Goal: Task Accomplishment & Management: Manage account settings

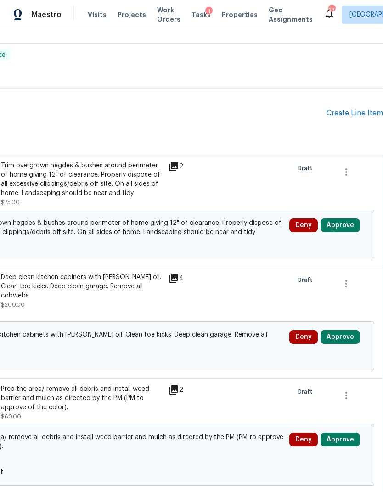
scroll to position [250, 136]
click at [338, 227] on button "Approve" at bounding box center [341, 225] width 40 height 14
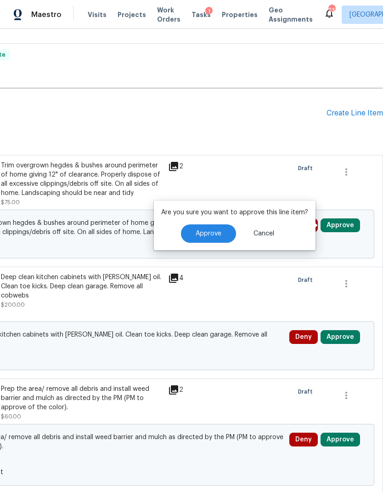
click at [203, 229] on button "Approve" at bounding box center [208, 233] width 55 height 18
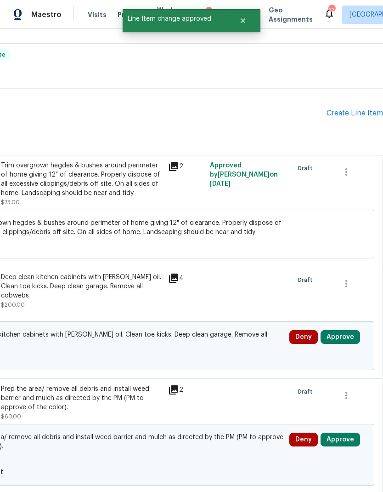
click at [348, 331] on button "Approve" at bounding box center [341, 337] width 40 height 14
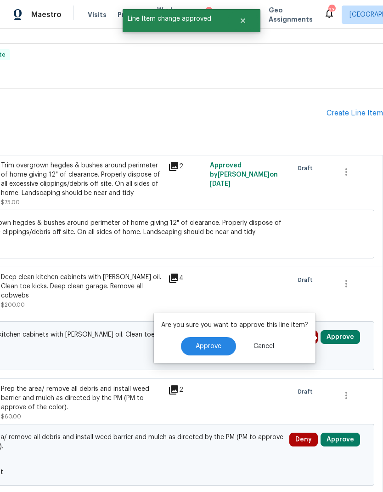
click at [212, 348] on span "Approve" at bounding box center [209, 346] width 26 height 7
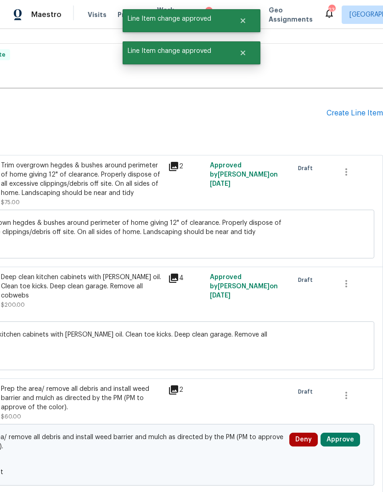
click at [346, 432] on button "Approve" at bounding box center [341, 439] width 40 height 14
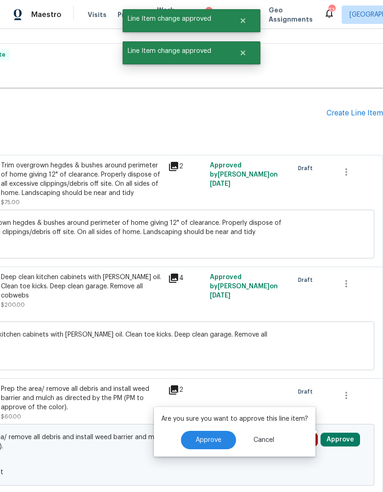
click at [204, 440] on span "Approve" at bounding box center [209, 440] width 26 height 7
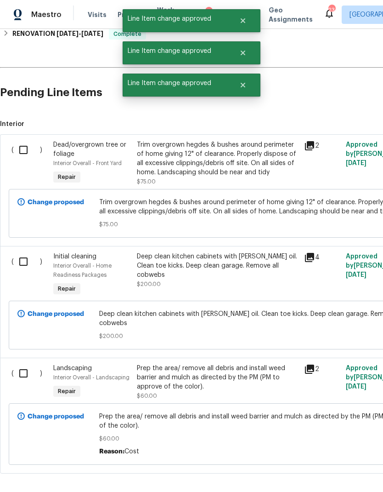
scroll to position [270, 0]
click at [33, 367] on input "checkbox" at bounding box center [27, 372] width 26 height 19
checkbox input "true"
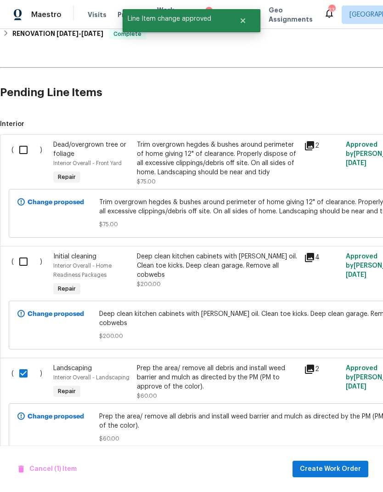
click at [33, 149] on input "checkbox" at bounding box center [27, 149] width 26 height 19
checkbox input "true"
click at [337, 469] on span "Create Work Order" at bounding box center [330, 468] width 61 height 11
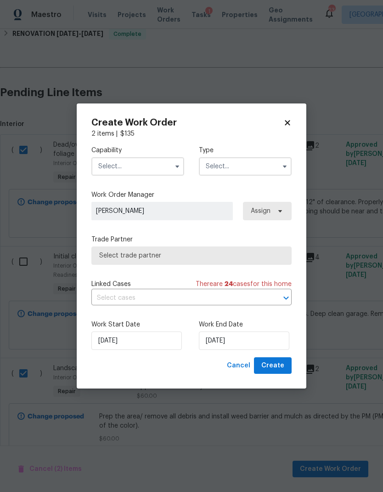
click at [146, 164] on input "text" at bounding box center [137, 166] width 93 height 18
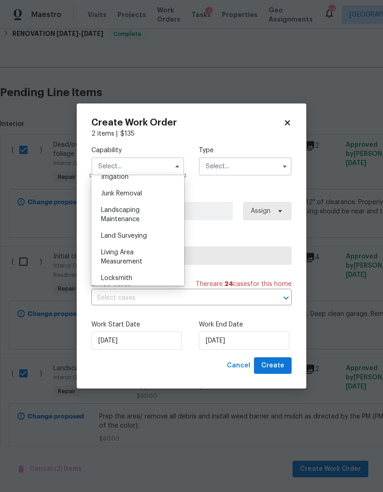
scroll to position [581, 0]
click at [125, 207] on span "Landscaping Maintenance" at bounding box center [120, 214] width 39 height 16
type input "Landscaping Maintenance"
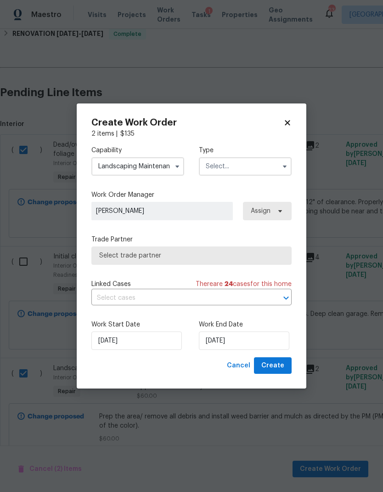
click at [230, 167] on input "text" at bounding box center [245, 166] width 93 height 18
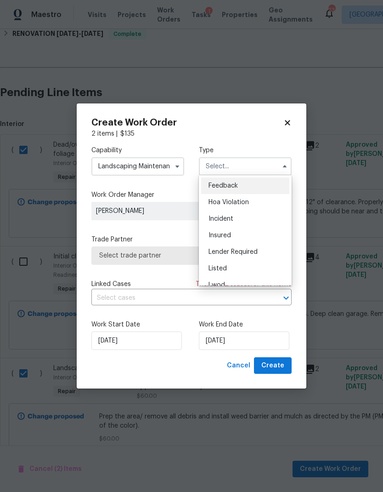
click at [241, 270] on div "Listed" at bounding box center [245, 268] width 88 height 17
type input "Listed"
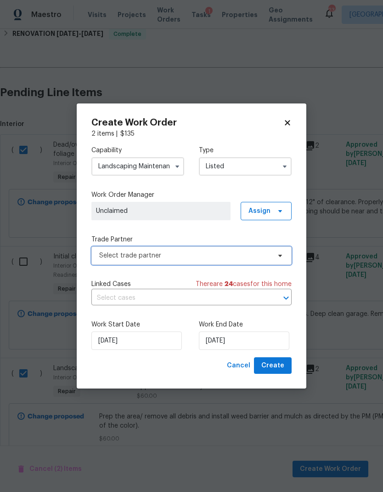
click at [253, 256] on span "Select trade partner" at bounding box center [184, 255] width 171 height 9
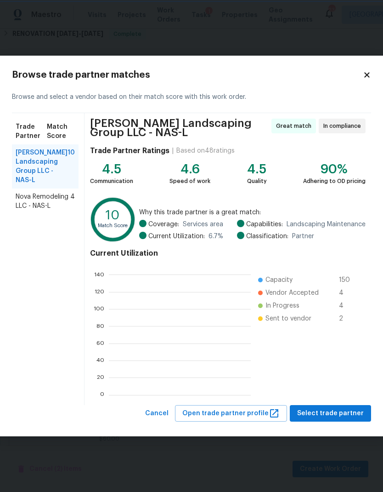
scroll to position [129, 142]
click at [329, 411] on span "Select trade partner" at bounding box center [330, 413] width 67 height 11
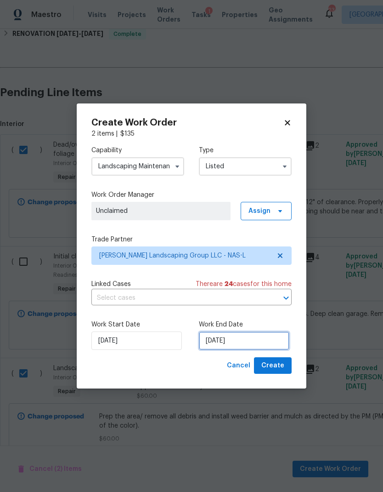
click at [227, 344] on input "9/27/2025" at bounding box center [244, 340] width 91 height 18
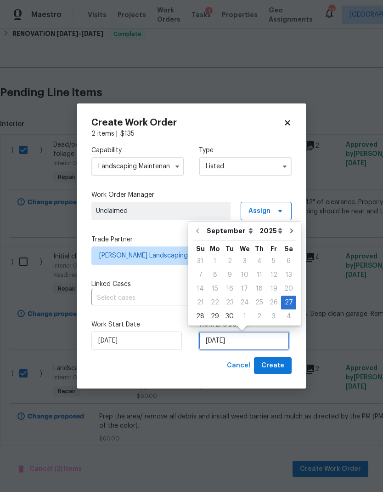
scroll to position [4, 0]
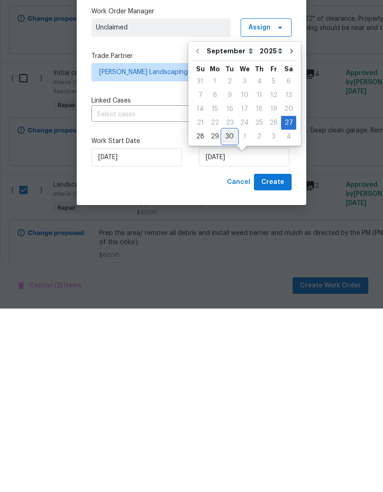
click at [226, 313] on div "30" at bounding box center [229, 319] width 15 height 13
type input "9/30/2025"
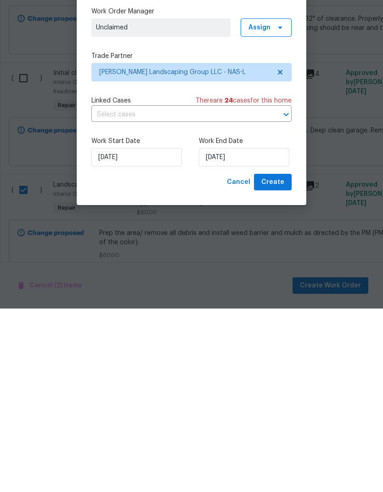
scroll to position [37, 0]
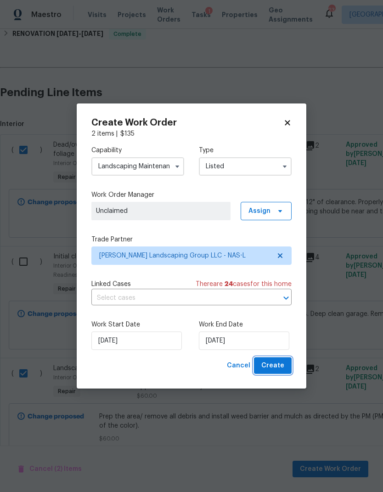
click at [275, 366] on span "Create" at bounding box center [272, 365] width 23 height 11
checkbox input "false"
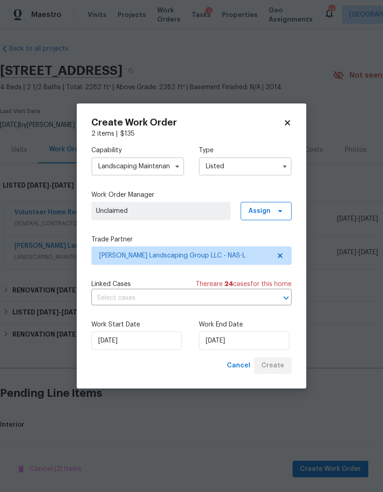
scroll to position [0, 0]
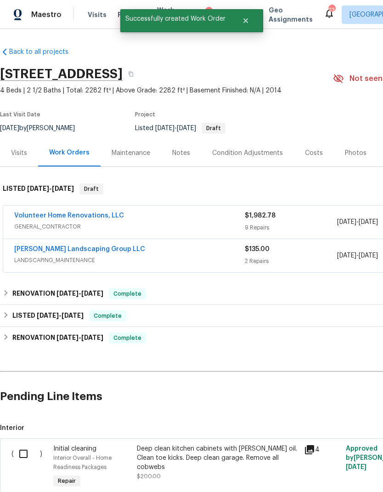
click at [25, 450] on input "checkbox" at bounding box center [27, 453] width 26 height 19
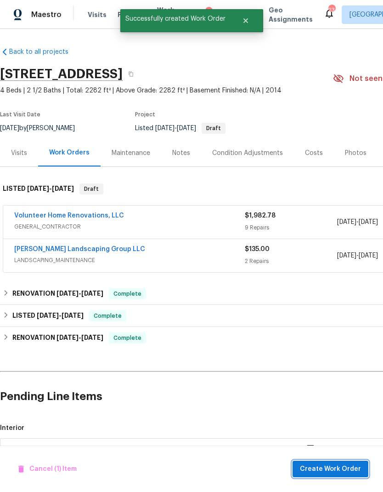
click at [324, 467] on span "Create Work Order" at bounding box center [330, 468] width 61 height 11
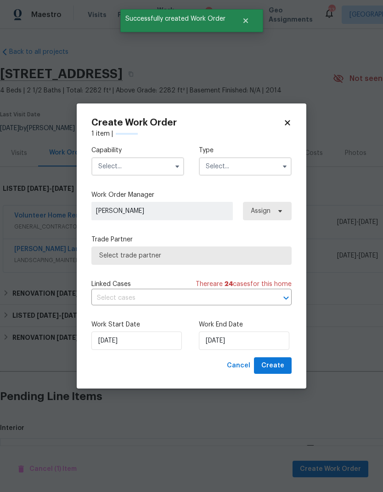
checkbox input "false"
click at [146, 163] on input "text" at bounding box center [137, 166] width 93 height 18
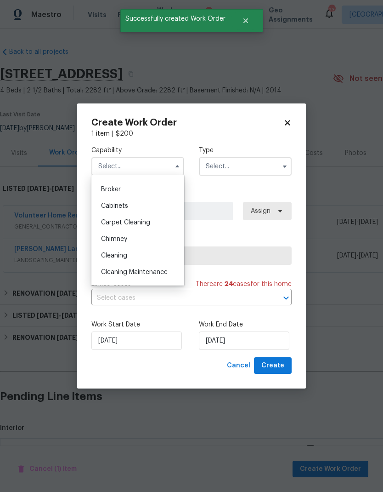
scroll to position [62, 0]
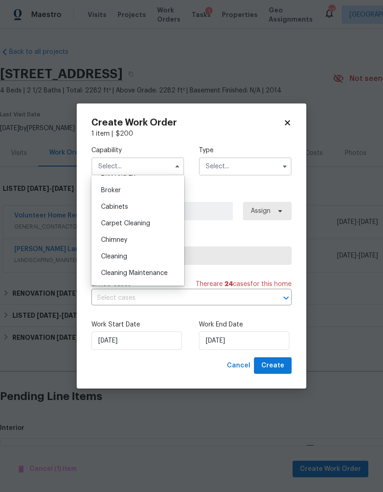
click at [127, 254] on span "Cleaning" at bounding box center [114, 256] width 26 height 6
type input "Cleaning"
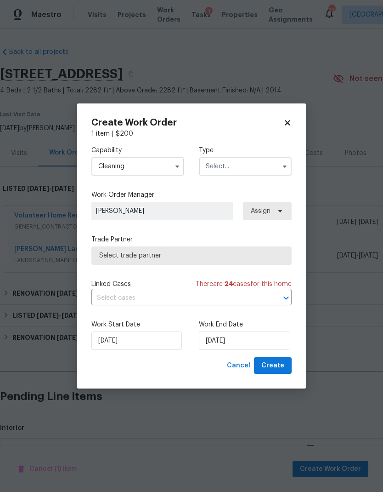
click at [236, 165] on input "text" at bounding box center [245, 166] width 93 height 18
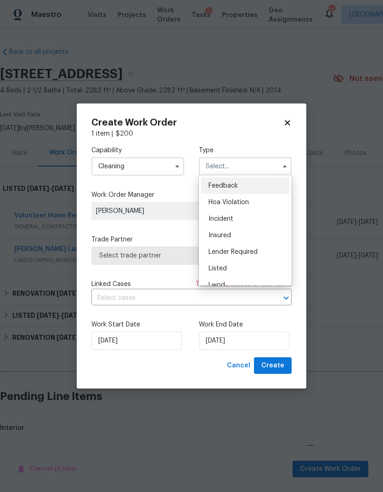
click at [228, 267] on div "Listed" at bounding box center [245, 268] width 88 height 17
type input "Listed"
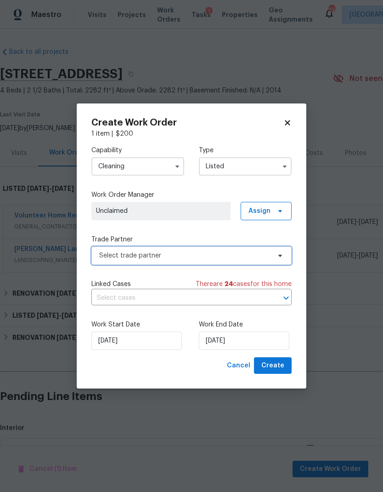
click at [238, 251] on span "Select trade partner" at bounding box center [184, 255] width 171 height 9
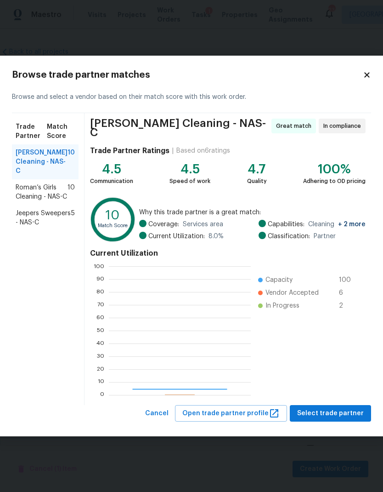
scroll to position [129, 142]
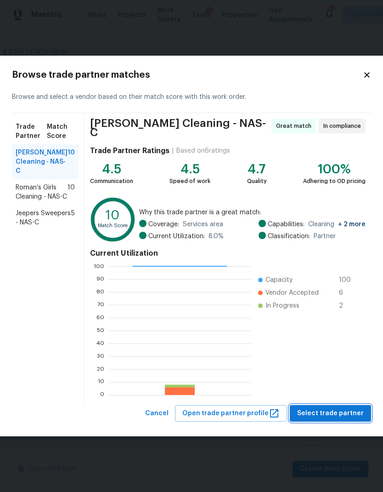
click at [318, 413] on span "Select trade partner" at bounding box center [330, 413] width 67 height 11
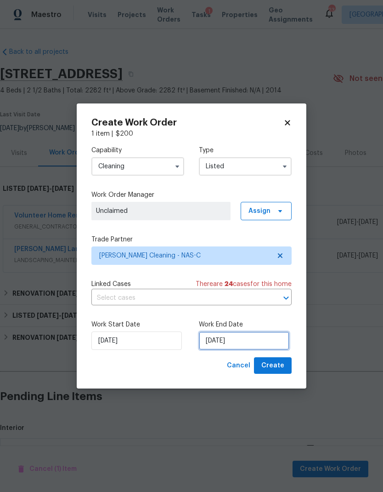
click at [235, 336] on input "9/27/2025" at bounding box center [244, 340] width 91 height 18
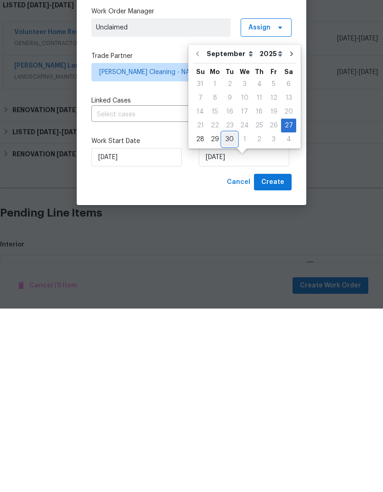
click at [228, 316] on div "30" at bounding box center [229, 322] width 15 height 13
type input "9/30/2025"
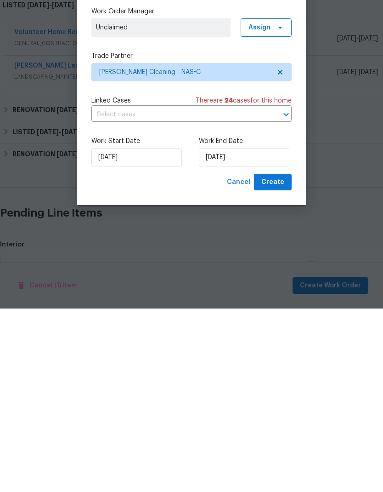
scroll to position [37, 0]
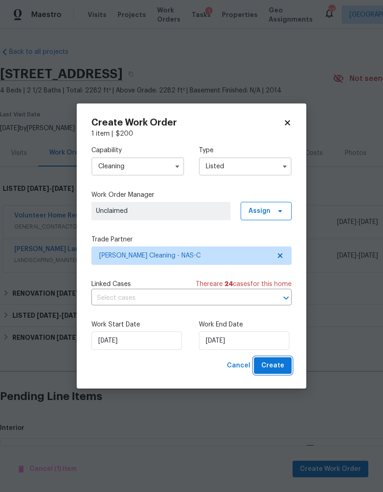
click at [274, 367] on span "Create" at bounding box center [272, 365] width 23 height 11
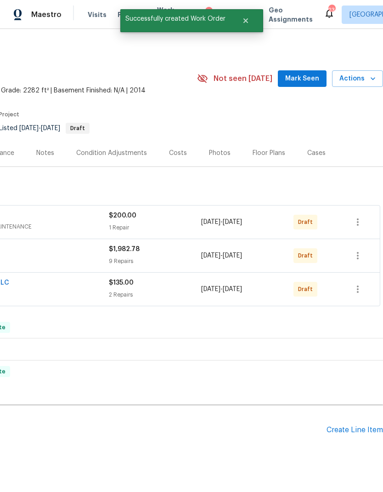
scroll to position [0, 136]
click at [355, 211] on button "button" at bounding box center [358, 222] width 22 height 22
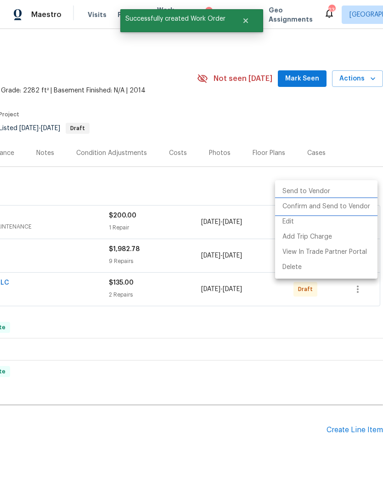
click at [342, 208] on li "Confirm and Send to Vendor" at bounding box center [326, 206] width 102 height 15
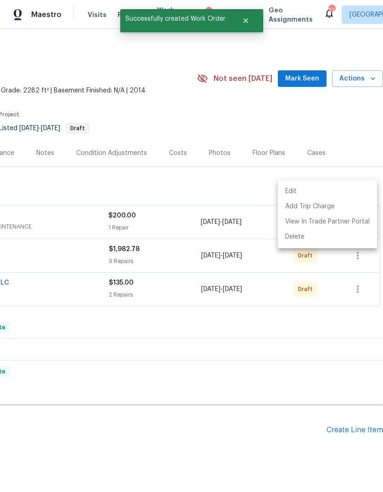
click at [270, 309] on div at bounding box center [191, 246] width 383 height 492
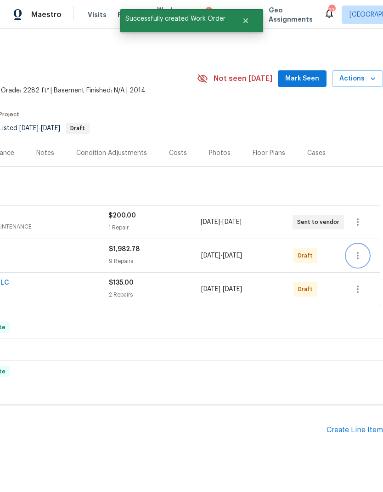
click at [358, 252] on icon "button" at bounding box center [358, 255] width 2 height 7
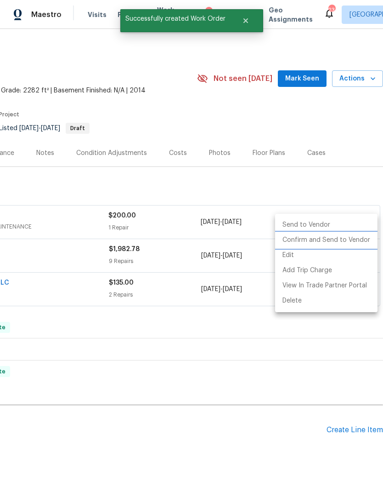
click at [323, 242] on li "Confirm and Send to Vendor" at bounding box center [326, 240] width 102 height 15
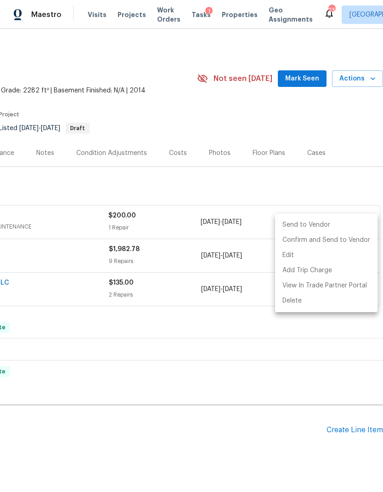
click at [217, 340] on div at bounding box center [191, 246] width 383 height 492
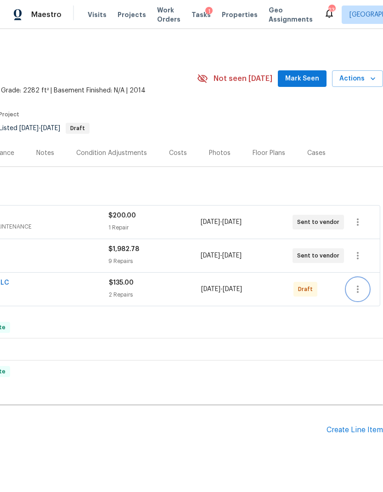
click at [356, 284] on icon "button" at bounding box center [357, 289] width 11 height 11
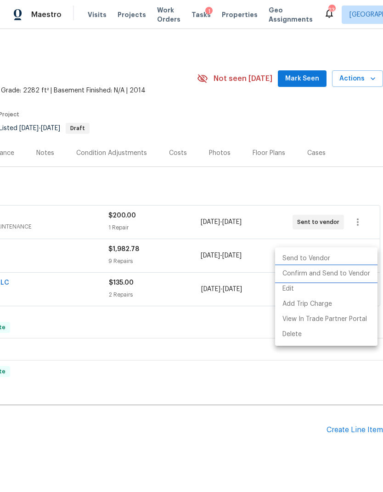
click at [317, 274] on li "Confirm and Send to Vendor" at bounding box center [326, 273] width 102 height 15
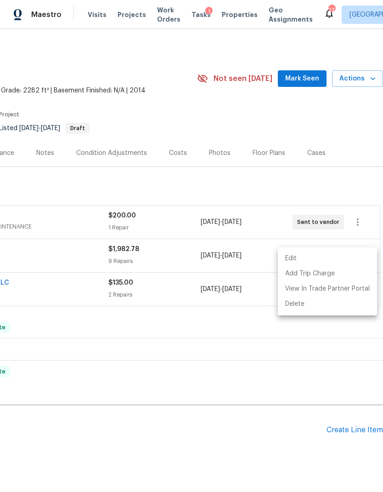
click at [205, 366] on div at bounding box center [191, 246] width 383 height 492
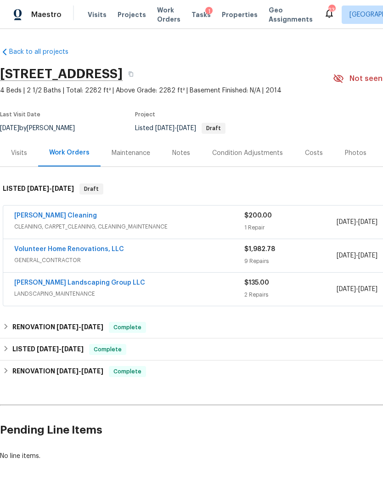
scroll to position [0, 0]
click at [39, 212] on link "[PERSON_NAME] Cleaning" at bounding box center [55, 215] width 83 height 6
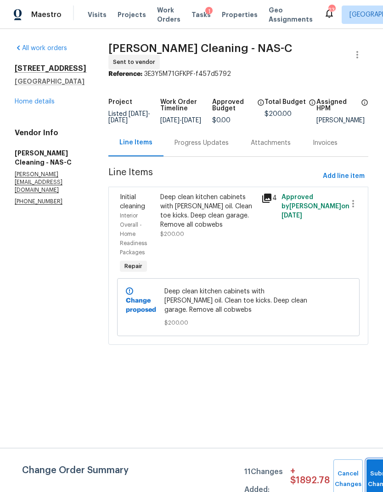
click at [374, 465] on button "Submit Changes" at bounding box center [381, 479] width 29 height 40
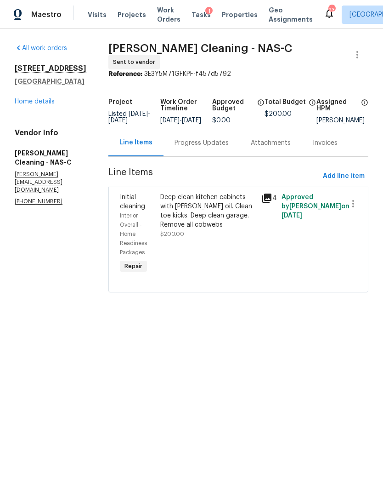
click at [213, 142] on div "Progress Updates" at bounding box center [202, 142] width 54 height 9
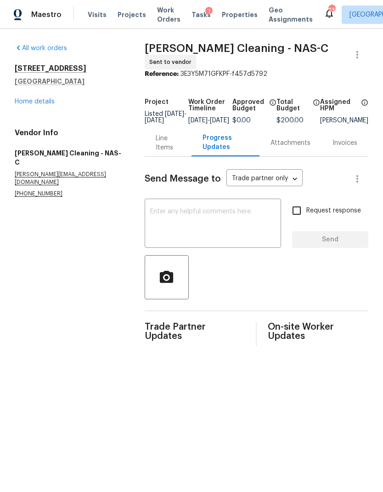
click at [216, 234] on textarea at bounding box center [212, 224] width 125 height 32
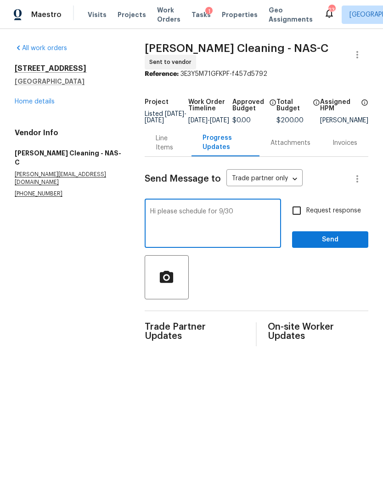
type textarea "Hi please schedule for 9/30"
click at [289, 217] on input "Request response" at bounding box center [296, 210] width 19 height 19
checkbox input "true"
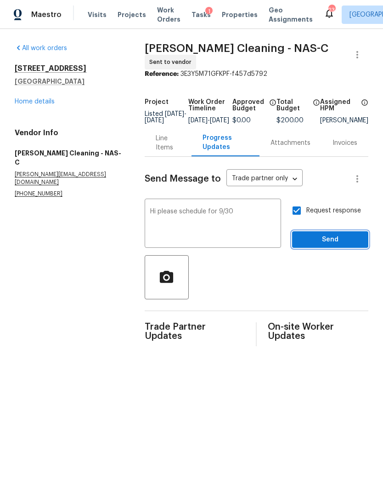
click at [338, 241] on span "Send" at bounding box center [331, 239] width 62 height 11
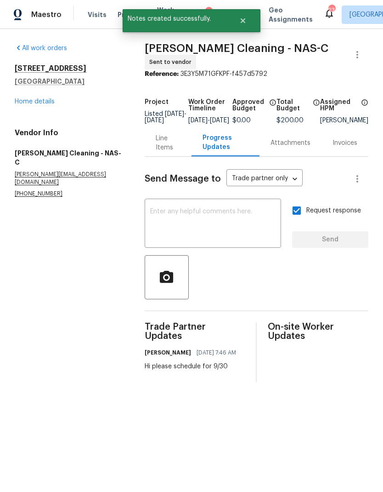
click at [42, 103] on link "Home details" at bounding box center [35, 101] width 40 height 6
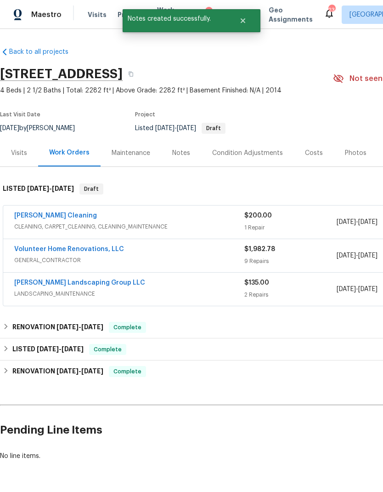
click at [81, 283] on link "[PERSON_NAME] Landscaping Group LLC" at bounding box center [79, 282] width 131 height 6
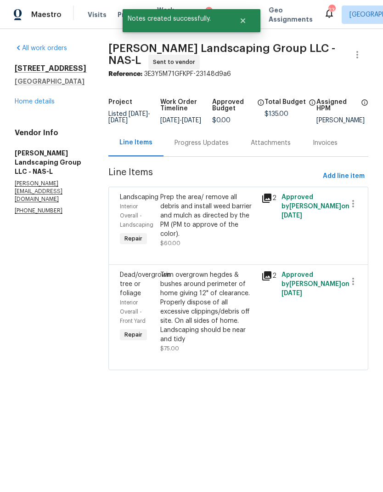
click at [216, 147] on div "Progress Updates" at bounding box center [202, 142] width 54 height 9
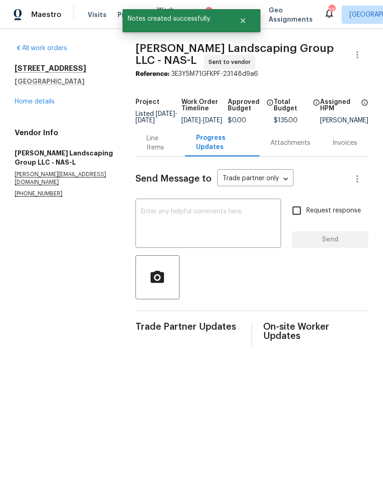
click at [221, 225] on textarea at bounding box center [208, 224] width 135 height 32
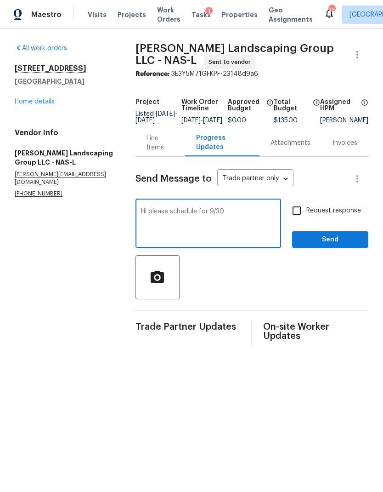
click at [204, 217] on textarea "Hi please schedule for 9/30" at bounding box center [208, 224] width 135 height 32
click at [206, 217] on textarea "Hi please schedule for 9/30" at bounding box center [208, 224] width 135 height 32
type textarea "Hi please schedule on or before 9/30"
click at [299, 216] on input "Request response" at bounding box center [296, 210] width 19 height 19
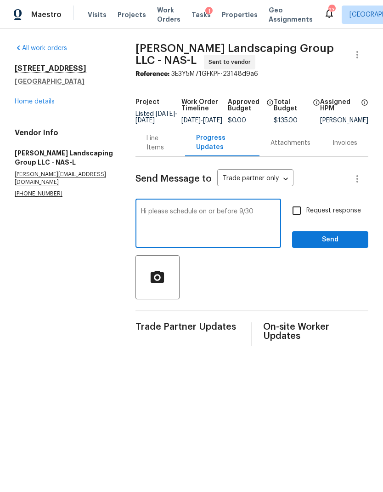
checkbox input "true"
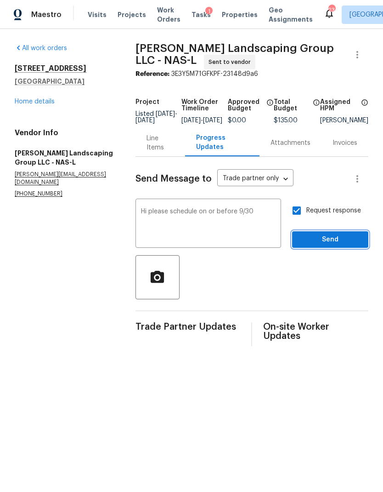
click at [327, 245] on span "Send" at bounding box center [331, 239] width 62 height 11
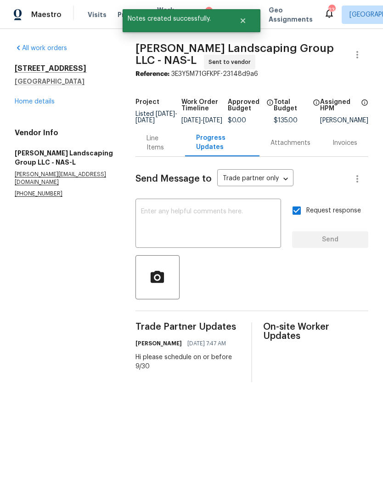
click at [28, 103] on link "Home details" at bounding box center [35, 101] width 40 height 6
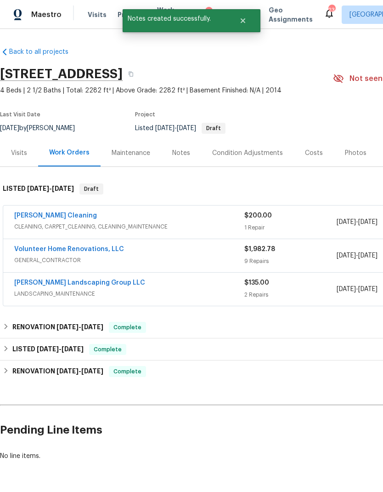
click at [85, 250] on link "Volunteer Home Renovations, LLC" at bounding box center [69, 249] width 110 height 6
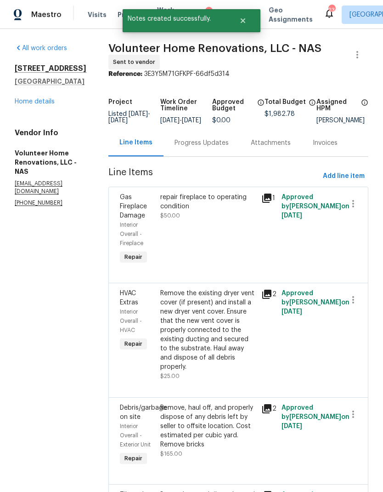
click at [208, 148] on div "Progress Updates" at bounding box center [202, 142] width 54 height 9
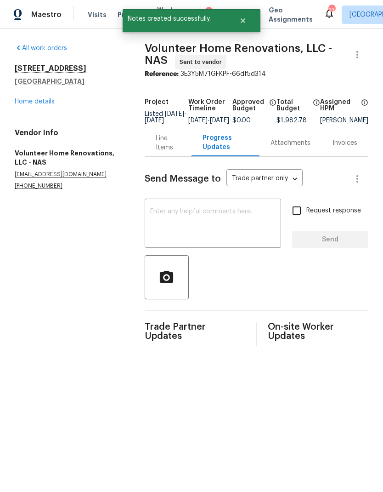
click at [205, 231] on textarea at bounding box center [212, 224] width 125 height 32
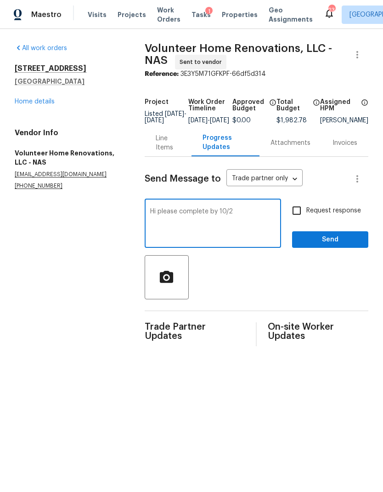
type textarea "Hi please complete by 10/2"
click at [302, 209] on input "Request response" at bounding box center [296, 210] width 19 height 19
checkbox input "true"
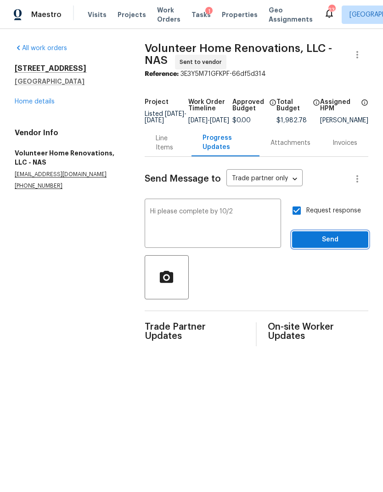
click at [332, 245] on span "Send" at bounding box center [331, 239] width 62 height 11
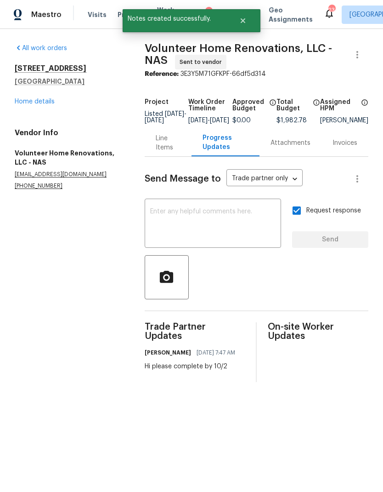
click at [27, 103] on link "Home details" at bounding box center [35, 101] width 40 height 6
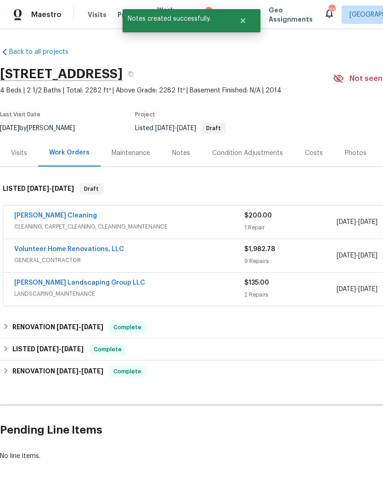
click at [173, 152] on div "Notes" at bounding box center [181, 152] width 18 height 9
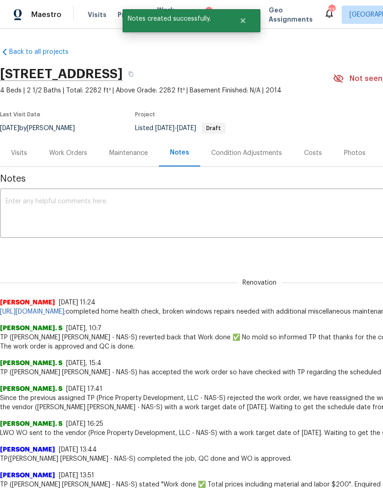
click at [186, 211] on textarea at bounding box center [260, 214] width 508 height 32
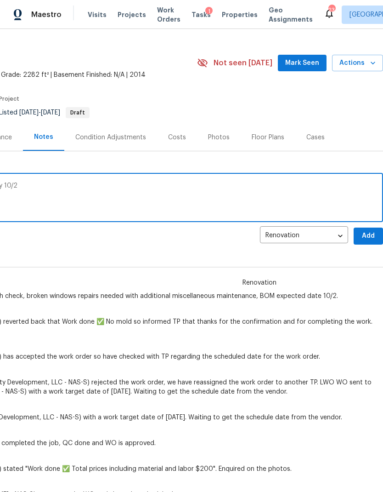
scroll to position [16, 136]
type textarea "Listed wo sent. Repairs to be completed by 10/2"
click at [368, 230] on span "Add" at bounding box center [368, 235] width 15 height 11
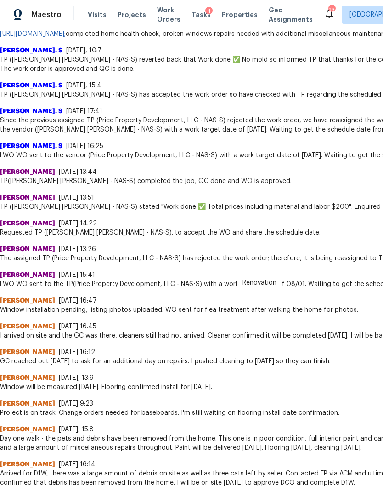
scroll to position [303, 0]
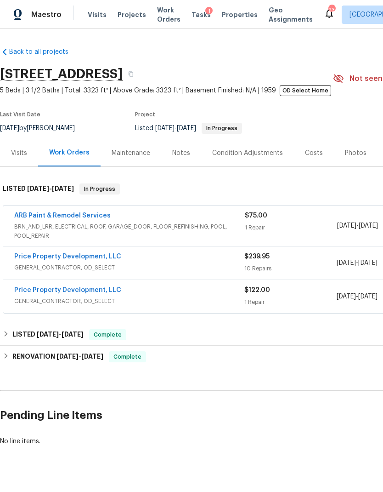
click at [59, 260] on link "Price Property Development, LLC" at bounding box center [67, 256] width 107 height 6
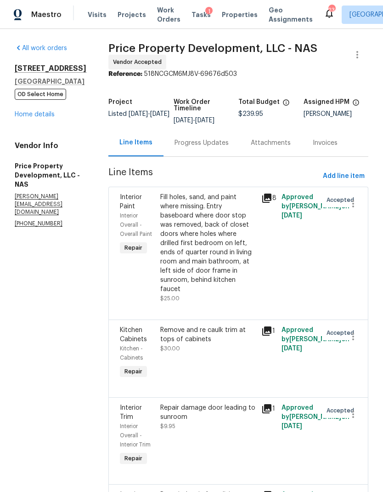
click at [206, 148] on div "Progress Updates" at bounding box center [202, 142] width 54 height 9
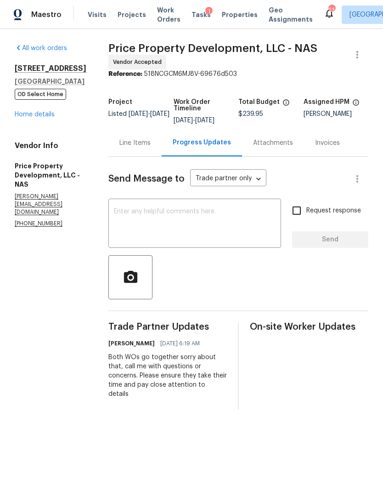
click at [227, 240] on textarea at bounding box center [195, 224] width 162 height 32
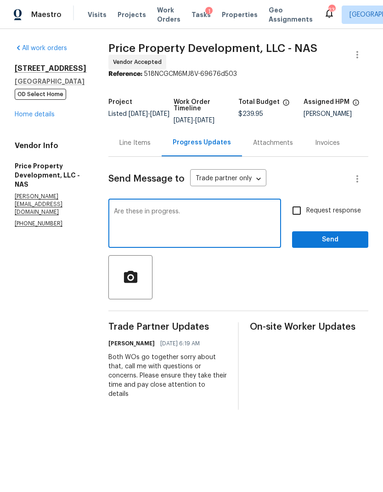
click at [179, 220] on textarea "Are these in progress." at bounding box center [195, 224] width 162 height 32
click at [179, 219] on textarea "Are these in progress." at bounding box center [195, 224] width 162 height 32
click at [173, 221] on textarea "Are these in progress." at bounding box center [195, 224] width 162 height 32
type textarea "Can we go ahead and start these repairs. I haven’t received confirmation of app…"
click at [292, 212] on input "Request response" at bounding box center [296, 210] width 19 height 19
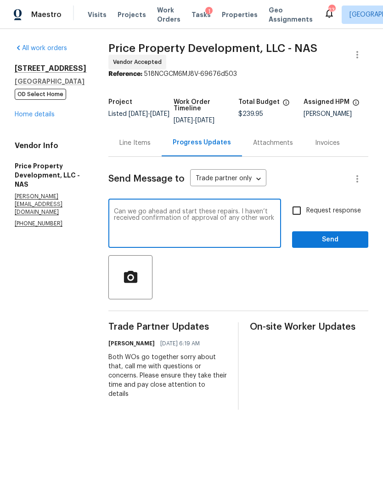
checkbox input "true"
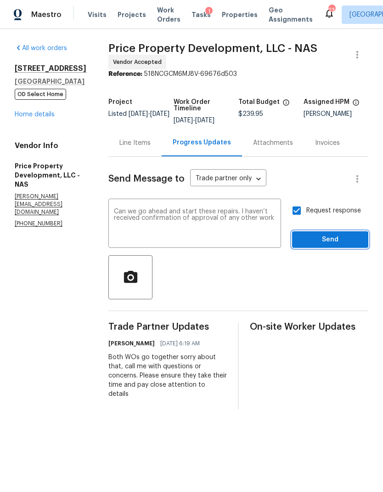
click at [316, 248] on button "Send" at bounding box center [330, 239] width 76 height 17
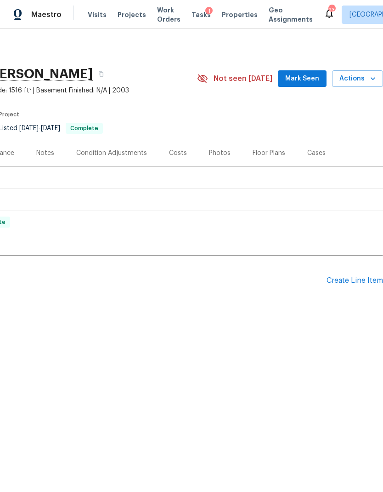
scroll to position [0, 136]
click at [365, 284] on div "Create Line Item" at bounding box center [355, 280] width 57 height 9
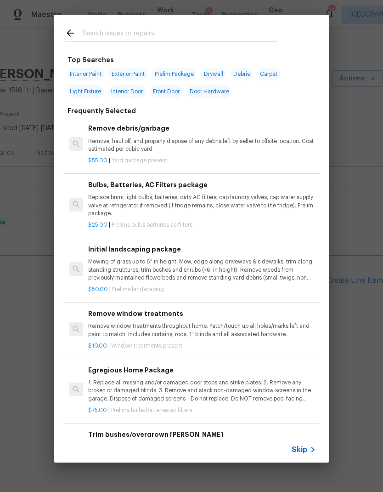
click at [306, 449] on span "Skip" at bounding box center [300, 449] width 16 height 9
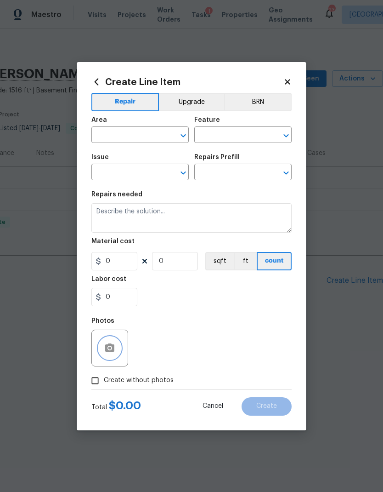
click at [108, 359] on button "button" at bounding box center [110, 348] width 22 height 22
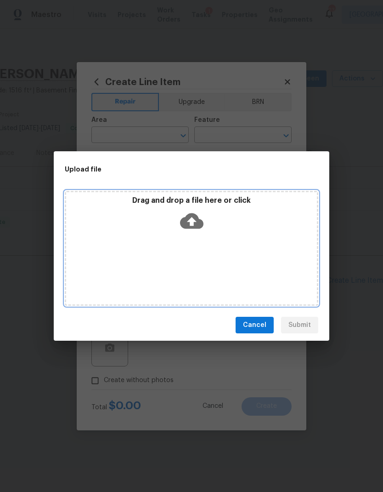
click at [207, 230] on div "Drag and drop a file here or click" at bounding box center [191, 216] width 251 height 40
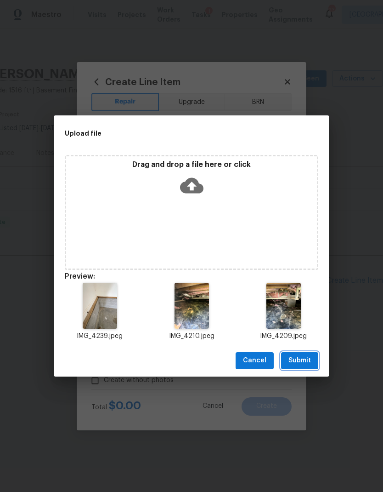
click at [304, 363] on span "Submit" at bounding box center [300, 360] width 23 height 11
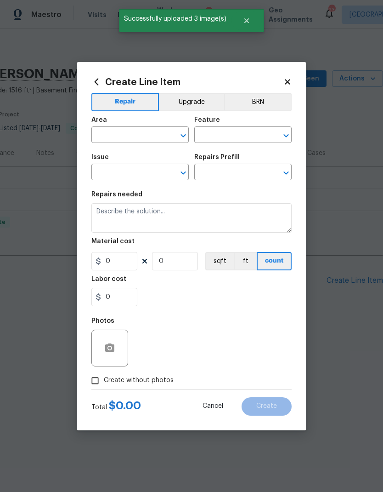
click at [142, 136] on input "text" at bounding box center [127, 136] width 72 height 14
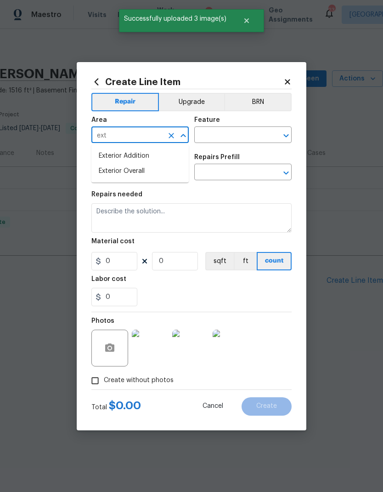
click at [154, 173] on li "Exterior Overall" at bounding box center [139, 171] width 97 height 15
type input "Exterior Overall"
click at [241, 135] on input "text" at bounding box center [230, 136] width 72 height 14
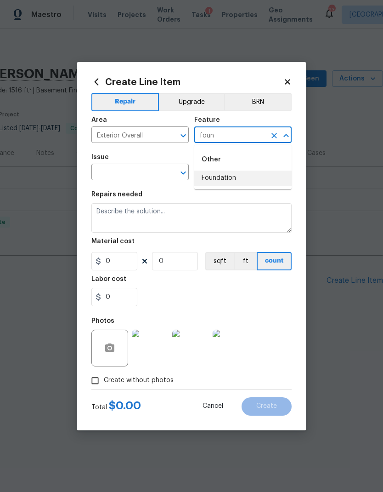
click at [244, 182] on li "Foundation" at bounding box center [242, 177] width 97 height 15
type input "Foundation"
click at [184, 173] on icon "Open" at bounding box center [183, 172] width 5 height 3
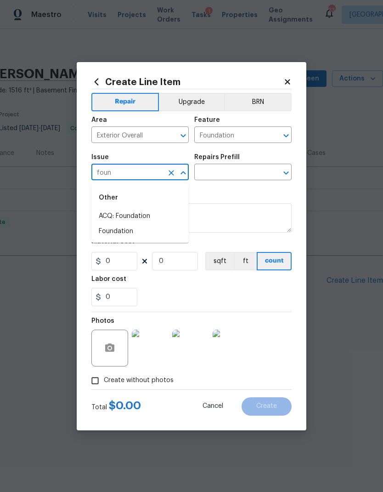
click at [152, 233] on li "Foundation" at bounding box center [139, 231] width 97 height 15
type input "Foundation"
click at [286, 176] on icon "Open" at bounding box center [286, 172] width 11 height 11
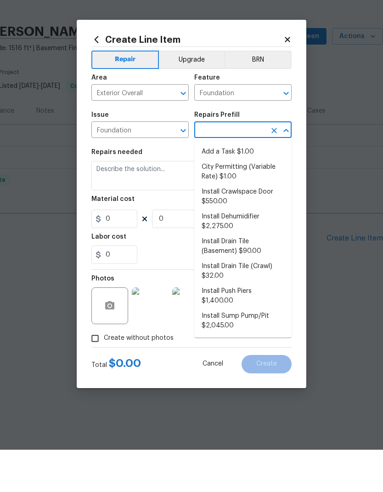
scroll to position [0, 0]
click at [240, 187] on li "Add a Task $1.00" at bounding box center [242, 194] width 97 height 15
type input "Add a Task $1.00"
type textarea "HPM to detail"
type input "1"
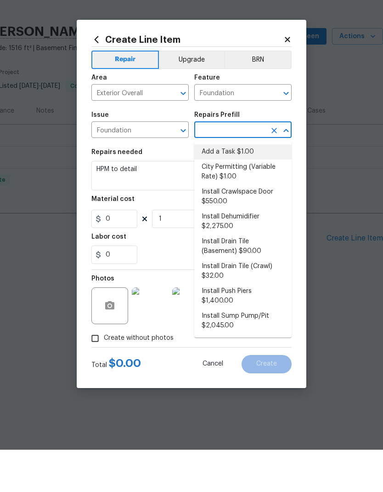
type input "Add a Task $1.00"
type input "1"
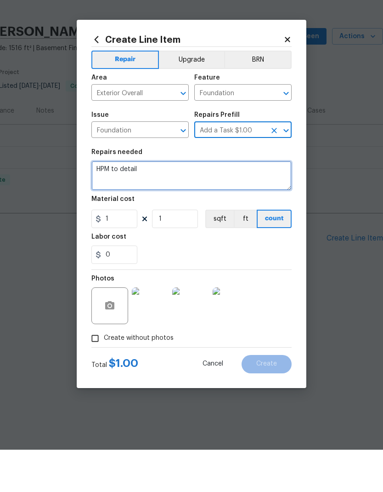
click at [119, 203] on textarea "HPM to detail" at bounding box center [191, 217] width 200 height 29
click at [120, 203] on textarea "HPM to detail" at bounding box center [191, 217] width 200 height 29
click at [113, 203] on textarea "HPM to detail" at bounding box center [191, 217] width 200 height 29
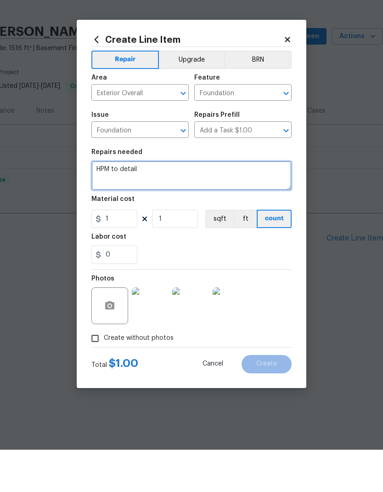
click at [113, 203] on textarea "HPM to detail" at bounding box center [191, 217] width 200 height 29
type textarea "Inspect crawlspace and foundation"
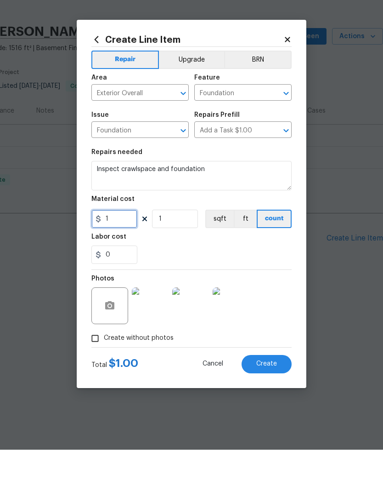
click at [125, 252] on input "1" at bounding box center [114, 261] width 46 height 18
type input "75"
click at [218, 276] on div "Labor cost" at bounding box center [191, 282] width 200 height 12
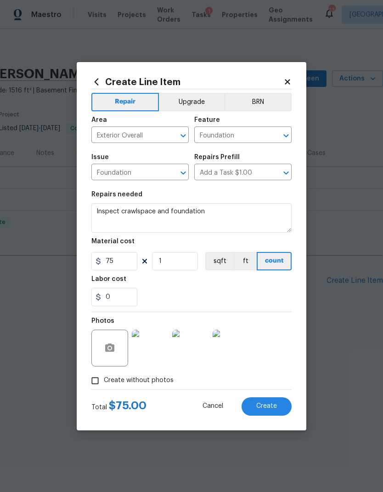
click at [270, 409] on span "Create" at bounding box center [266, 406] width 21 height 7
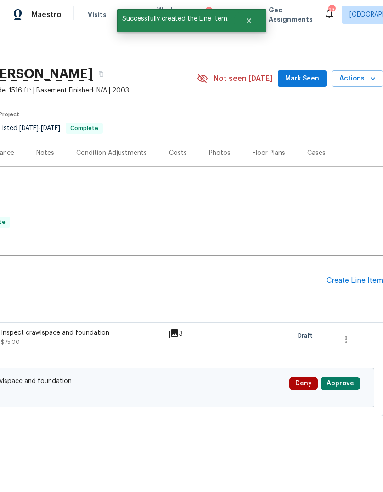
click at [343, 385] on button "Approve" at bounding box center [341, 383] width 40 height 14
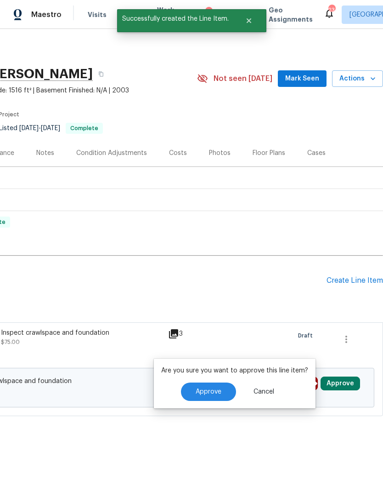
click at [208, 391] on span "Approve" at bounding box center [209, 391] width 26 height 7
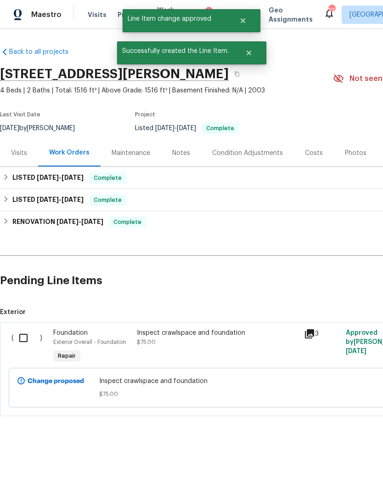
click at [28, 331] on input "checkbox" at bounding box center [27, 337] width 26 height 19
checkbox input "true"
click at [332, 471] on span "Create Work Order" at bounding box center [330, 468] width 61 height 11
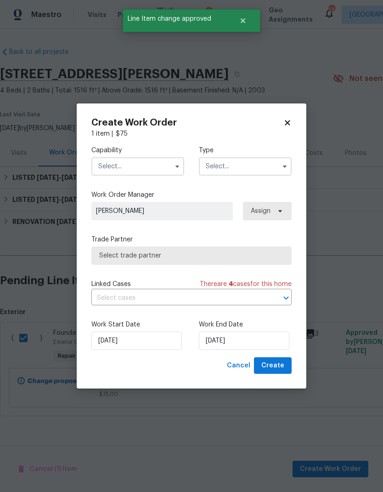
click at [140, 169] on input "text" at bounding box center [137, 166] width 93 height 18
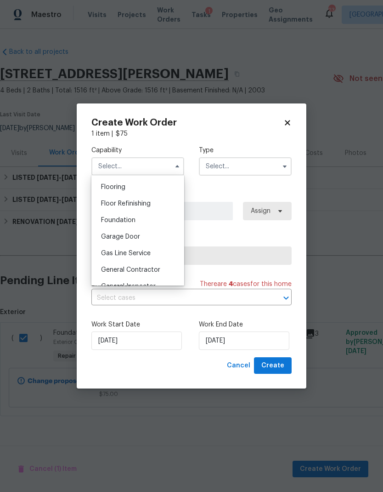
scroll to position [356, 0]
click at [143, 217] on div "Foundation" at bounding box center [138, 219] width 88 height 17
type input "Foundation"
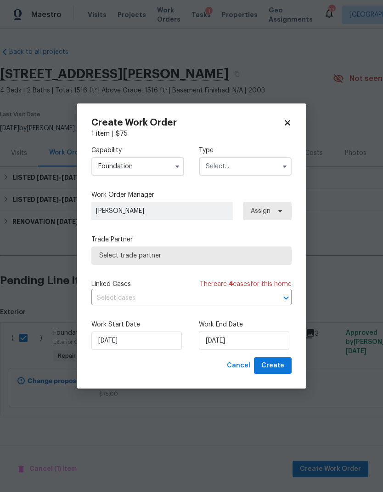
click at [237, 173] on input "text" at bounding box center [245, 166] width 93 height 18
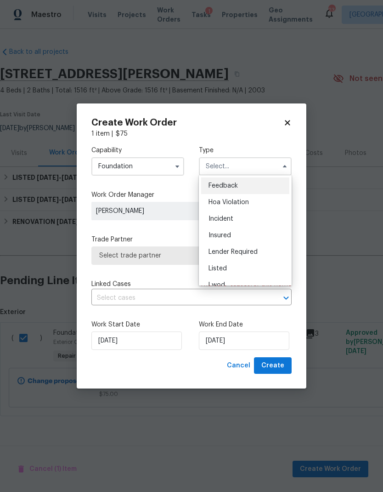
click at [229, 267] on div "Listed" at bounding box center [245, 268] width 88 height 17
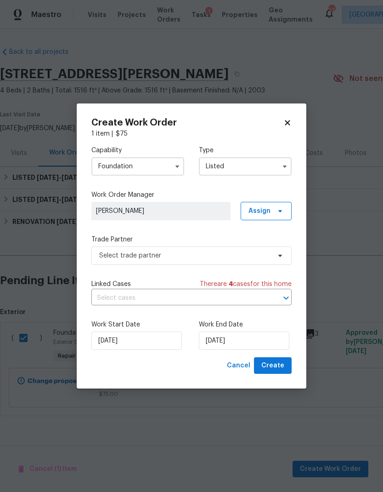
type input "Listed"
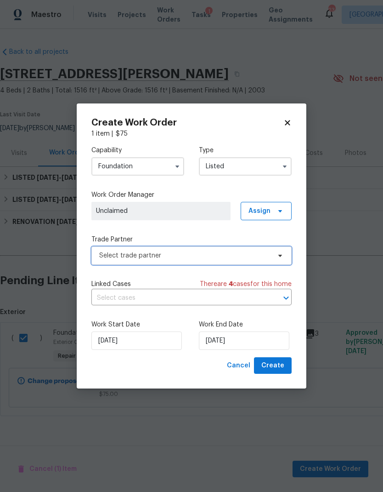
click at [249, 252] on span "Select trade partner" at bounding box center [184, 255] width 171 height 9
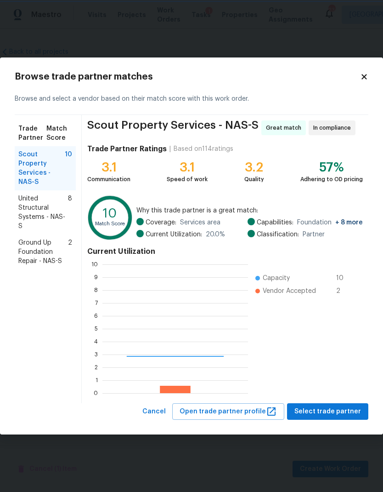
scroll to position [129, 146]
click at [56, 200] on span "United Structural Systems - NAS-S" at bounding box center [43, 212] width 50 height 37
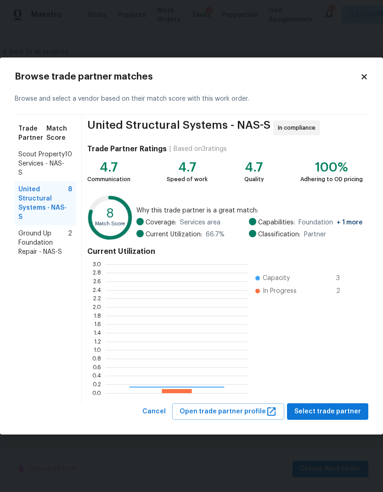
scroll to position [129, 142]
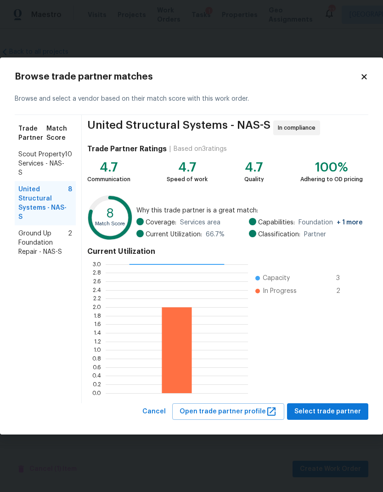
click at [28, 244] on span "Ground Up Foundation Repair - NAS-S" at bounding box center [43, 243] width 50 height 28
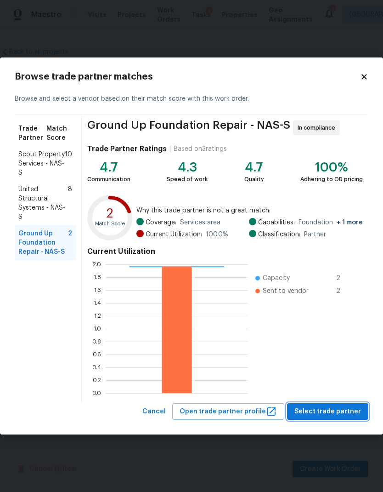
click at [343, 413] on span "Select trade partner" at bounding box center [328, 411] width 67 height 11
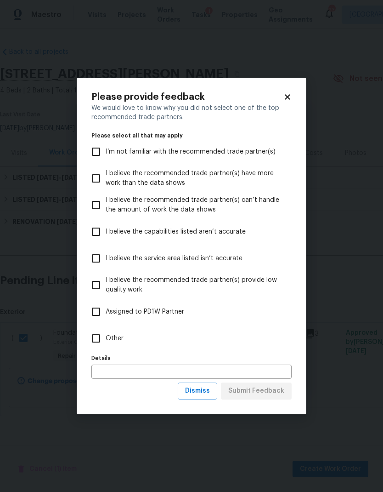
click at [102, 344] on input "Other" at bounding box center [95, 338] width 19 height 19
checkbox input "true"
click at [254, 398] on button "Submit Feedback" at bounding box center [256, 390] width 71 height 17
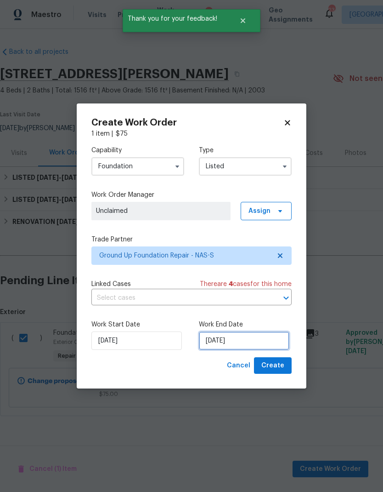
click at [225, 342] on input "[DATE]" at bounding box center [244, 340] width 91 height 18
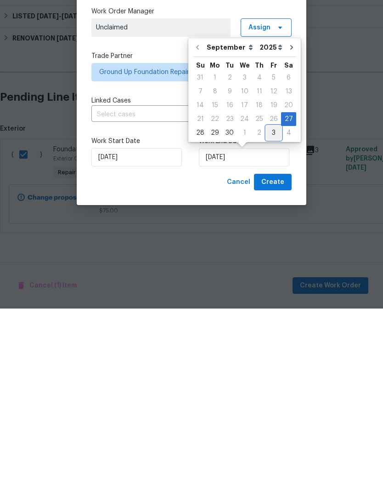
click at [271, 310] on div "3" at bounding box center [274, 316] width 15 height 13
type input "10/3/2025"
select select "9"
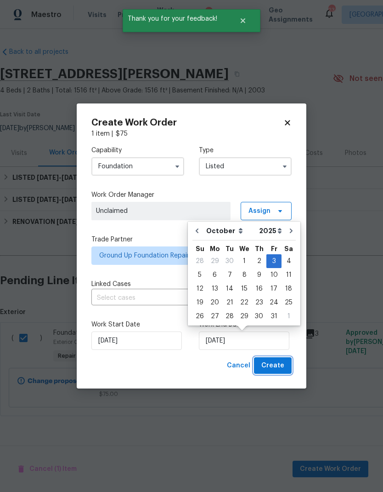
click at [269, 369] on span "Create" at bounding box center [272, 365] width 23 height 11
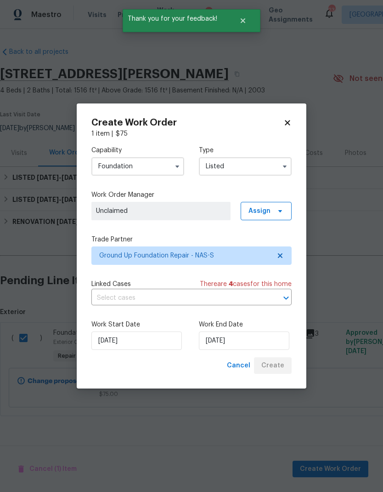
checkbox input "false"
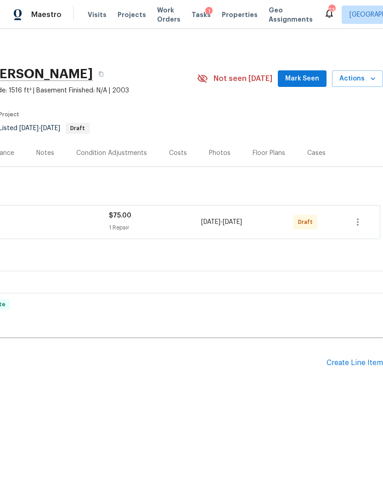
scroll to position [0, 136]
click at [360, 220] on icon "button" at bounding box center [357, 221] width 11 height 11
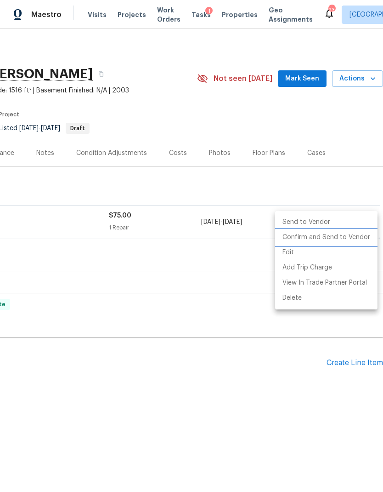
click at [343, 236] on li "Confirm and Send to Vendor" at bounding box center [326, 237] width 102 height 15
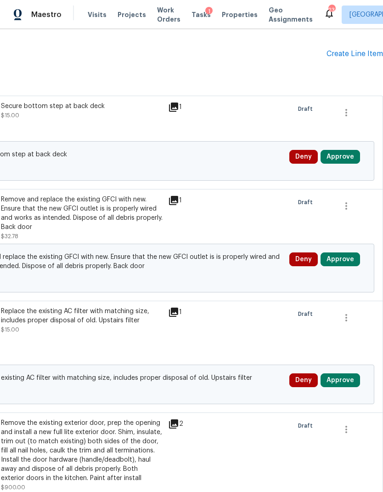
scroll to position [309, 136]
click at [341, 157] on button "Approve" at bounding box center [341, 157] width 40 height 14
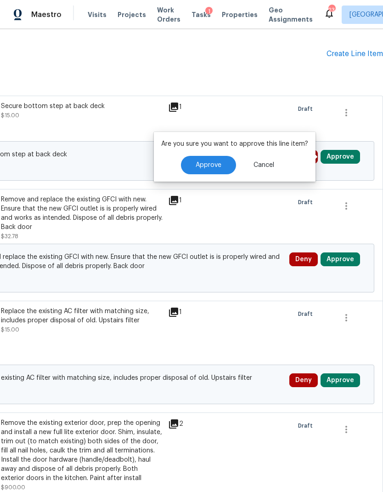
click at [210, 164] on span "Approve" at bounding box center [209, 165] width 26 height 7
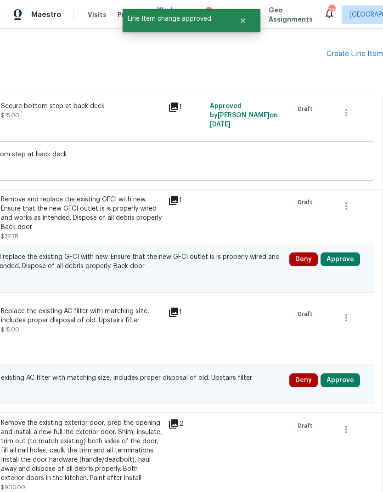
click at [340, 263] on button "Approve" at bounding box center [341, 259] width 40 height 14
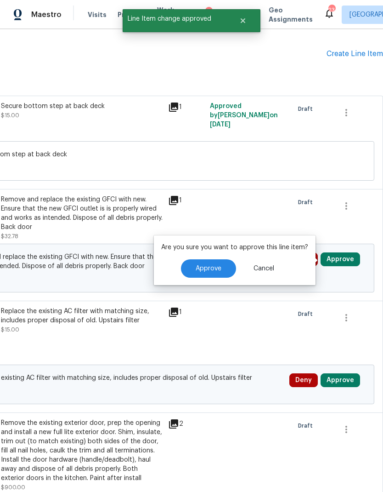
click at [206, 271] on span "Approve" at bounding box center [209, 268] width 26 height 7
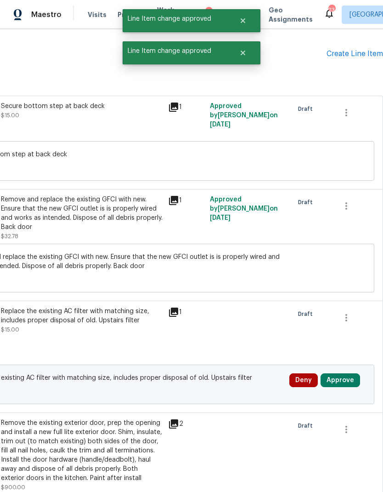
click at [340, 379] on button "Approve" at bounding box center [341, 380] width 40 height 14
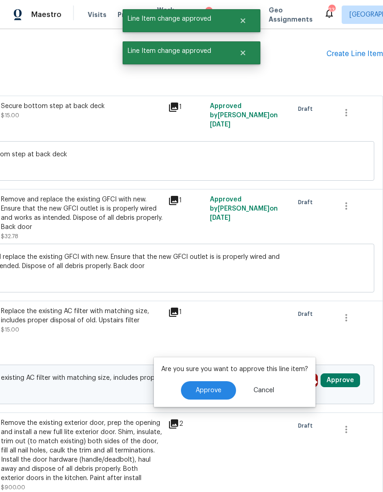
click at [220, 390] on button "Approve" at bounding box center [208, 390] width 55 height 18
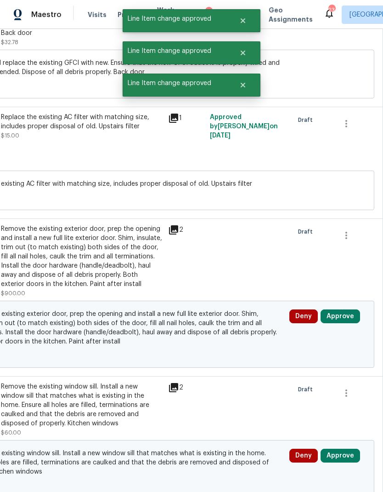
scroll to position [536, 136]
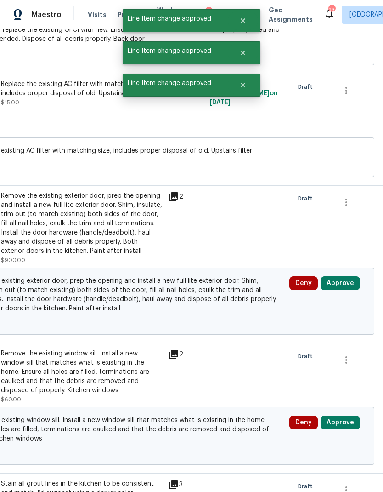
click at [342, 285] on button "Approve" at bounding box center [341, 283] width 40 height 14
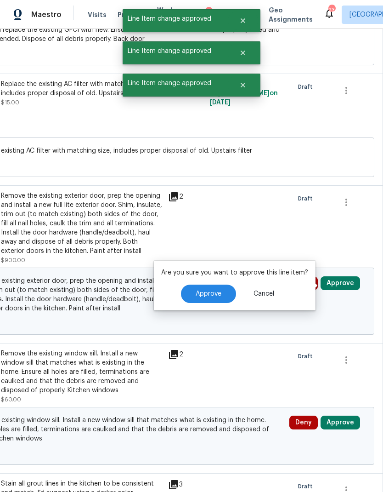
click at [209, 292] on span "Approve" at bounding box center [209, 293] width 26 height 7
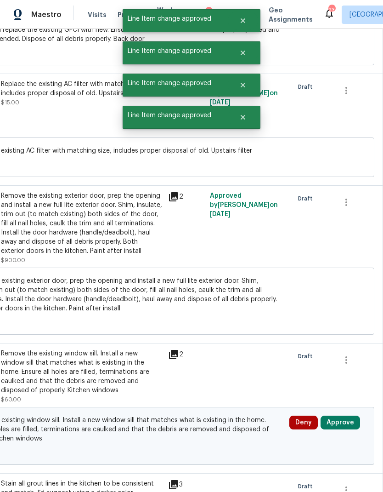
click at [345, 426] on button "Approve" at bounding box center [341, 422] width 40 height 14
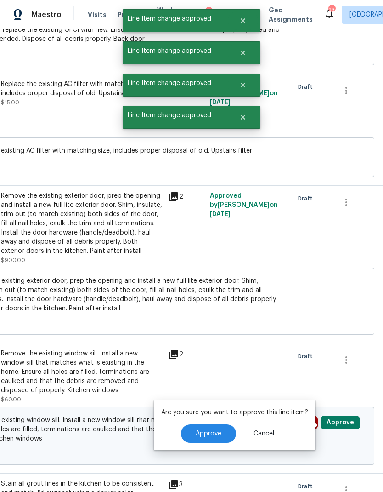
click at [222, 433] on button "Approve" at bounding box center [208, 433] width 55 height 18
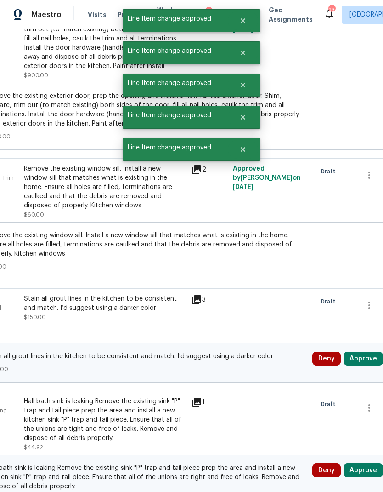
scroll to position [828, 98]
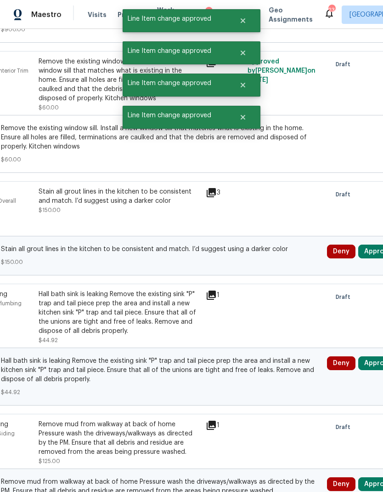
click at [371, 254] on button "Approve" at bounding box center [378, 251] width 40 height 14
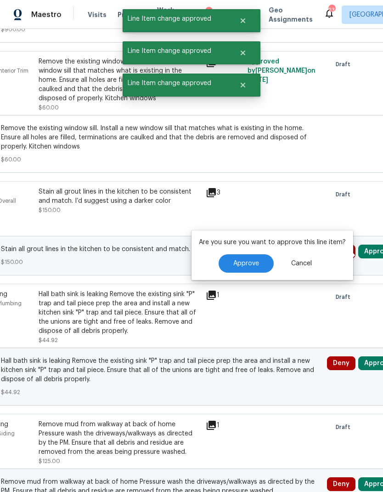
click at [243, 258] on button "Approve" at bounding box center [246, 263] width 55 height 18
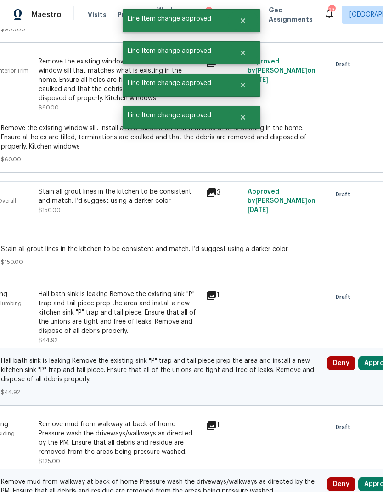
click at [369, 369] on button "Approve" at bounding box center [378, 363] width 40 height 14
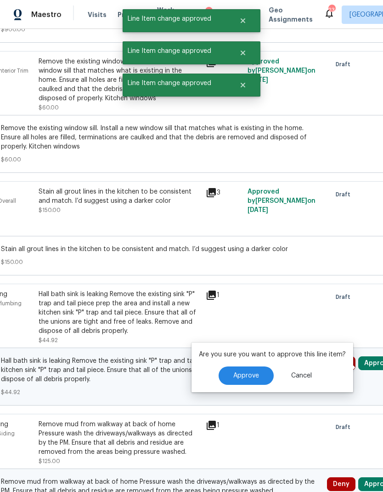
click at [236, 377] on span "Approve" at bounding box center [246, 375] width 26 height 7
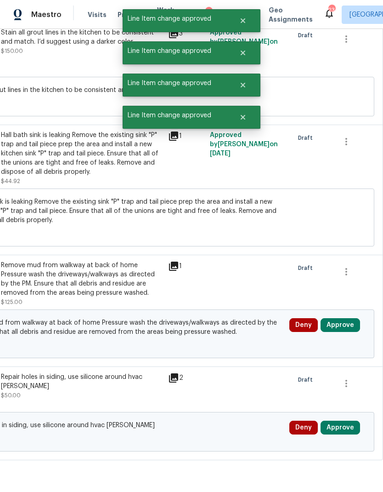
scroll to position [986, 136]
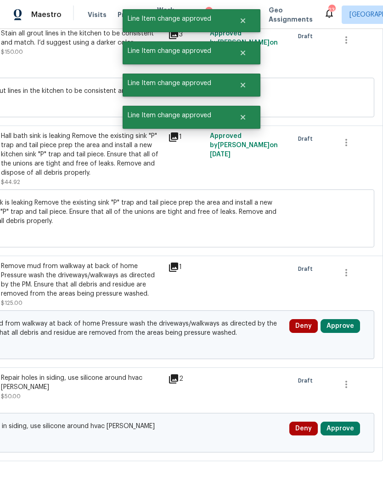
click at [343, 333] on button "Approve" at bounding box center [341, 326] width 40 height 14
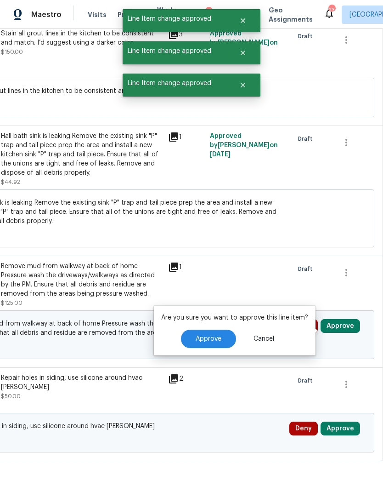
click at [201, 338] on span "Approve" at bounding box center [209, 338] width 26 height 7
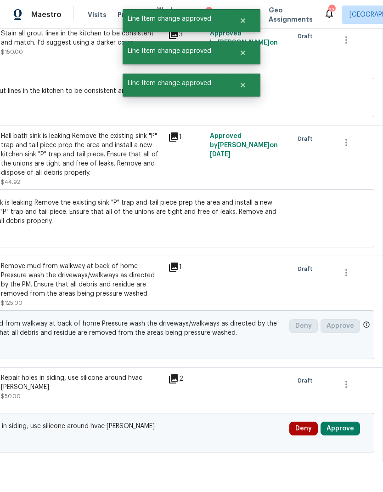
click at [345, 435] on button "Approve" at bounding box center [341, 428] width 40 height 14
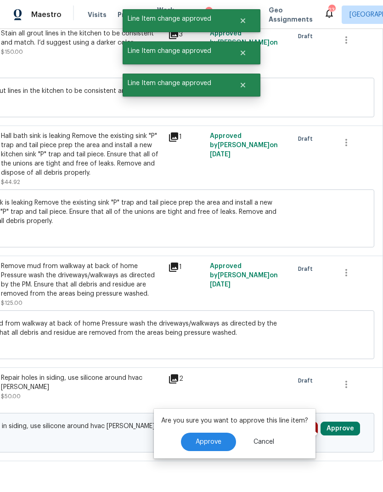
click at [216, 440] on span "Approve" at bounding box center [209, 441] width 26 height 7
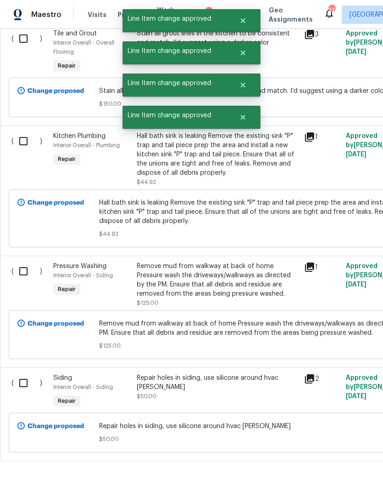
scroll to position [986, 0]
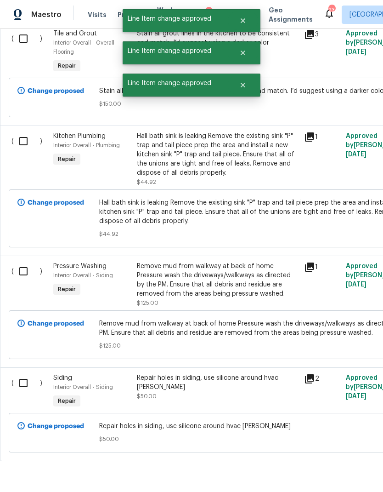
click at [30, 386] on input "checkbox" at bounding box center [27, 382] width 26 height 19
checkbox input "true"
click at [33, 274] on input "checkbox" at bounding box center [27, 270] width 26 height 19
checkbox input "true"
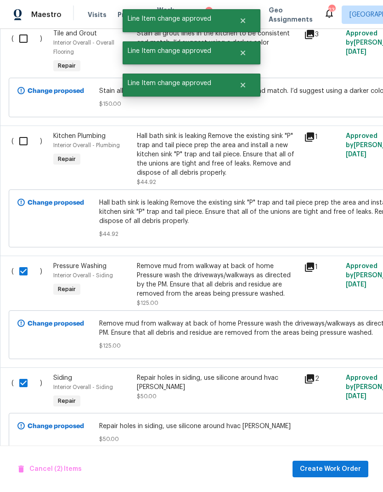
click at [33, 151] on input "checkbox" at bounding box center [27, 140] width 26 height 19
checkbox input "true"
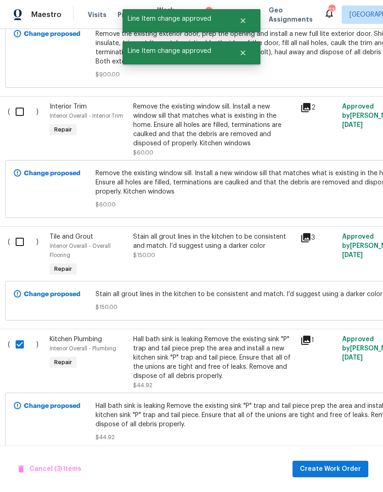
scroll to position [755, 1]
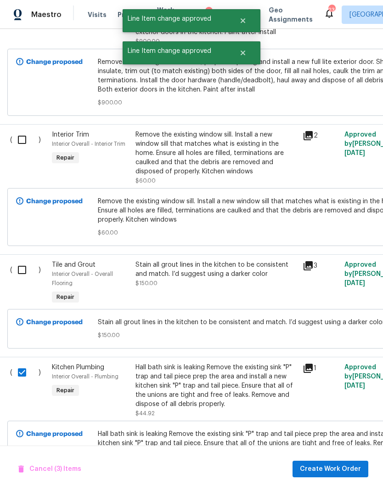
click at [28, 268] on input "checkbox" at bounding box center [25, 269] width 26 height 19
checkbox input "true"
click at [32, 143] on input "checkbox" at bounding box center [25, 139] width 26 height 19
checkbox input "true"
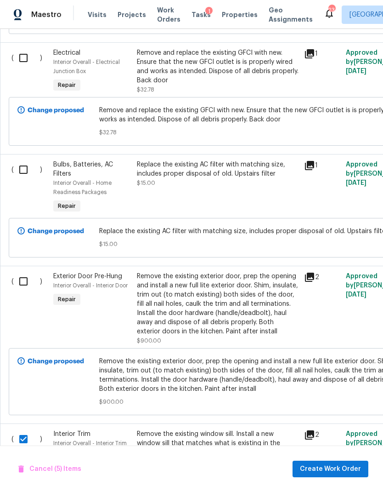
scroll to position [455, 0]
click at [27, 280] on input "checkbox" at bounding box center [27, 281] width 26 height 19
checkbox input "true"
click at [28, 174] on input "checkbox" at bounding box center [27, 169] width 26 height 19
checkbox input "true"
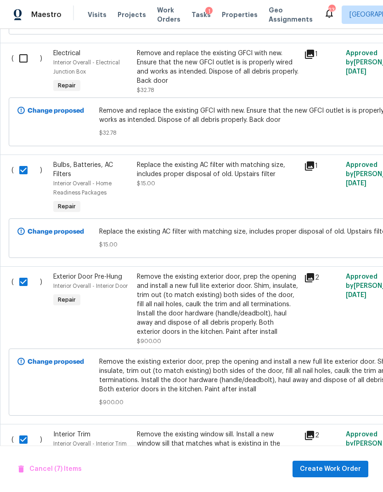
click at [24, 61] on input "checkbox" at bounding box center [27, 58] width 26 height 19
checkbox input "true"
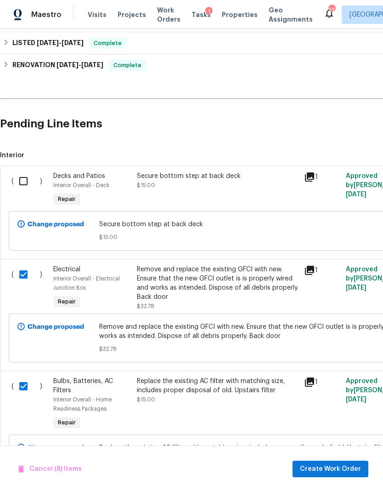
scroll to position [240, 0]
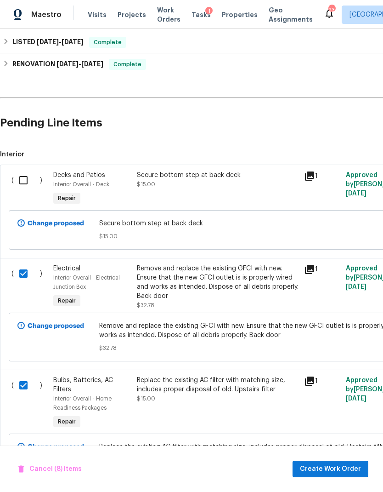
click at [22, 180] on input "checkbox" at bounding box center [27, 179] width 26 height 19
checkbox input "true"
click at [346, 471] on span "Create Work Order" at bounding box center [330, 468] width 61 height 11
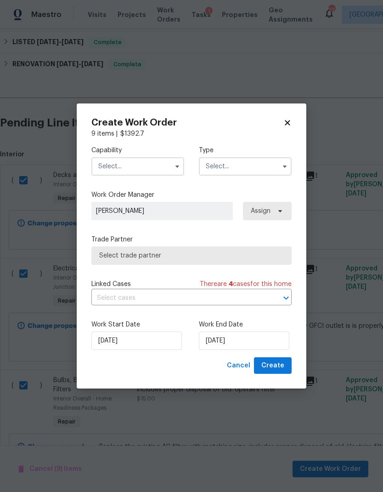
click at [145, 157] on input "text" at bounding box center [137, 166] width 93 height 18
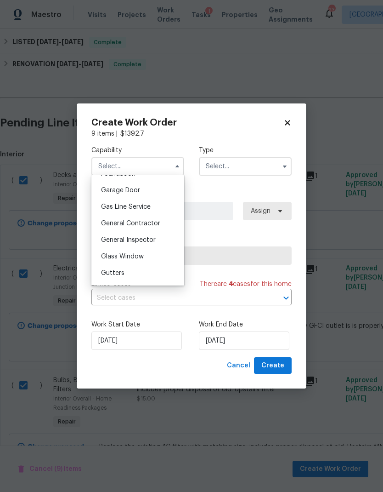
scroll to position [403, 0]
click at [136, 219] on span "General Contractor" at bounding box center [130, 222] width 59 height 6
type input "General Contractor"
click at [231, 166] on input "text" at bounding box center [245, 166] width 93 height 18
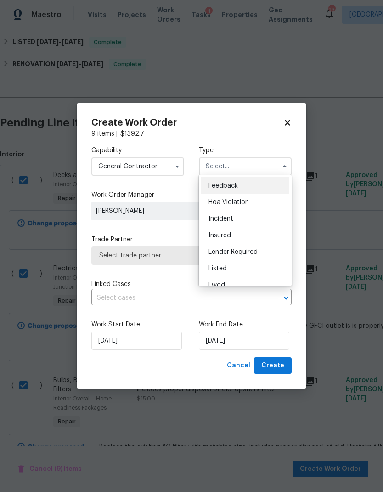
click at [234, 269] on div "Listed" at bounding box center [245, 268] width 88 height 17
type input "Listed"
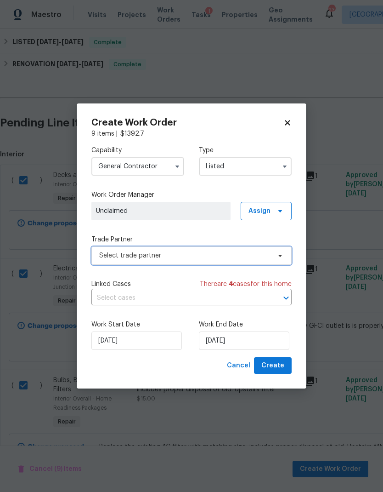
click at [221, 258] on span "Select trade partner" at bounding box center [184, 255] width 171 height 9
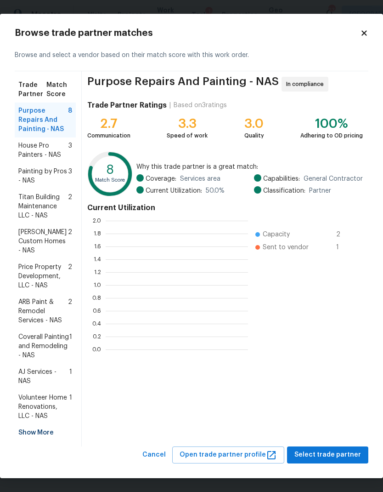
scroll to position [129, 142]
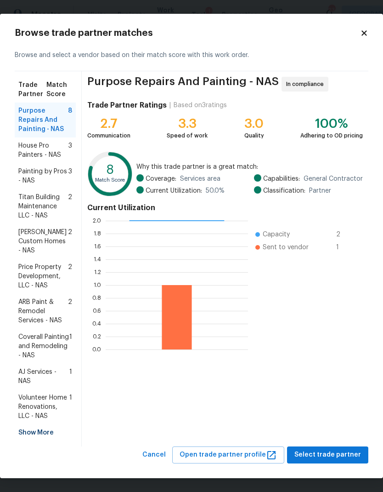
click at [46, 401] on span "Volunteer Home Renovations, LLC - NAS" at bounding box center [43, 407] width 51 height 28
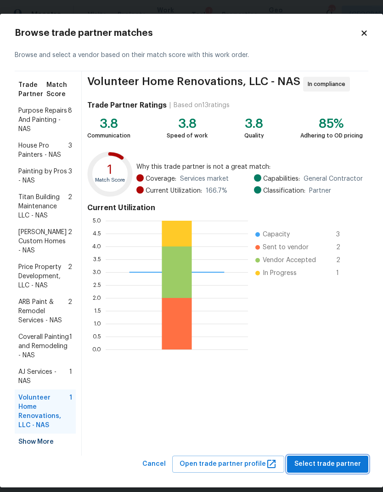
click at [328, 455] on button "Select trade partner" at bounding box center [327, 463] width 81 height 17
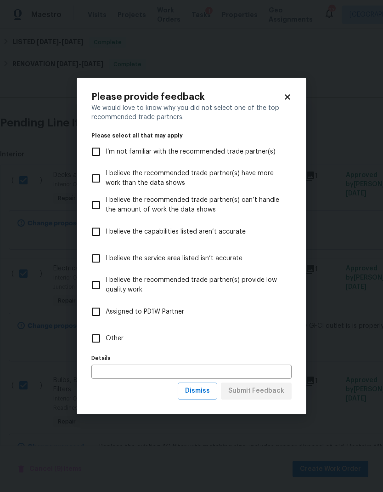
click at [116, 340] on span "Other" at bounding box center [115, 339] width 18 height 10
click at [106, 340] on input "Other" at bounding box center [95, 338] width 19 height 19
checkbox input "true"
click at [257, 390] on span "Submit Feedback" at bounding box center [256, 390] width 56 height 11
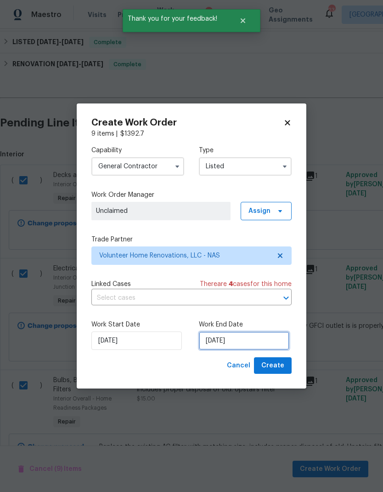
click at [250, 341] on input "[DATE]" at bounding box center [244, 340] width 91 height 18
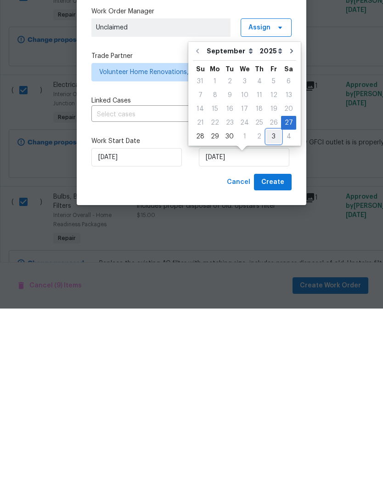
click at [271, 313] on div "3" at bounding box center [274, 319] width 15 height 13
type input "10/3/2025"
select select "9"
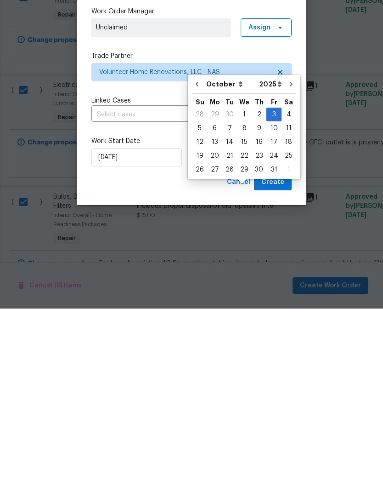
scroll to position [37, 0]
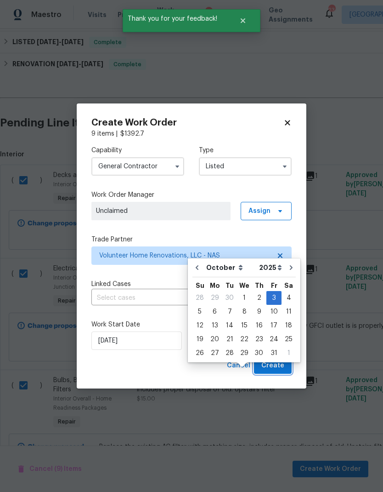
click at [273, 371] on span "Create" at bounding box center [272, 365] width 23 height 11
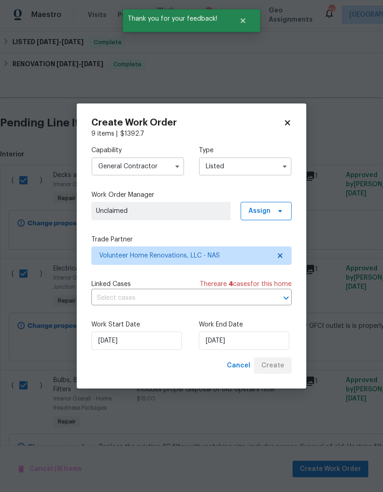
checkbox input "false"
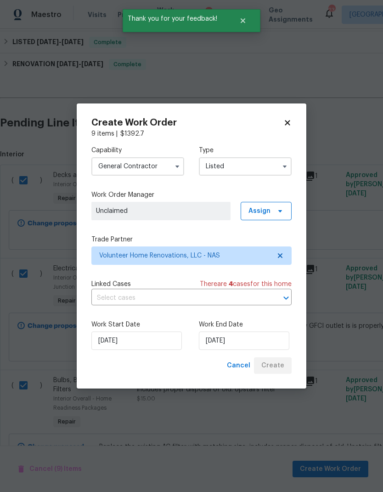
checkbox input "false"
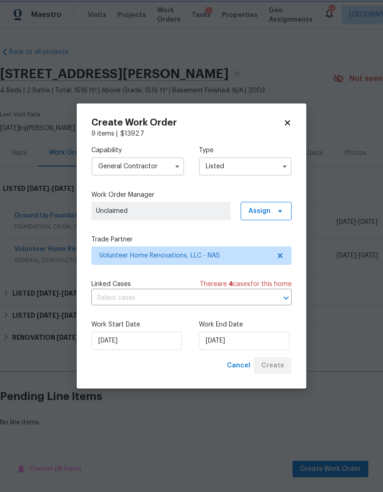
scroll to position [0, 0]
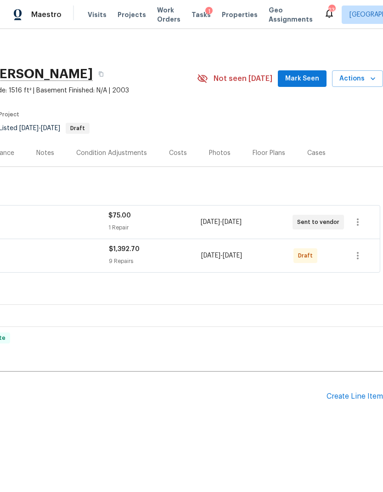
scroll to position [0, 136]
click at [358, 255] on icon "button" at bounding box center [358, 255] width 2 height 7
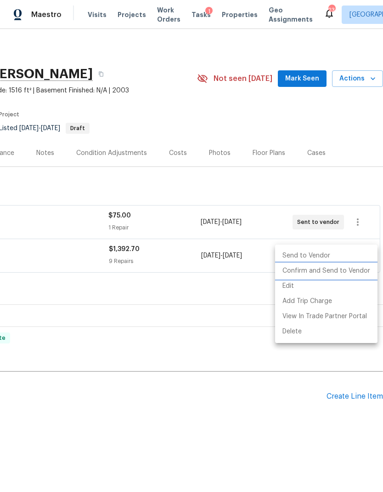
click at [354, 269] on li "Confirm and Send to Vendor" at bounding box center [326, 270] width 102 height 15
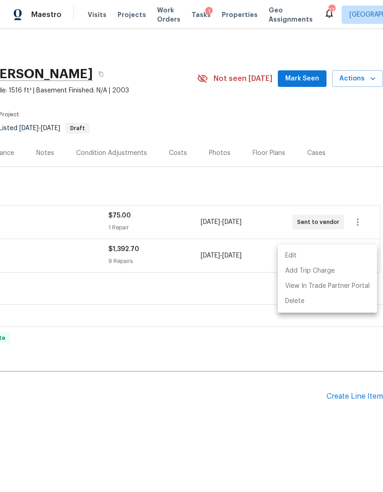
click at [319, 364] on div at bounding box center [191, 246] width 383 height 492
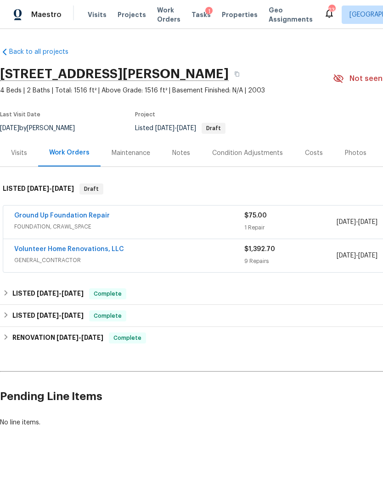
scroll to position [0, 0]
click at [76, 218] on link "Ground Up Foundation Repair" at bounding box center [62, 215] width 96 height 6
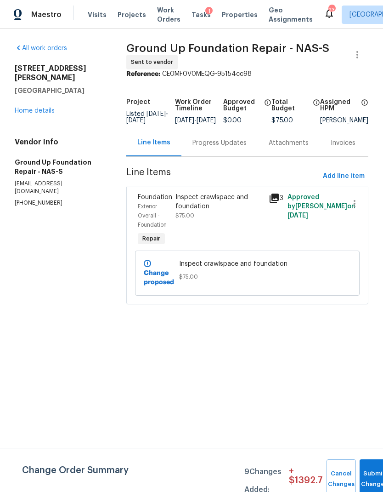
click at [208, 155] on div "Progress Updates" at bounding box center [220, 142] width 76 height 27
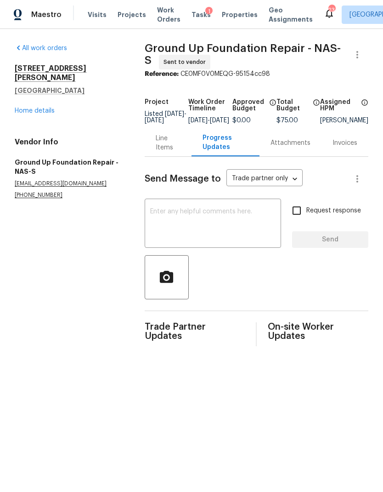
click at [217, 227] on textarea at bounding box center [212, 224] width 125 height 32
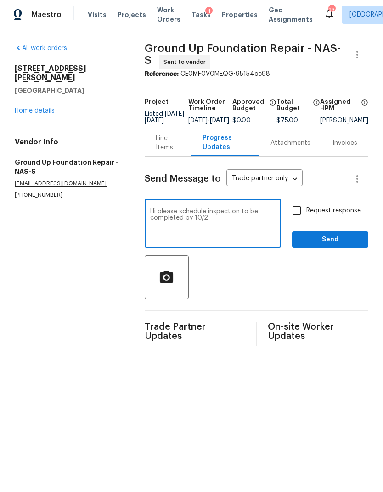
type textarea "Hi please schedule inspection to be completed by 10/2"
click at [291, 220] on input "Request response" at bounding box center [296, 210] width 19 height 19
checkbox input "true"
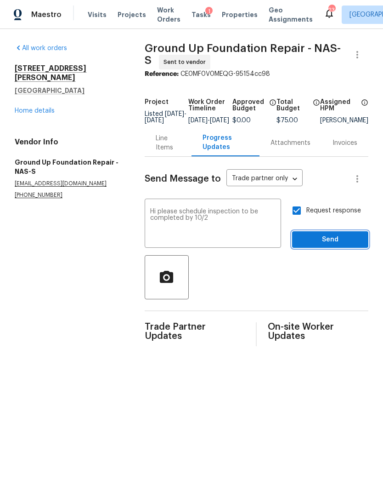
click at [328, 245] on span "Send" at bounding box center [331, 239] width 62 height 11
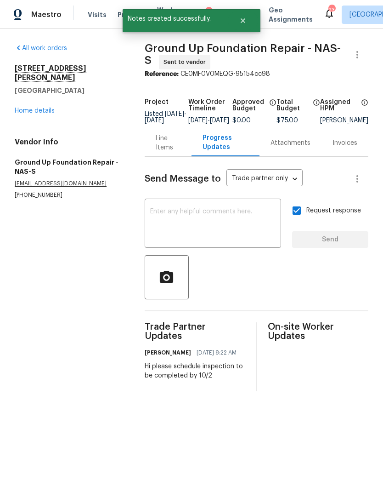
click at [160, 152] on div "Line Items" at bounding box center [168, 143] width 25 height 18
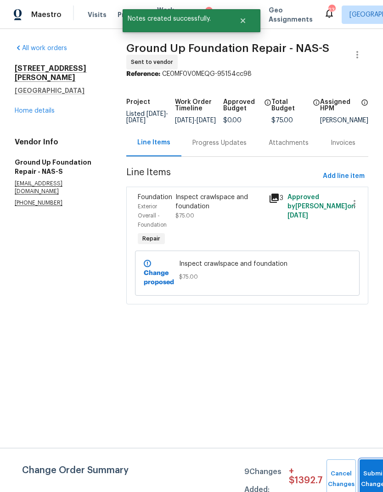
click at [374, 475] on button "Submit Changes" at bounding box center [374, 479] width 29 height 40
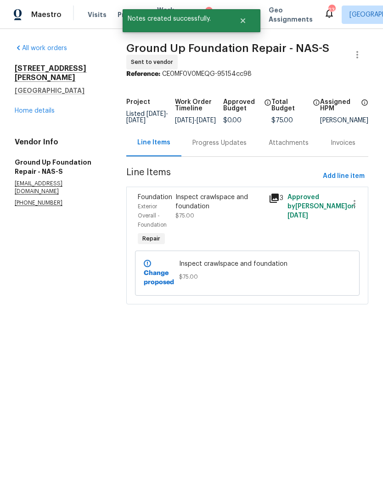
click at [27, 108] on link "Home details" at bounding box center [35, 111] width 40 height 6
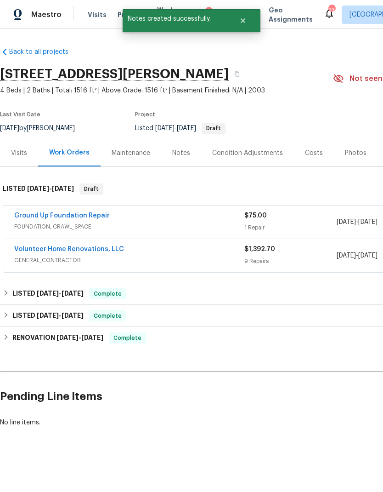
click at [81, 249] on link "Volunteer Home Renovations, LLC" at bounding box center [69, 249] width 110 height 6
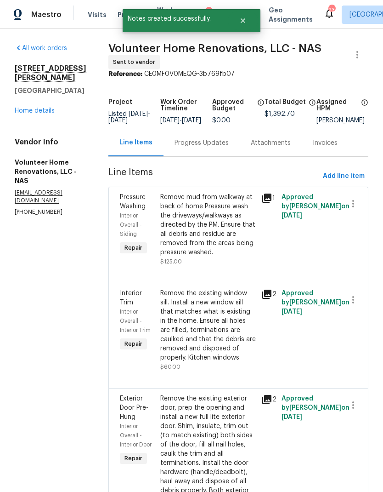
click at [222, 148] on div "Progress Updates" at bounding box center [202, 142] width 54 height 9
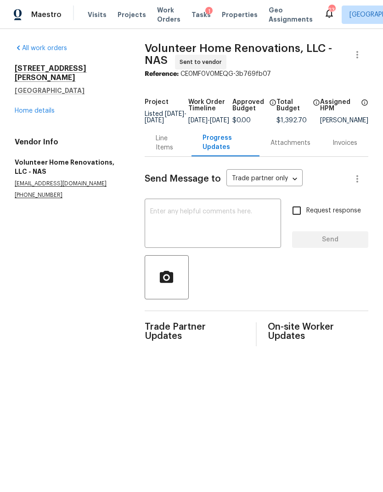
click at [185, 235] on textarea at bounding box center [212, 224] width 125 height 32
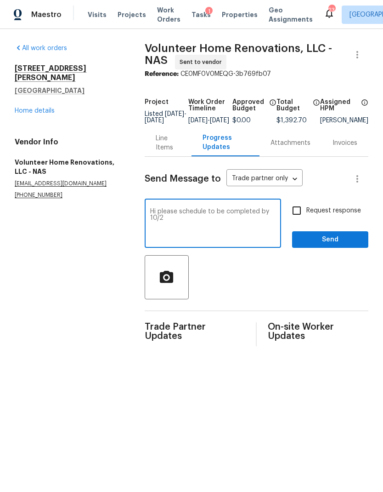
type textarea "Hi please schedule to be completed by 10/2"
click at [299, 220] on input "Request response" at bounding box center [296, 210] width 19 height 19
checkbox input "true"
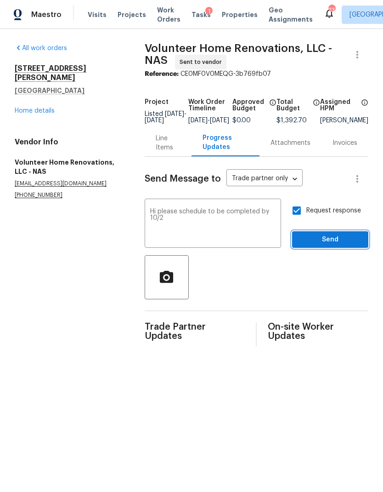
click at [318, 245] on span "Send" at bounding box center [331, 239] width 62 height 11
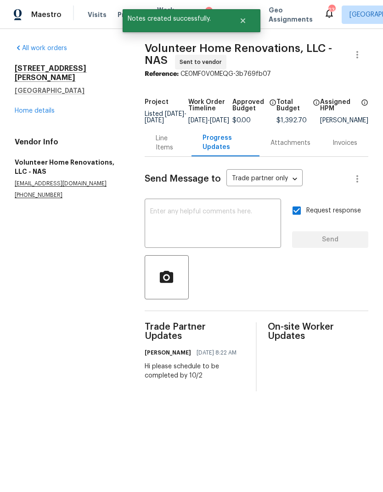
click at [34, 108] on link "Home details" at bounding box center [35, 111] width 40 height 6
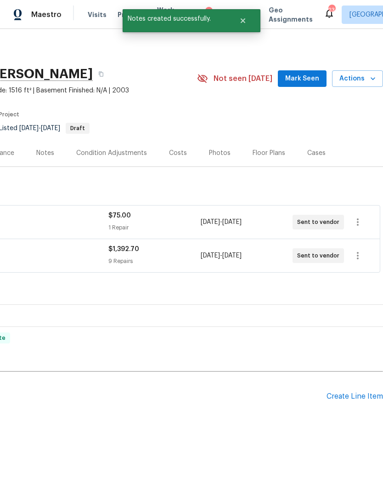
click at [370, 81] on icon "button" at bounding box center [373, 78] width 9 height 9
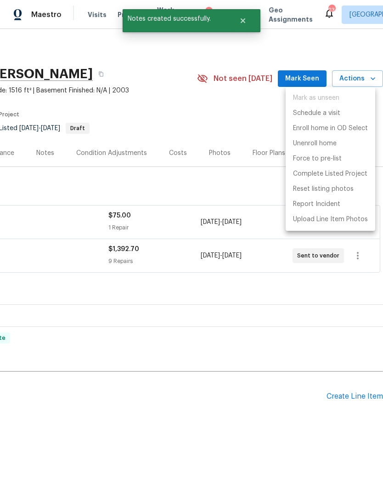
scroll to position [0, 136]
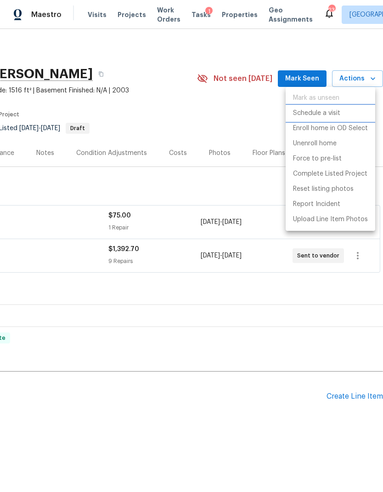
click at [314, 117] on p "Schedule a visit" at bounding box center [316, 113] width 47 height 10
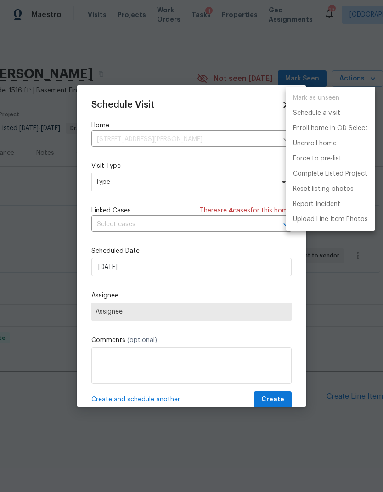
click at [174, 316] on div at bounding box center [191, 246] width 383 height 492
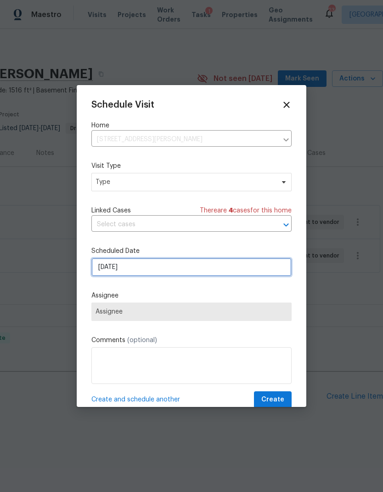
click at [188, 272] on input "[DATE]" at bounding box center [191, 267] width 200 height 18
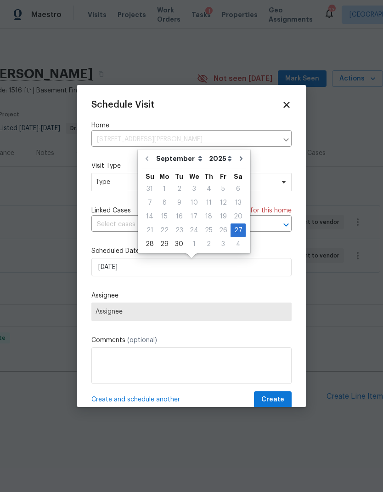
click at [272, 251] on label "Scheduled Date" at bounding box center [191, 250] width 200 height 9
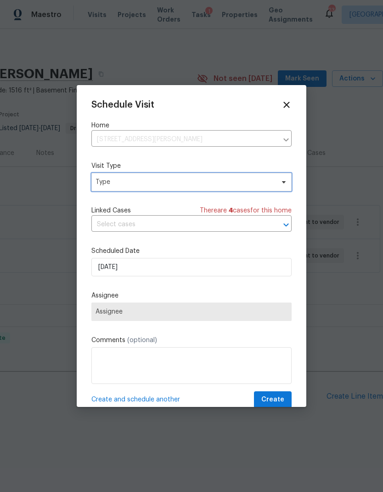
click at [178, 180] on span "Type" at bounding box center [185, 181] width 179 height 9
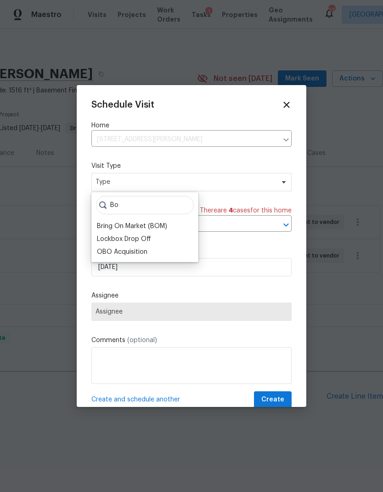
type input "Bo"
click at [149, 227] on div "Bring On Market (BOM)" at bounding box center [132, 225] width 70 height 9
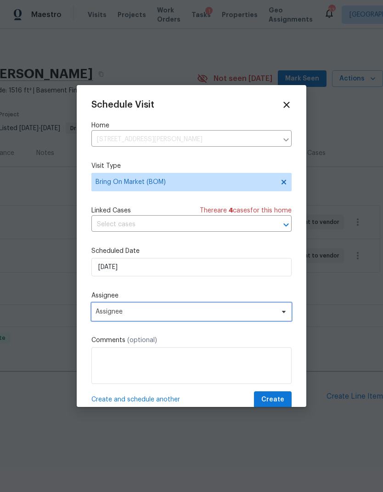
click at [223, 310] on span "Assignee" at bounding box center [186, 311] width 180 height 7
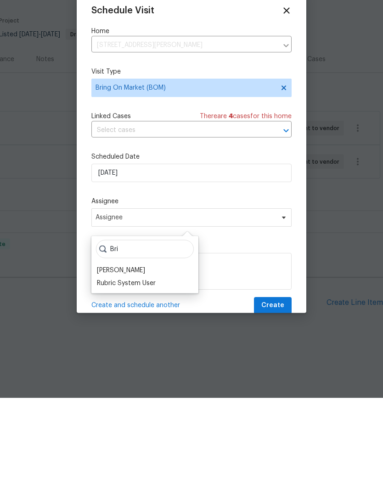
type input "Bri"
click at [115, 359] on div "[PERSON_NAME]" at bounding box center [121, 363] width 48 height 9
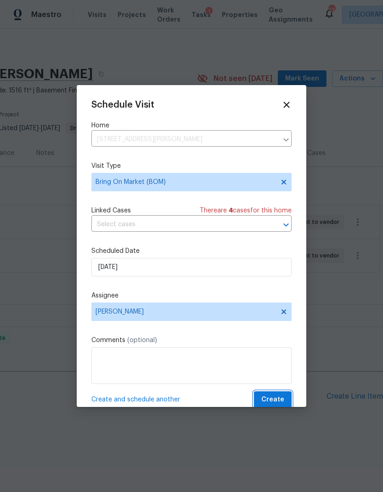
click at [268, 397] on span "Create" at bounding box center [272, 399] width 23 height 11
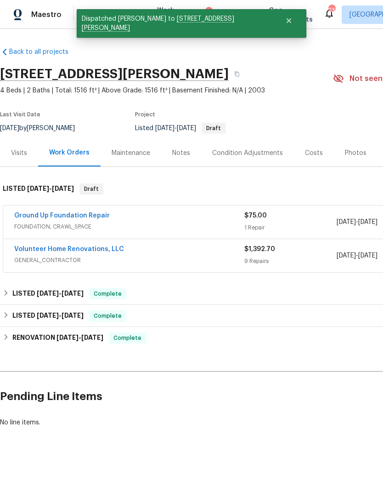
scroll to position [0, 0]
click at [66, 246] on link "Volunteer Home Renovations, LLC" at bounding box center [69, 249] width 110 height 6
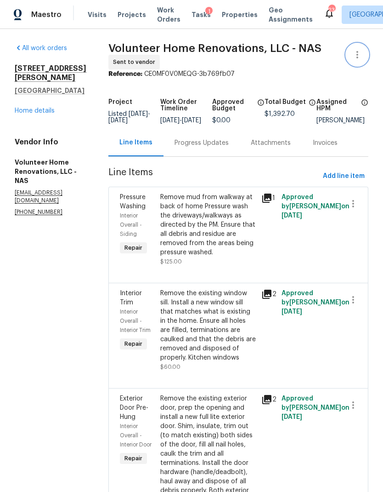
click at [353, 59] on icon "button" at bounding box center [357, 54] width 11 height 11
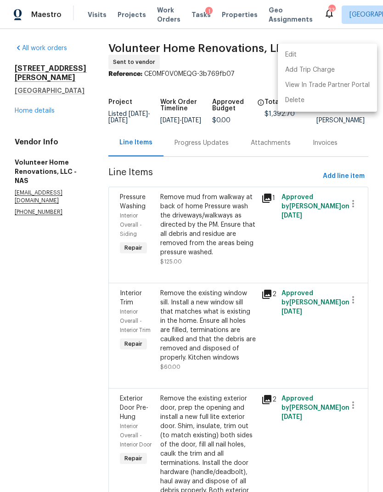
click at [292, 57] on li "Edit" at bounding box center [327, 54] width 99 height 15
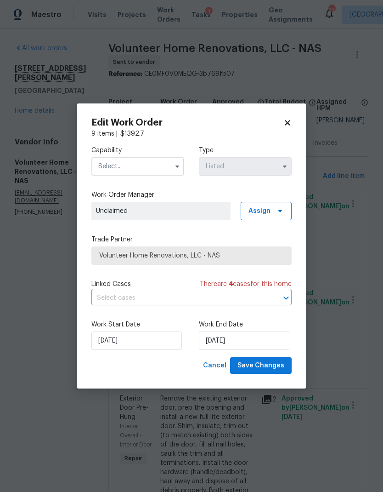
click at [148, 163] on input "text" at bounding box center [137, 166] width 93 height 18
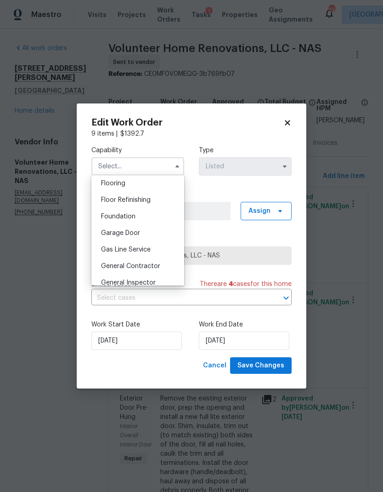
scroll to position [369, 0]
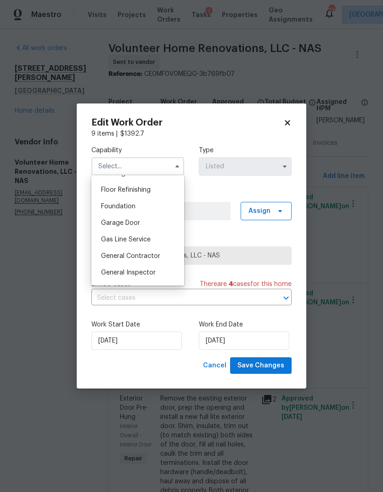
click at [148, 255] on span "General Contractor" at bounding box center [130, 256] width 59 height 6
type input "General Contractor"
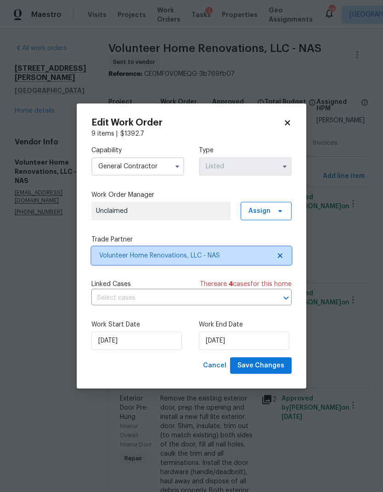
click at [236, 258] on span "Volunteer Home Renovations, LLC - NAS" at bounding box center [184, 255] width 171 height 9
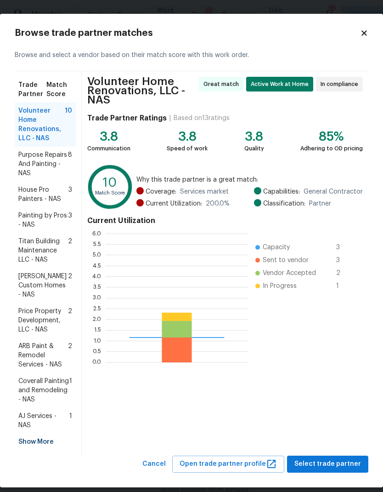
scroll to position [129, 142]
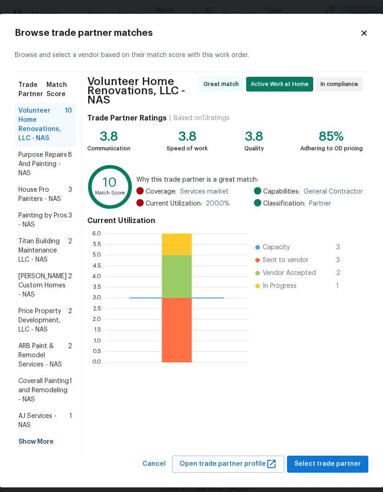
click at [49, 377] on span "Coverall Painting and Remodeling - NAS" at bounding box center [43, 390] width 51 height 28
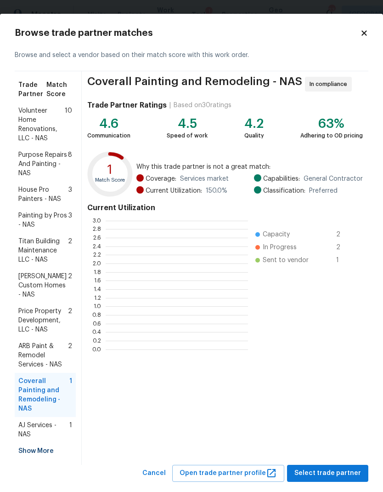
scroll to position [1, 1]
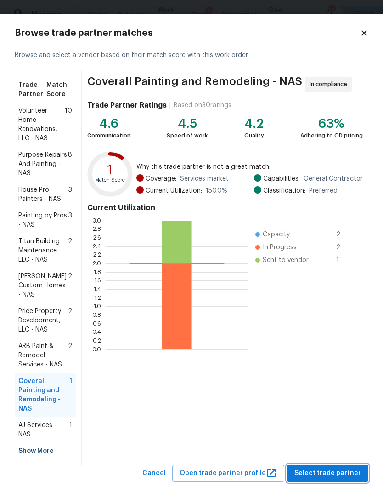
click at [323, 467] on span "Select trade partner" at bounding box center [328, 472] width 67 height 11
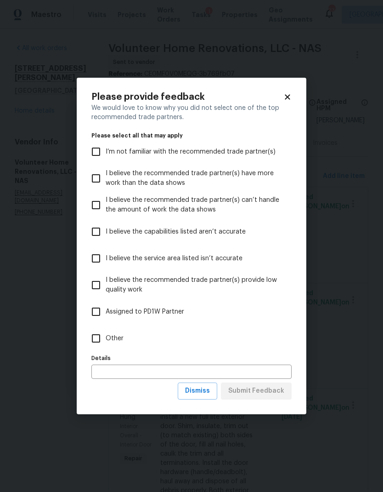
click at [115, 338] on span "Other" at bounding box center [115, 339] width 18 height 10
click at [106, 338] on input "Other" at bounding box center [95, 338] width 19 height 19
checkbox input "true"
click at [255, 389] on span "Submit Feedback" at bounding box center [256, 390] width 56 height 11
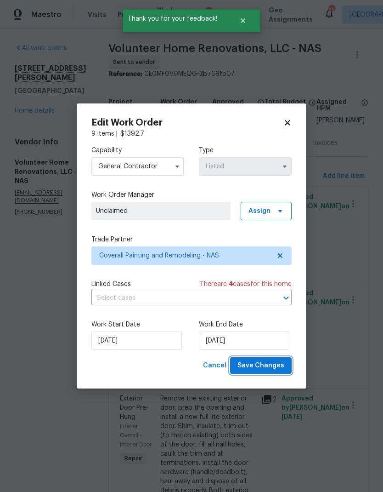
click at [262, 363] on span "Save Changes" at bounding box center [261, 365] width 47 height 11
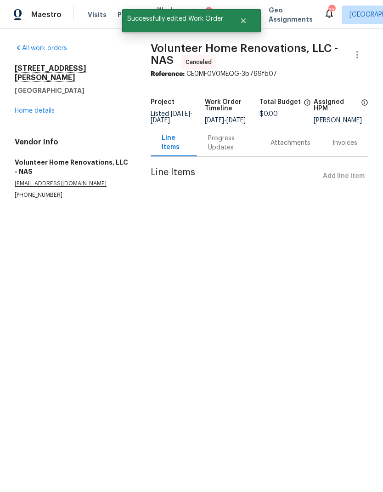
click at [31, 108] on link "Home details" at bounding box center [35, 111] width 40 height 6
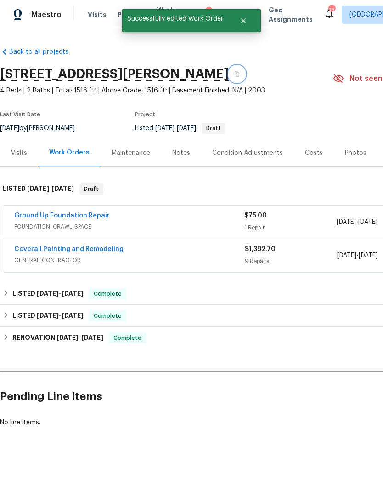
click at [245, 76] on button "button" at bounding box center [237, 74] width 17 height 17
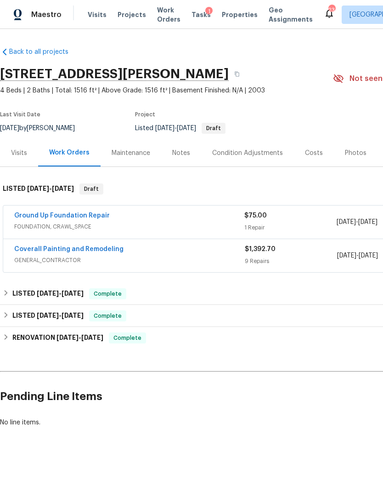
click at [181, 162] on div "Notes" at bounding box center [181, 152] width 40 height 27
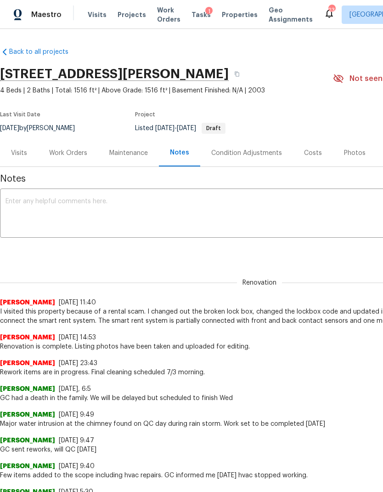
click at [120, 217] on textarea at bounding box center [260, 214] width 508 height 32
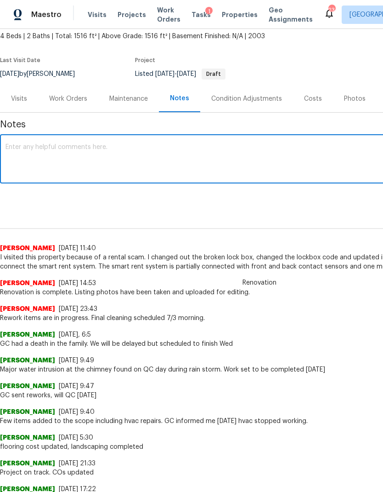
scroll to position [55, 0]
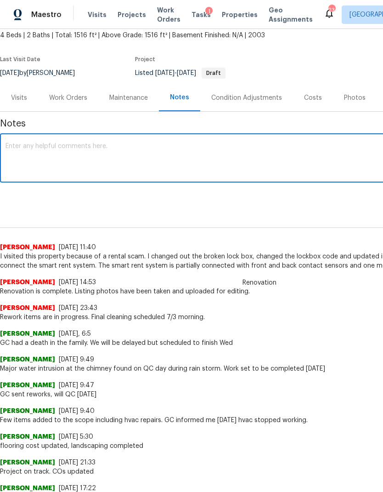
click at [31, 148] on textarea at bounding box center [260, 159] width 508 height 32
paste textarea "https://opendoor.atlassian.net/servicedesk/customer/portal/6/HSR-712392?created…"
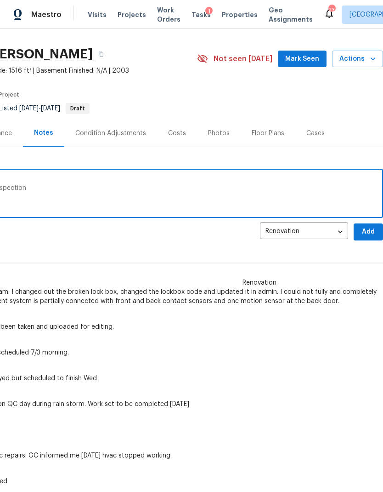
scroll to position [20, 136]
type textarea "https://opendoor.atlassian.net/servicedesk/customer/portal/6/HSR-712392?created…"
click at [367, 232] on span "Add" at bounding box center [368, 231] width 15 height 11
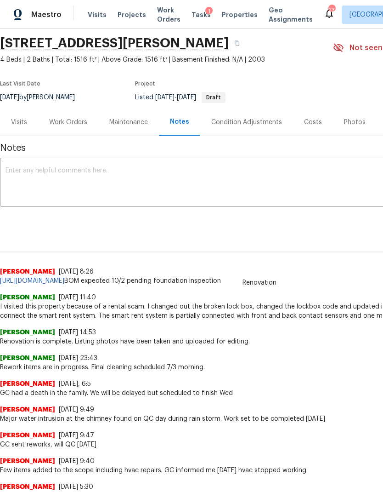
scroll to position [31, 0]
click at [74, 118] on div "Work Orders" at bounding box center [68, 122] width 38 height 9
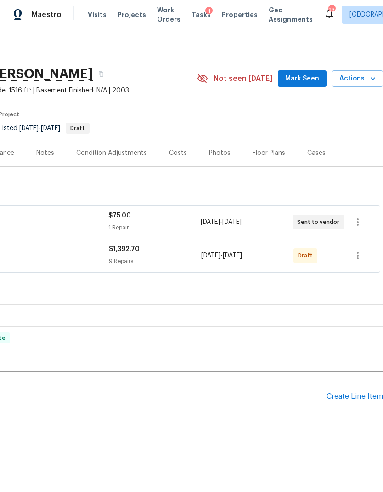
scroll to position [0, 136]
click at [358, 254] on icon "button" at bounding box center [357, 255] width 11 height 11
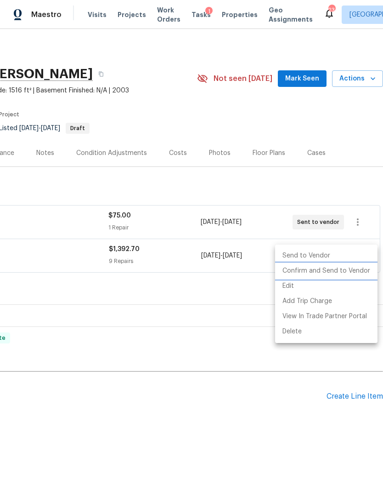
click at [357, 270] on li "Confirm and Send to Vendor" at bounding box center [326, 270] width 102 height 15
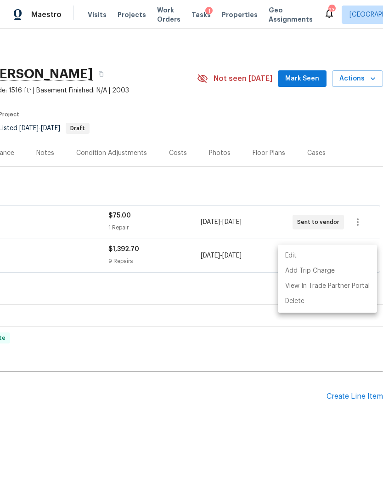
click at [215, 365] on div at bounding box center [191, 246] width 383 height 492
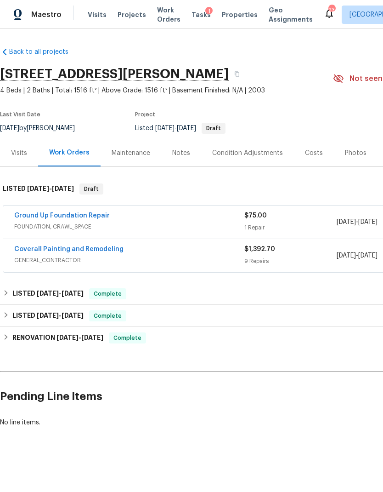
scroll to position [0, 0]
click at [59, 251] on link "Coverall Painting and Remodeling" at bounding box center [68, 249] width 109 height 6
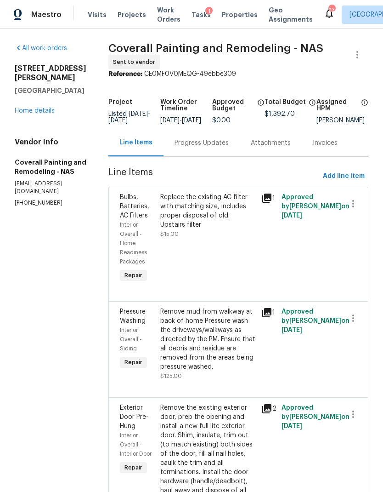
click at [216, 148] on div "Progress Updates" at bounding box center [202, 142] width 54 height 9
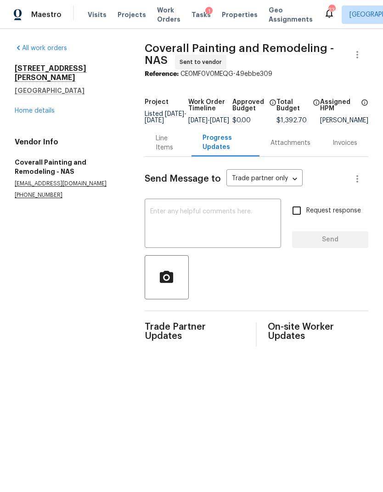
click at [207, 229] on textarea at bounding box center [212, 224] width 125 height 32
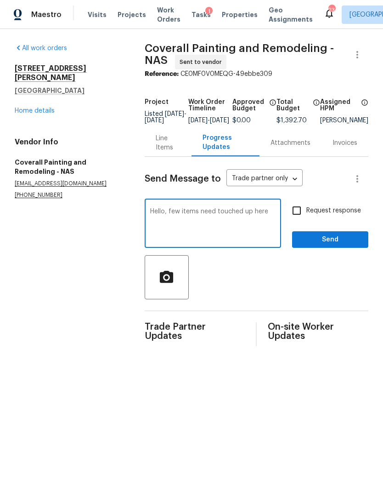
type textarea "Hello, few items need touched up here"
click at [290, 213] on input "Request response" at bounding box center [296, 210] width 19 height 19
checkbox input "true"
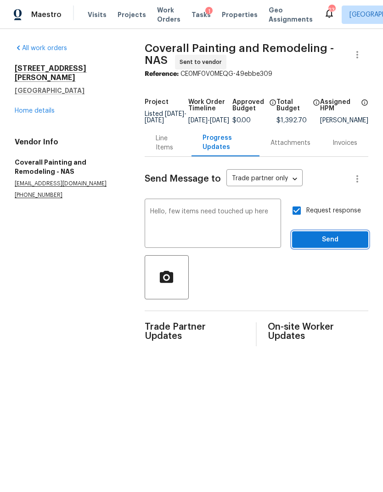
click at [324, 248] on button "Send" at bounding box center [330, 239] width 76 height 17
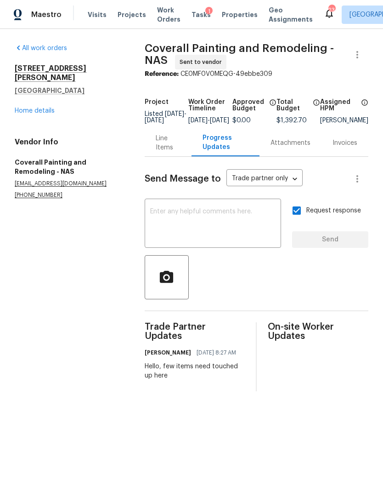
click at [231, 17] on span "Properties" at bounding box center [240, 14] width 36 height 9
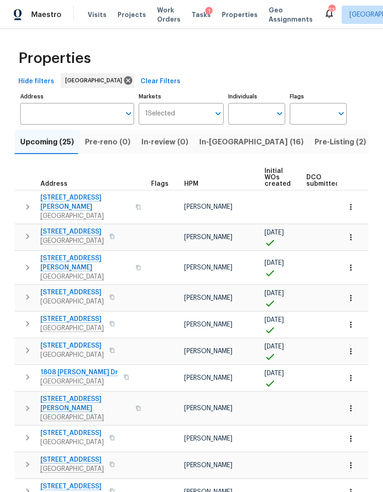
click at [217, 144] on span "In-reno (16)" at bounding box center [251, 142] width 104 height 13
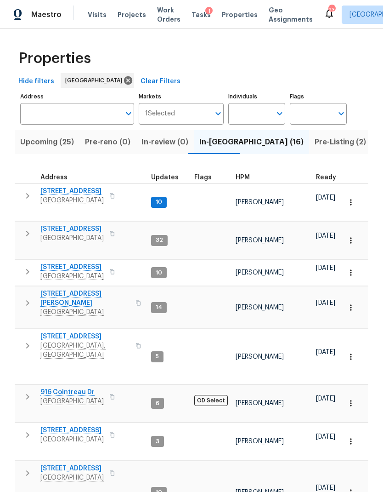
click at [71, 193] on span "206 Cross Valley Dr" at bounding box center [71, 191] width 63 height 9
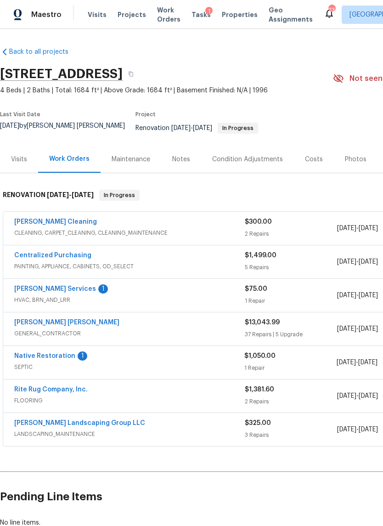
click at [62, 286] on link "[PERSON_NAME] Services" at bounding box center [55, 289] width 82 height 6
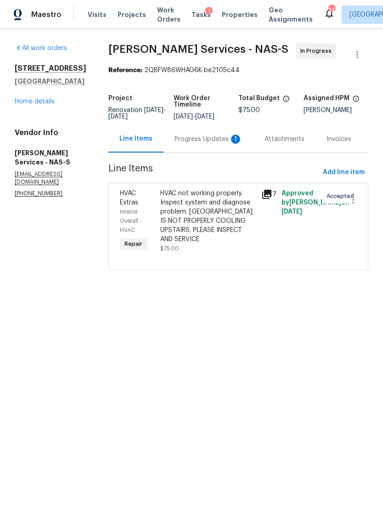
click at [197, 150] on div "Progress Updates 1" at bounding box center [209, 138] width 90 height 27
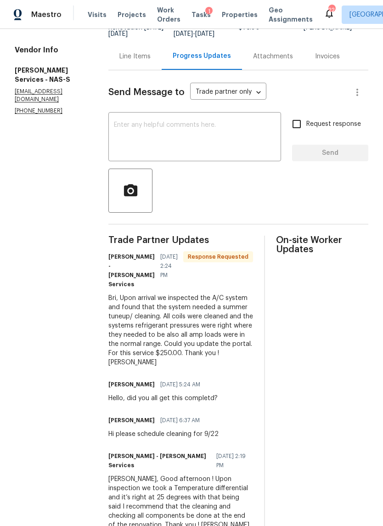
scroll to position [95, 0]
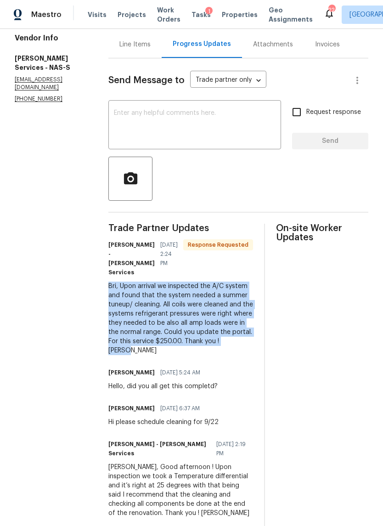
copy div "Bri, Upon arrival we inspected the A/C system and found that the system needed …"
click at [132, 48] on div "Line Items" at bounding box center [134, 44] width 31 height 9
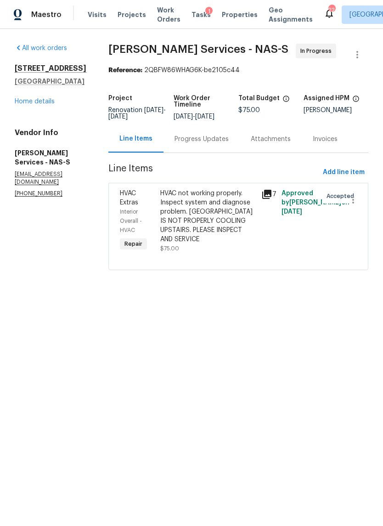
click at [216, 210] on div "HVAC not working properly. Inspect system and diagnose problem. [GEOGRAPHIC_DAT…" at bounding box center [208, 216] width 96 height 55
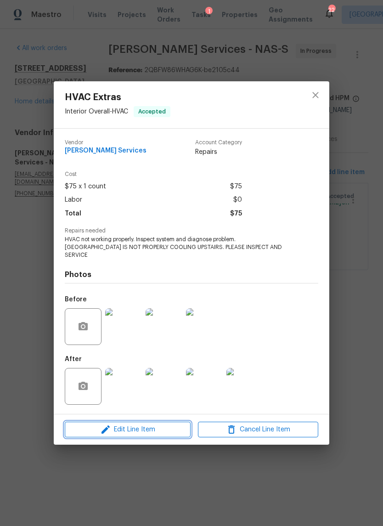
click at [156, 431] on span "Edit Line Item" at bounding box center [128, 429] width 120 height 11
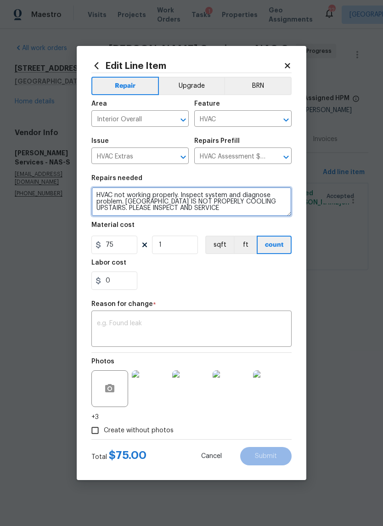
click at [215, 210] on textarea "HVAC not working properly. Inspect system and diagnose problem. HVAC IS NOT PRO…" at bounding box center [191, 201] width 200 height 29
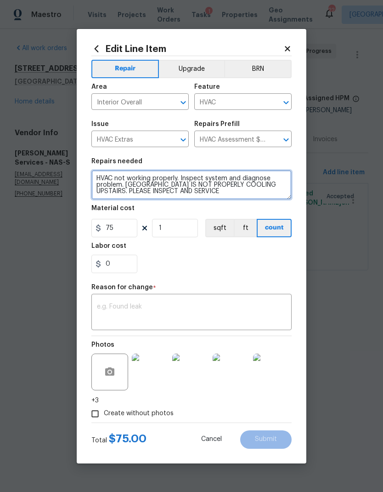
scroll to position [2, 0]
click at [108, 194] on textarea "HVAC not working properly. Inspect system and diagnose problem. HVAC IS NOT PRO…" at bounding box center [191, 184] width 200 height 29
paste textarea "Bri, Upon arrival we inspected the A/C system and found that the system needed …"
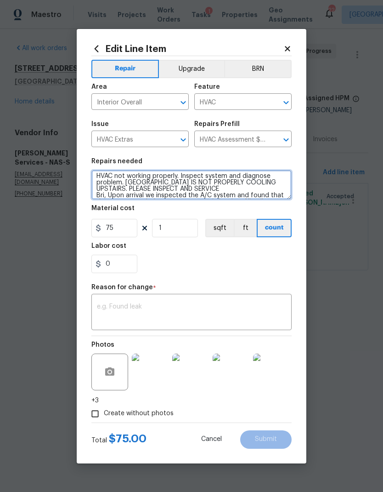
scroll to position [39, 0]
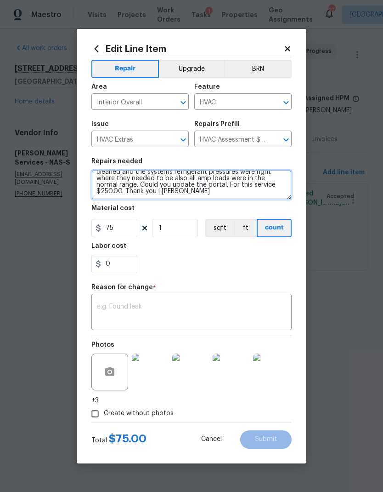
type textarea "HVAC not working properly. Inspect system and diagnose problem. HVAC IS NOT PRO…"
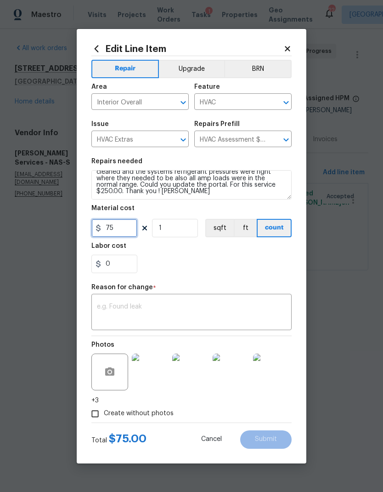
click at [116, 229] on input "75" at bounding box center [114, 228] width 46 height 18
click at [113, 229] on input "75" at bounding box center [114, 228] width 46 height 18
click at [112, 229] on input "75" at bounding box center [114, 228] width 46 height 18
type input "250"
click at [220, 301] on div "Repair Upgrade BRN Area Interior Overall ​ Feature HVAC ​ Issue HVAC Extras ​ R…" at bounding box center [191, 239] width 200 height 366
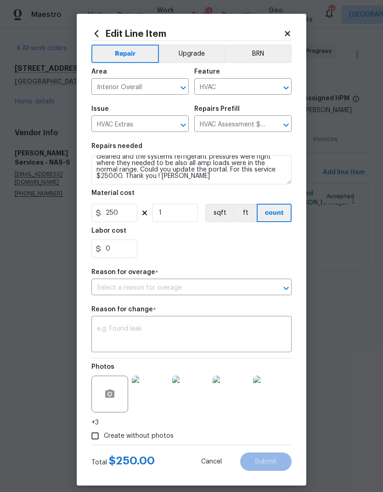
click at [202, 286] on input "text" at bounding box center [178, 288] width 175 height 14
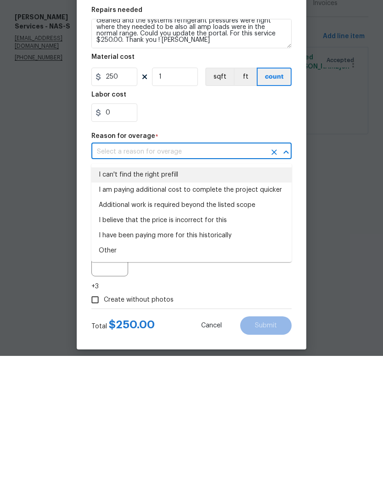
click at [159, 303] on li "I can't find the right prefill" at bounding box center [191, 310] width 200 height 15
type input "I can't find the right prefill"
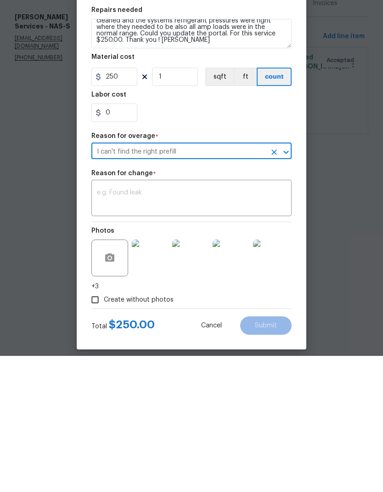
click at [196, 325] on textarea at bounding box center [191, 334] width 189 height 19
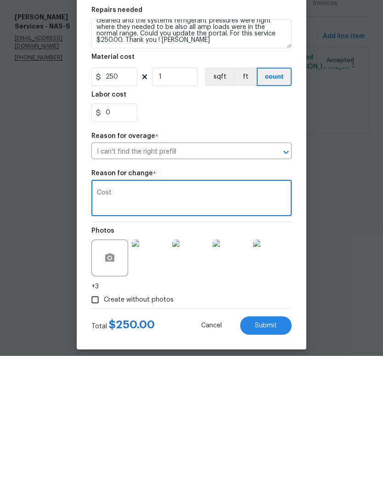
click at [247, 325] on textarea "Cost" at bounding box center [191, 334] width 189 height 19
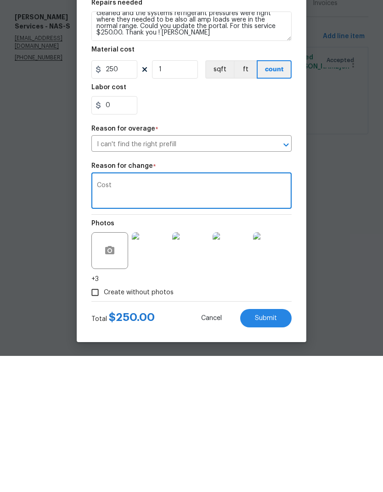
scroll to position [10, 0]
type textarea "Cost"
click at [278, 420] on div "Create without photos" at bounding box center [191, 428] width 200 height 17
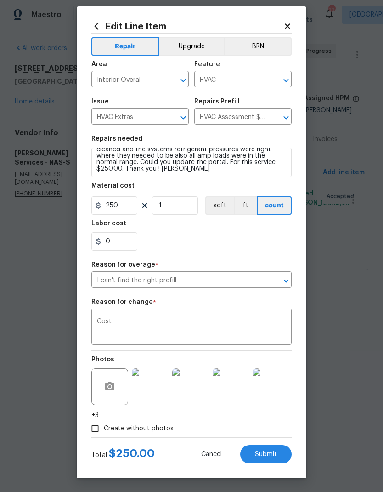
click at [265, 452] on span "Submit" at bounding box center [266, 454] width 22 height 7
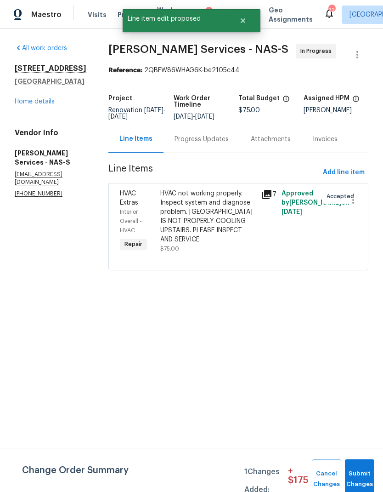
scroll to position [0, 0]
click at [365, 474] on span "Submit Changes" at bounding box center [360, 478] width 20 height 21
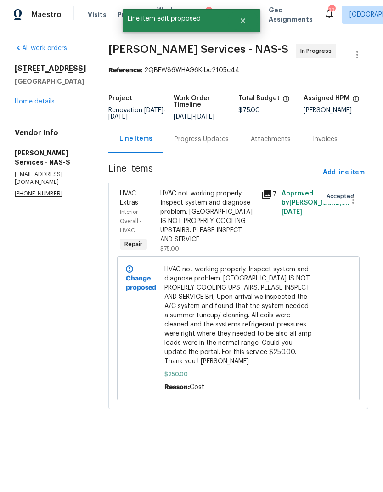
click at [371, 275] on div "All work orders 206 Cross Valley Dr Columbia, TN 38401 Home details Vendor Info…" at bounding box center [191, 232] width 383 height 406
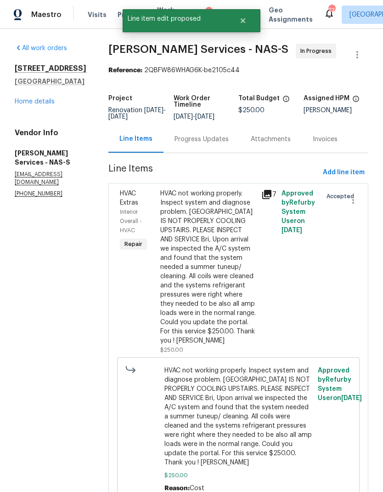
click at [200, 145] on div "Progress Updates" at bounding box center [202, 138] width 76 height 27
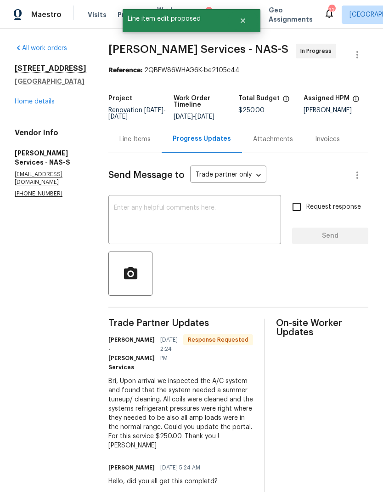
click at [208, 224] on textarea at bounding box center [195, 220] width 162 height 32
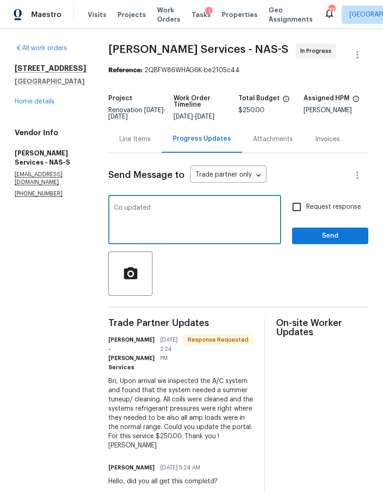
type textarea "Co updated"
click at [299, 206] on input "Request response" at bounding box center [296, 206] width 19 height 19
checkbox input "true"
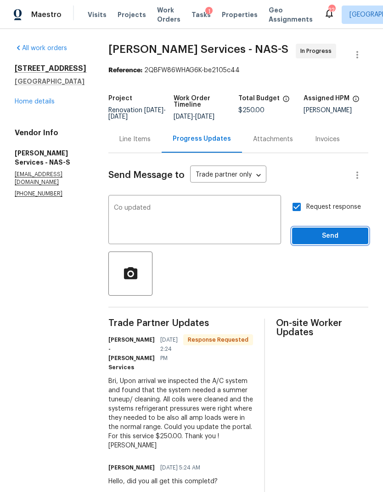
click at [327, 237] on span "Send" at bounding box center [331, 235] width 62 height 11
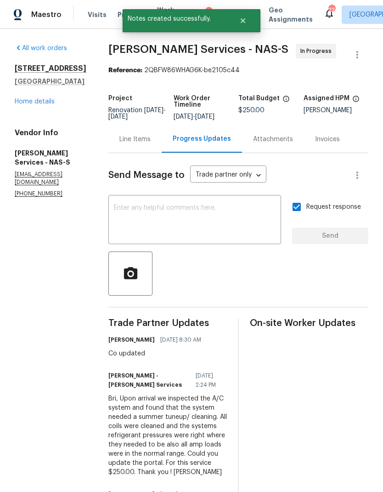
click at [35, 101] on link "Home details" at bounding box center [35, 101] width 40 height 6
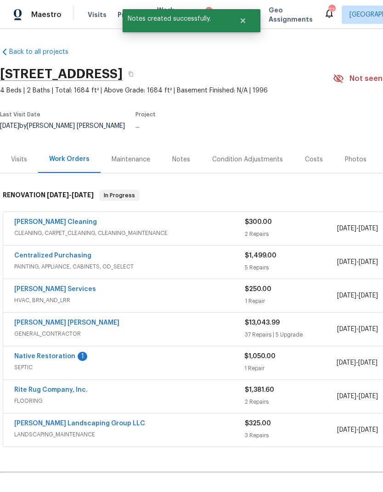
click at [54, 353] on link "Native Restoration" at bounding box center [44, 356] width 61 height 6
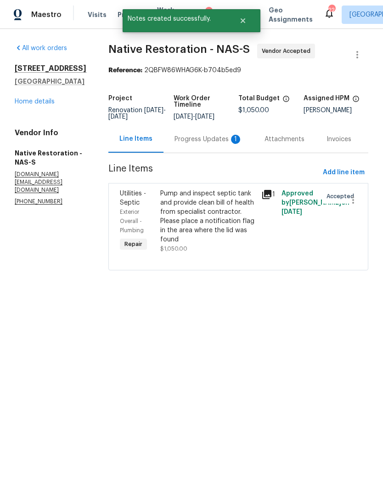
click at [197, 144] on div "Progress Updates 1" at bounding box center [209, 139] width 68 height 9
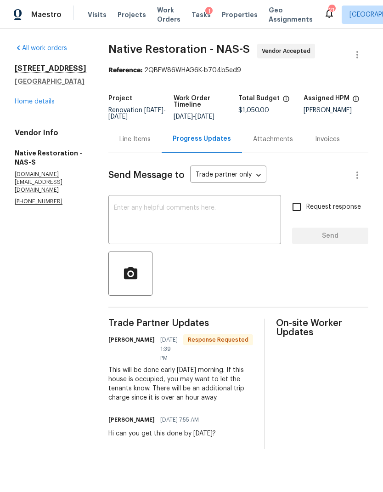
click at [195, 222] on textarea at bounding box center [195, 220] width 162 height 32
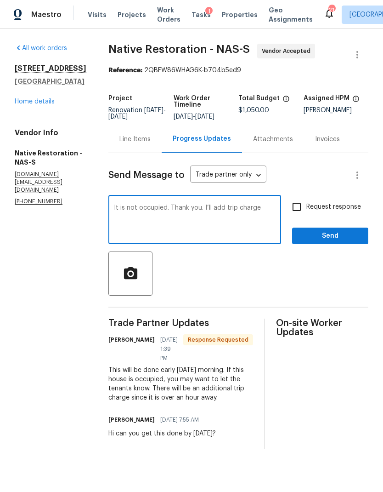
type textarea "It is not occupied. Thank you. I’ll add trip charge"
click at [301, 215] on input "Request response" at bounding box center [296, 206] width 19 height 19
checkbox input "true"
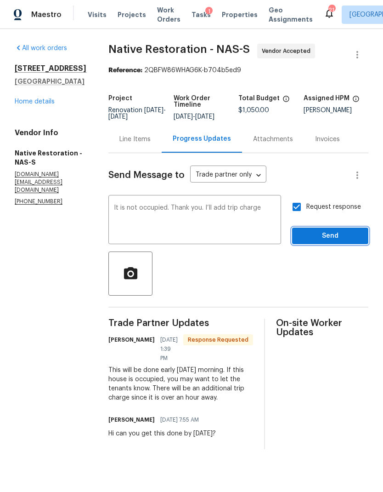
click at [319, 241] on span "Send" at bounding box center [331, 235] width 62 height 11
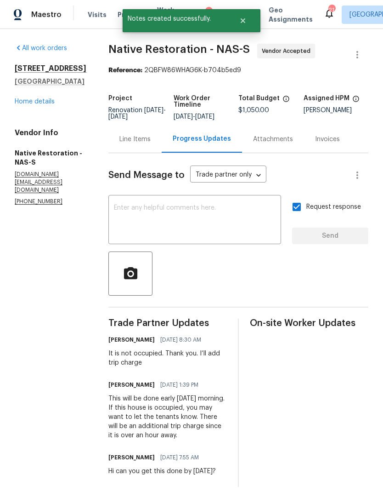
click at [145, 144] on div "Line Items" at bounding box center [134, 139] width 31 height 9
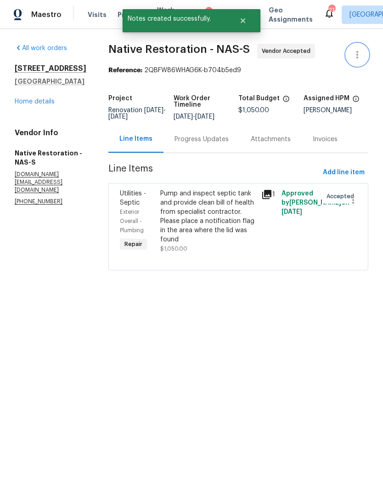
click at [362, 50] on icon "button" at bounding box center [357, 54] width 11 height 11
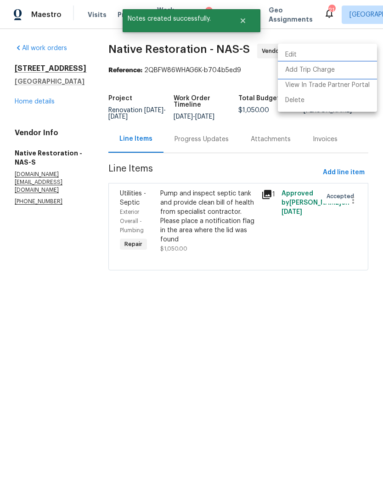
click at [314, 75] on li "Add Trip Charge" at bounding box center [327, 69] width 99 height 15
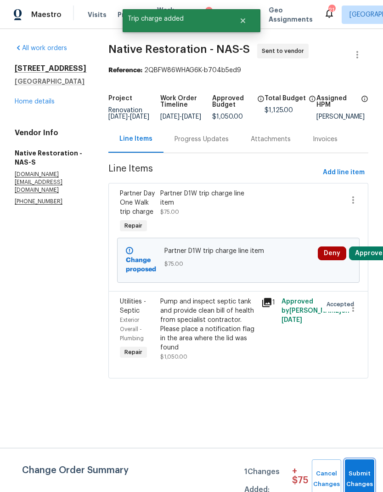
click at [365, 470] on span "Submit Changes" at bounding box center [360, 478] width 20 height 21
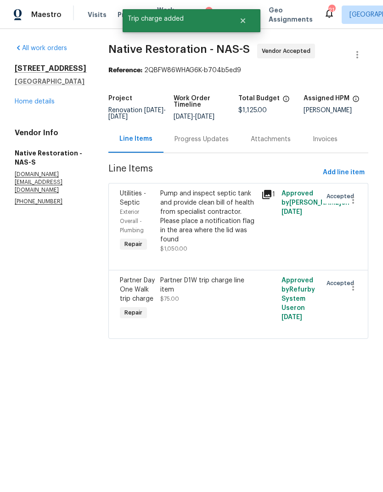
click at [38, 103] on link "Home details" at bounding box center [35, 101] width 40 height 6
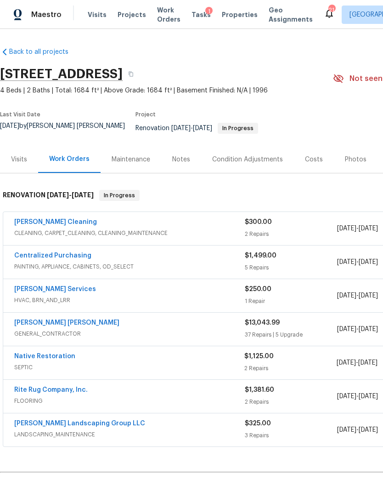
click at [63, 312] on div "Fernando Ruiz Hernandez GENERAL_CONTRACTOR $13,043.99 37 Repairs | 5 Upgrade 9/…" at bounding box center [259, 328] width 513 height 33
click at [60, 319] on link "[PERSON_NAME] [PERSON_NAME]" at bounding box center [66, 322] width 105 height 6
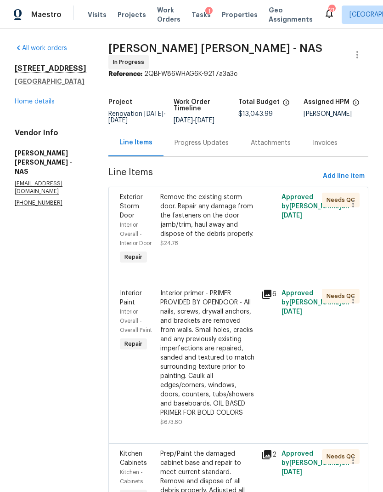
click at [213, 144] on div "Progress Updates" at bounding box center [202, 142] width 54 height 9
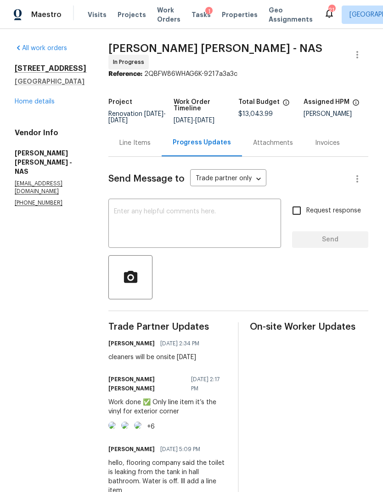
click at [198, 229] on textarea at bounding box center [195, 224] width 162 height 32
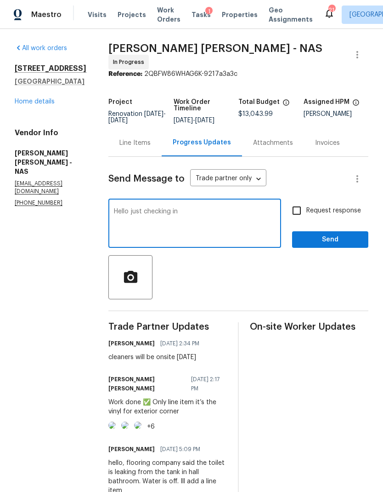
type textarea "Hello just checking in"
click at [299, 216] on input "Request response" at bounding box center [296, 210] width 19 height 19
checkbox input "true"
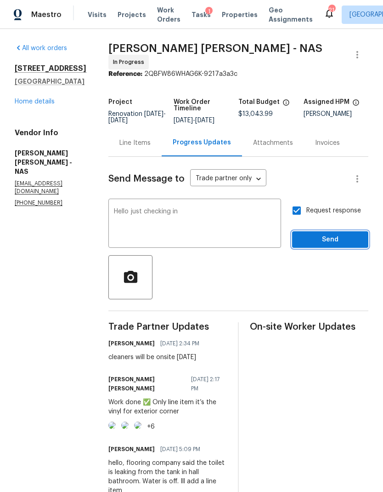
click at [335, 239] on span "Send" at bounding box center [331, 239] width 62 height 11
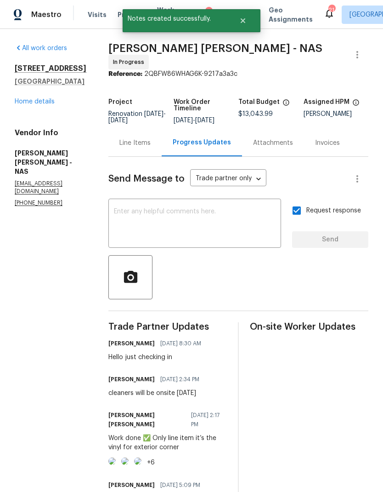
click at [28, 104] on link "Home details" at bounding box center [35, 101] width 40 height 6
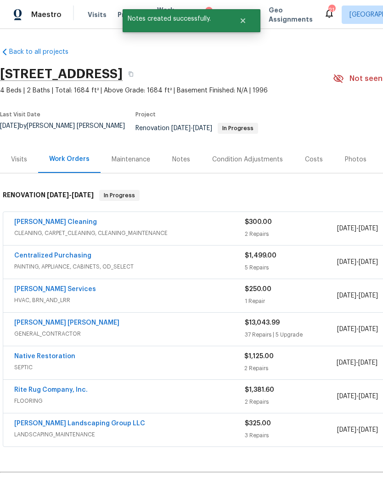
click at [182, 148] on div "Notes" at bounding box center [181, 159] width 40 height 27
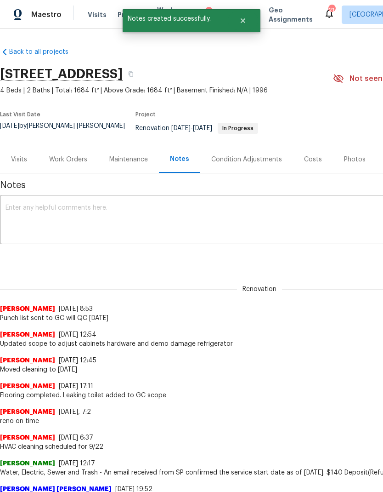
click at [132, 204] on textarea at bounding box center [260, 220] width 508 height 32
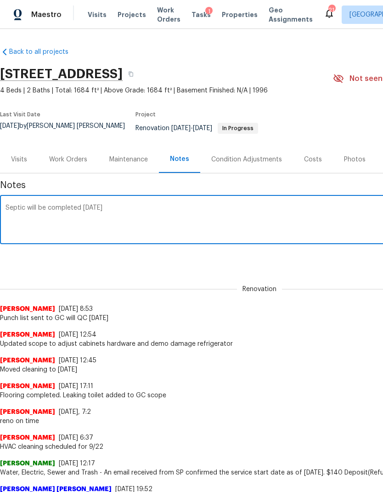
type textarea "Septic will be completed Monday"
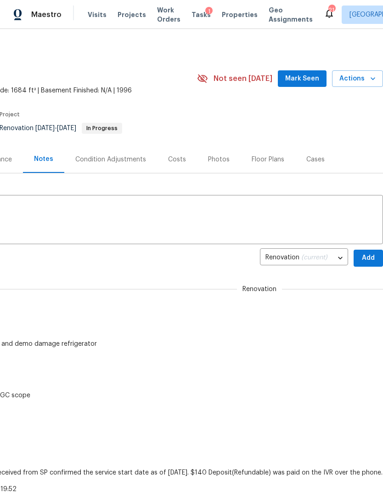
scroll to position [0, 136]
click at [366, 252] on span "Add" at bounding box center [368, 257] width 15 height 11
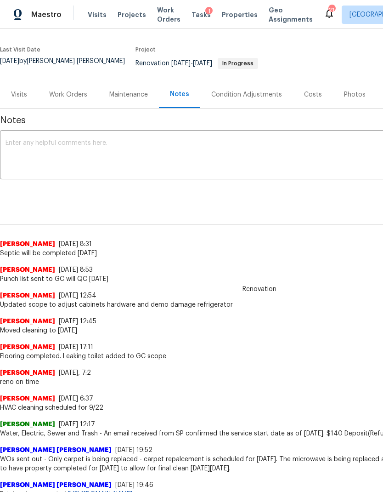
scroll to position [65, 0]
click at [17, 90] on div "Visits" at bounding box center [19, 94] width 16 height 9
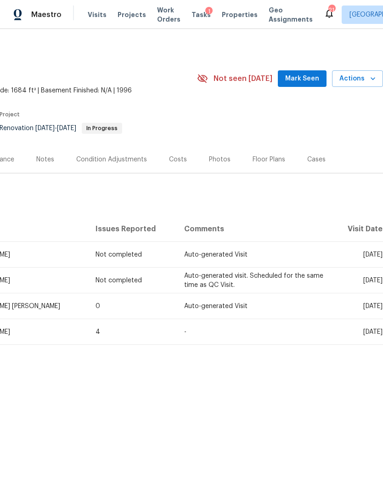
scroll to position [0, 136]
click at [225, 18] on span "Properties" at bounding box center [240, 14] width 36 height 9
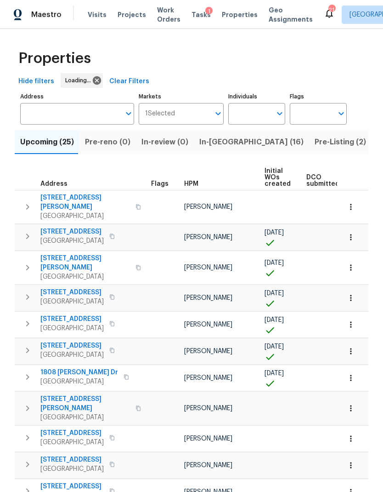
click at [221, 143] on span "In-reno (16)" at bounding box center [251, 142] width 104 height 13
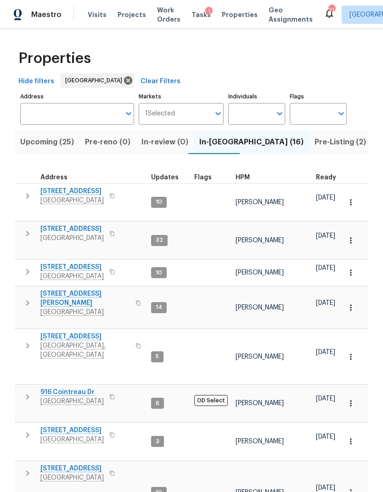
click at [68, 262] on span "630 Knollwood Dr" at bounding box center [71, 266] width 63 height 9
click at [65, 289] on span "1201 Elisha Ct" at bounding box center [85, 298] width 90 height 18
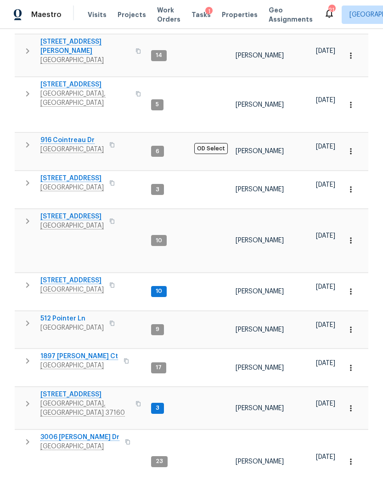
scroll to position [251, 0]
click at [70, 390] on span "312 Cottonwood Dr" at bounding box center [85, 394] width 90 height 9
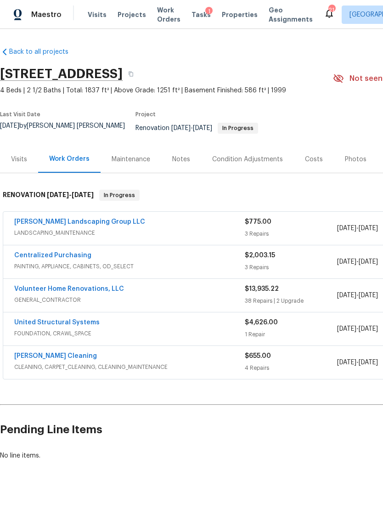
click at [56, 319] on link "United Structural Systems" at bounding box center [56, 322] width 85 height 6
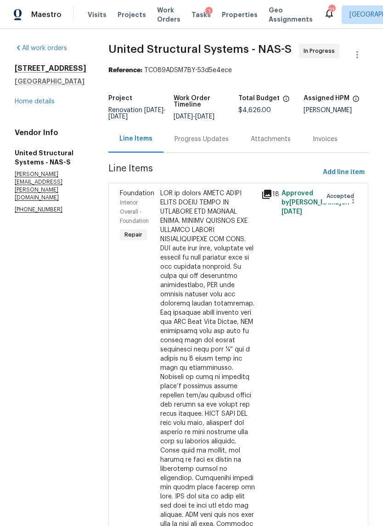
click at [206, 144] on div "Progress Updates" at bounding box center [202, 139] width 54 height 9
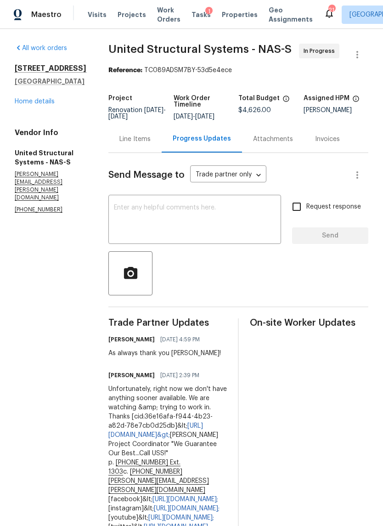
click at [34, 104] on link "Home details" at bounding box center [35, 101] width 40 height 6
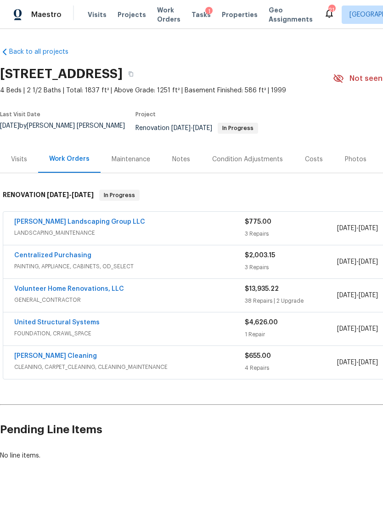
click at [177, 157] on div "Notes" at bounding box center [181, 159] width 18 height 9
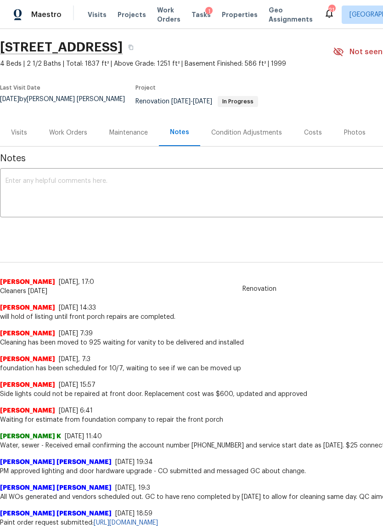
scroll to position [27, 0]
click at [18, 128] on div "Visits" at bounding box center [19, 132] width 16 height 9
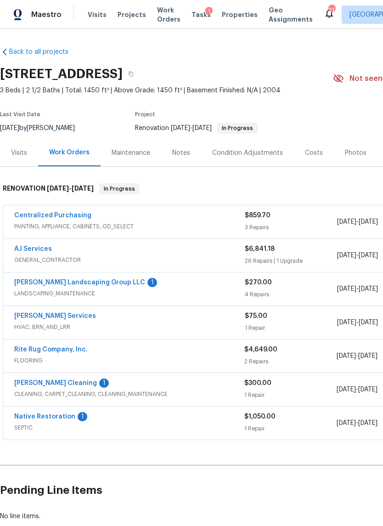
click at [86, 283] on link "[PERSON_NAME] Landscaping Group LLC" at bounding box center [79, 282] width 131 height 6
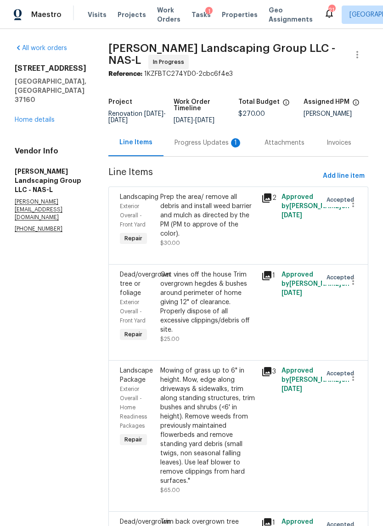
click at [215, 148] on div "Progress Updates 1" at bounding box center [209, 142] width 68 height 9
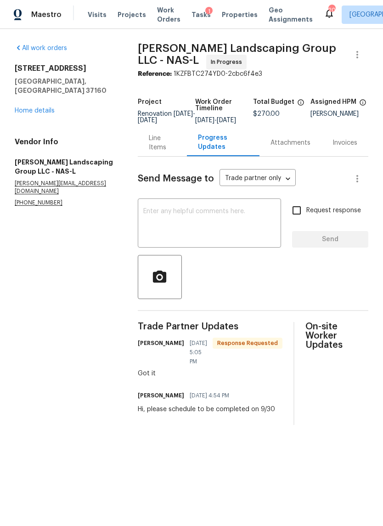
click at [39, 108] on link "Home details" at bounding box center [35, 111] width 40 height 6
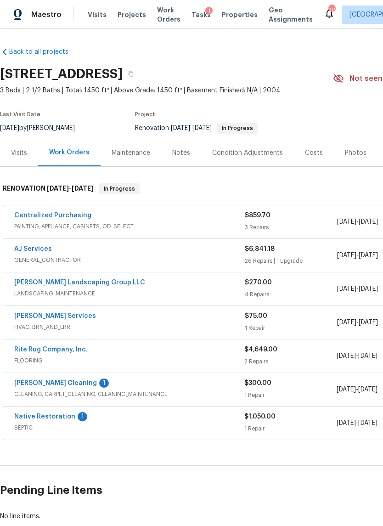
click at [47, 382] on link "[PERSON_NAME] Cleaning" at bounding box center [55, 383] width 83 height 6
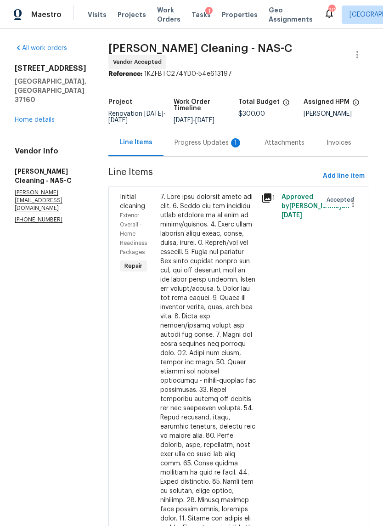
click at [213, 154] on div "Progress Updates 1" at bounding box center [209, 142] width 90 height 27
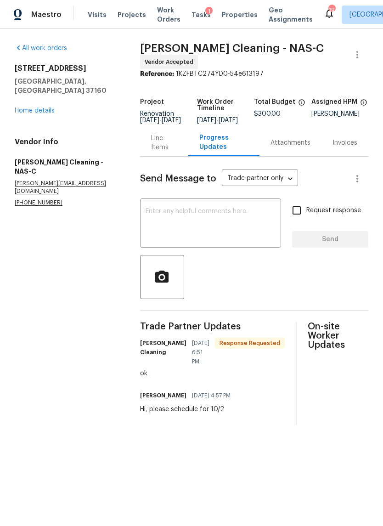
click at [34, 108] on link "Home details" at bounding box center [35, 111] width 40 height 6
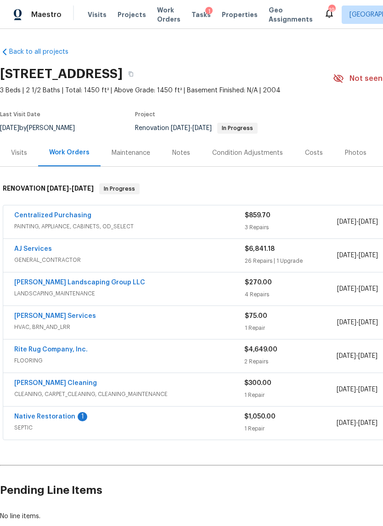
click at [43, 419] on link "Native Restoration" at bounding box center [44, 417] width 61 height 6
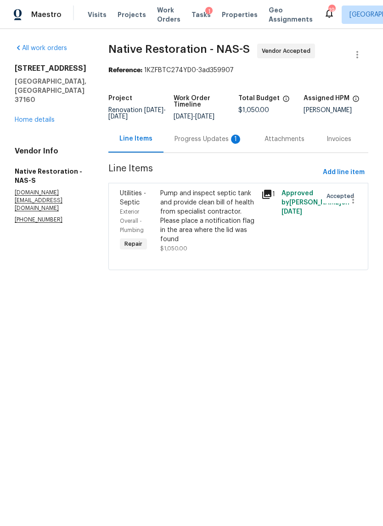
click at [205, 142] on div "Progress Updates 1" at bounding box center [209, 139] width 68 height 9
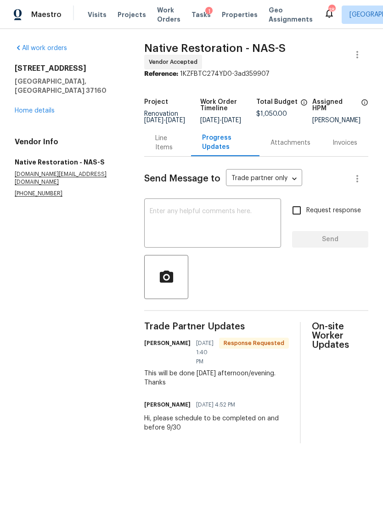
click at [211, 221] on textarea at bounding box center [213, 224] width 126 height 32
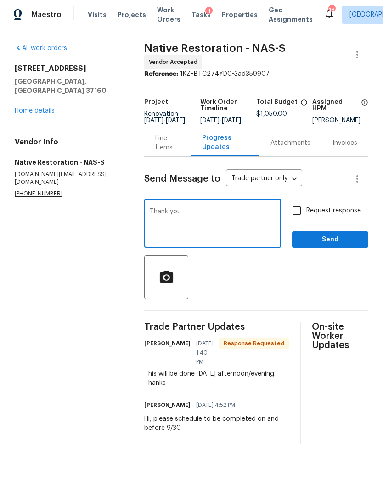
type textarea "Thank you"
click at [302, 220] on input "Request response" at bounding box center [296, 210] width 19 height 19
checkbox input "true"
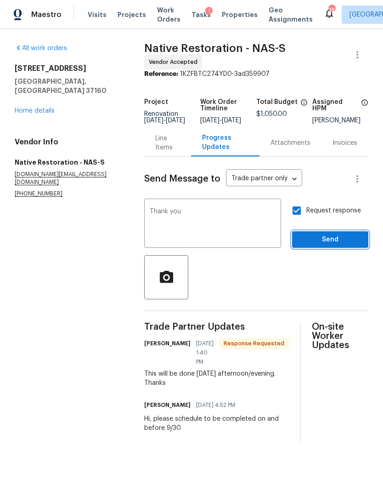
click at [323, 245] on span "Send" at bounding box center [331, 239] width 62 height 11
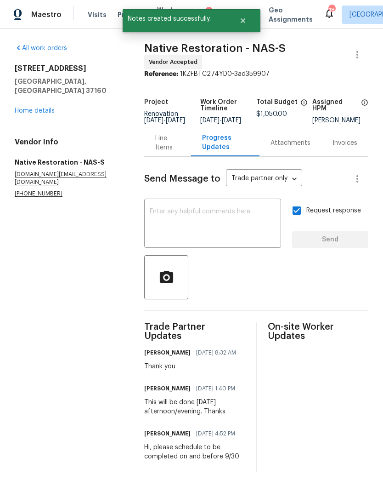
click at [36, 108] on link "Home details" at bounding box center [35, 111] width 40 height 6
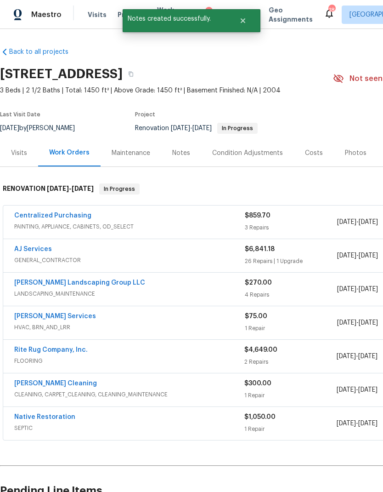
click at [34, 249] on link "AJ Services" at bounding box center [33, 249] width 38 height 6
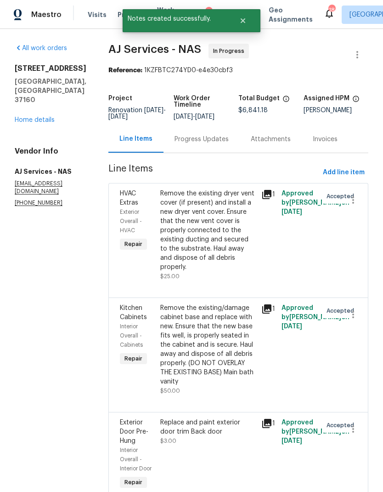
click at [202, 144] on div "Progress Updates" at bounding box center [202, 139] width 54 height 9
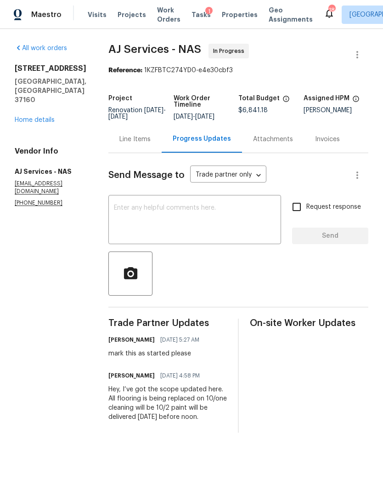
click at [200, 231] on textarea at bounding box center [195, 220] width 162 height 32
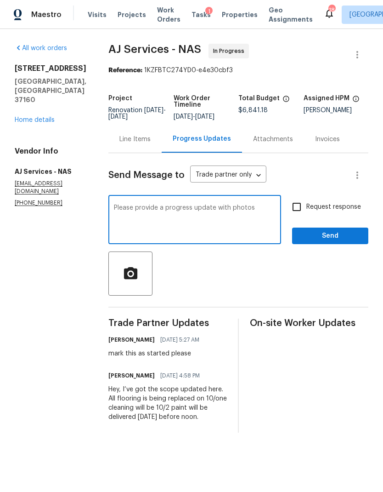
click at [226, 215] on textarea "Please provide a progress update with photos" at bounding box center [195, 220] width 162 height 32
type textarea "Please provide a progress update with 5-10 photos"
click at [301, 215] on input "Request response" at bounding box center [296, 206] width 19 height 19
checkbox input "true"
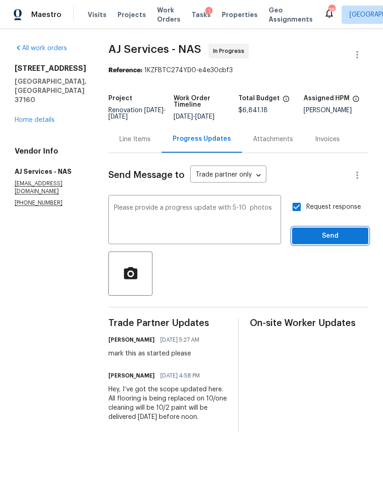
click at [337, 242] on span "Send" at bounding box center [331, 235] width 62 height 11
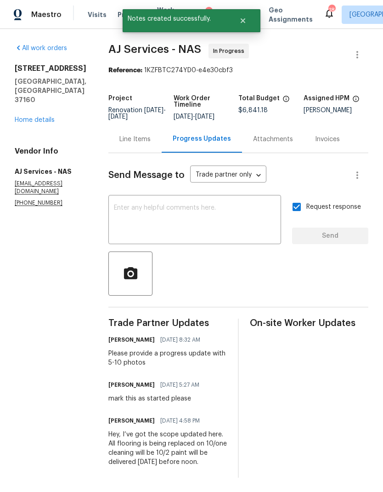
click at [34, 117] on link "Home details" at bounding box center [35, 120] width 40 height 6
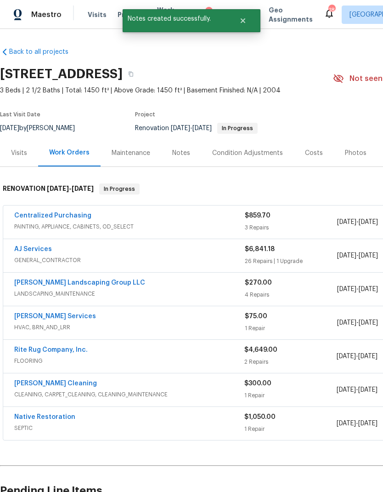
click at [185, 154] on div "Notes" at bounding box center [181, 152] width 18 height 9
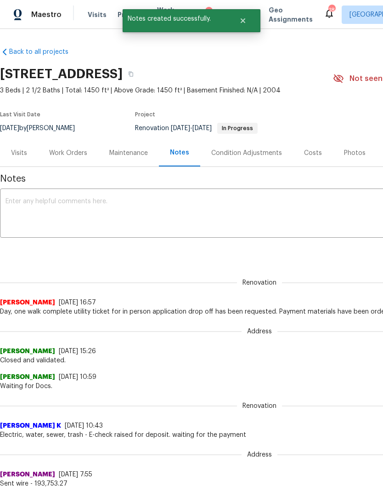
click at [178, 221] on textarea at bounding box center [260, 214] width 508 height 32
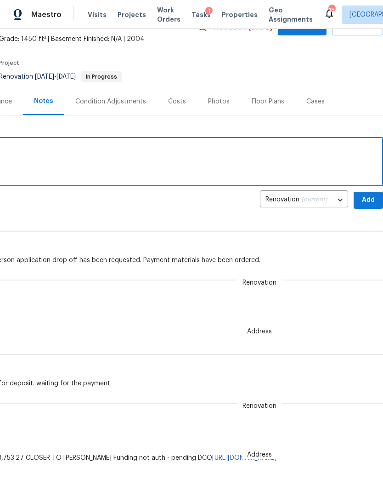
scroll to position [51, 136]
type textarea "Septic will be completed Monday"
click at [363, 201] on span "Add" at bounding box center [368, 199] width 15 height 11
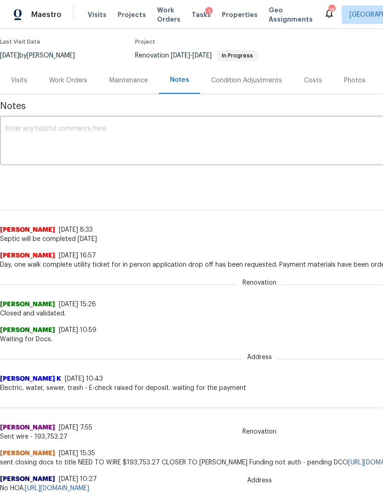
scroll to position [73, 0]
click at [191, 143] on textarea at bounding box center [260, 141] width 508 height 32
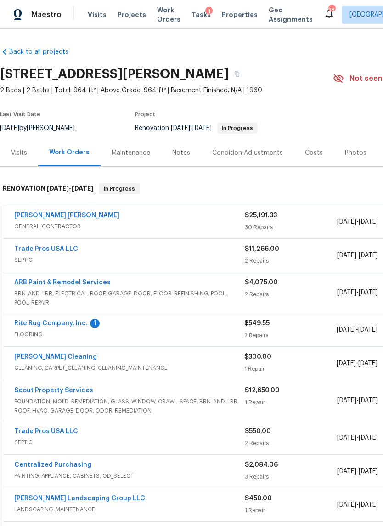
click at [69, 326] on link "Rite Rug Company, Inc." at bounding box center [51, 323] width 74 height 6
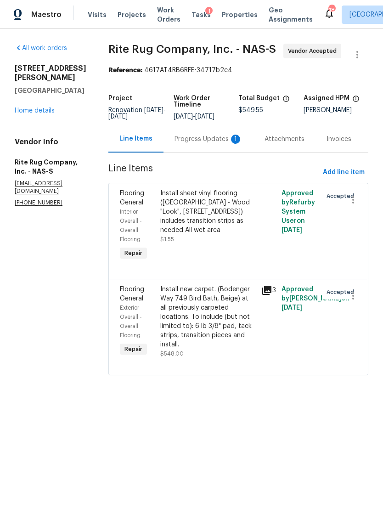
click at [198, 144] on div "Progress Updates 1" at bounding box center [209, 139] width 68 height 9
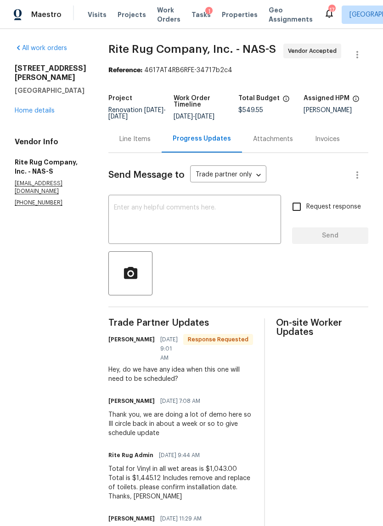
click at [220, 237] on textarea at bounding box center [195, 220] width 162 height 32
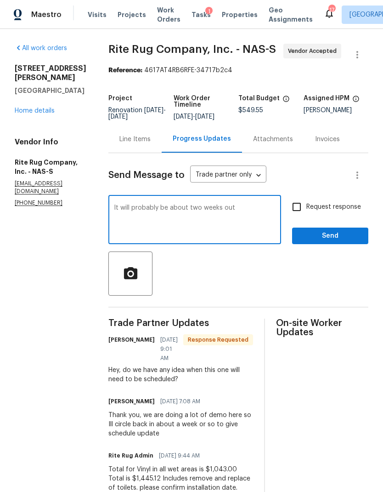
type textarea "It will probably be about two weeks out"
click at [295, 216] on input "Request response" at bounding box center [296, 206] width 19 height 19
checkbox input "true"
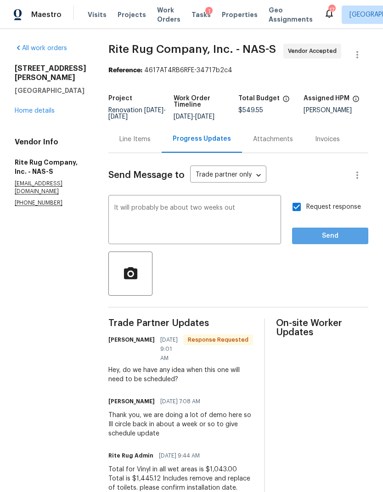
click at [327, 244] on button "Send" at bounding box center [330, 235] width 76 height 17
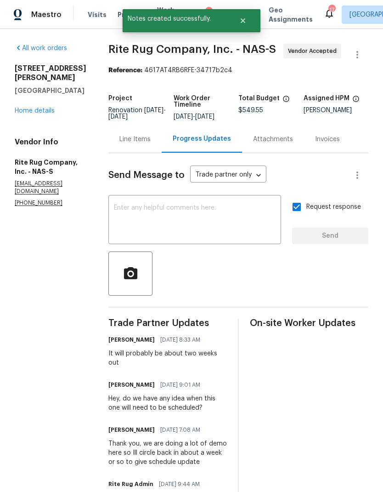
click at [40, 108] on link "Home details" at bounding box center [35, 111] width 40 height 6
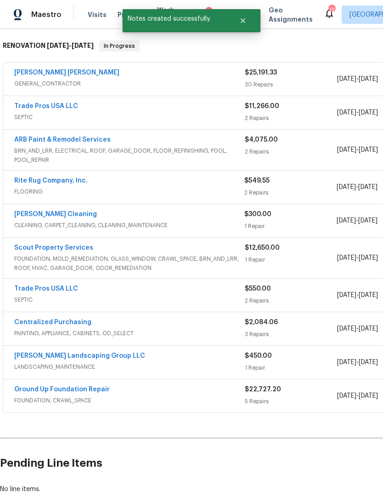
scroll to position [143, 0]
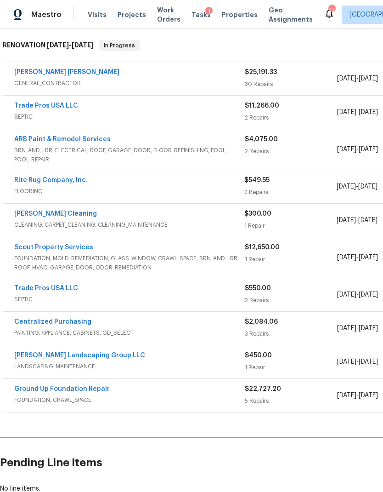
click at [52, 108] on link "Trade Pros USA LLC" at bounding box center [46, 105] width 64 height 6
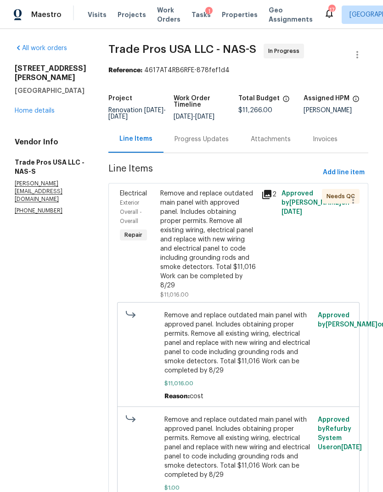
click at [190, 142] on div "Progress Updates" at bounding box center [202, 139] width 54 height 9
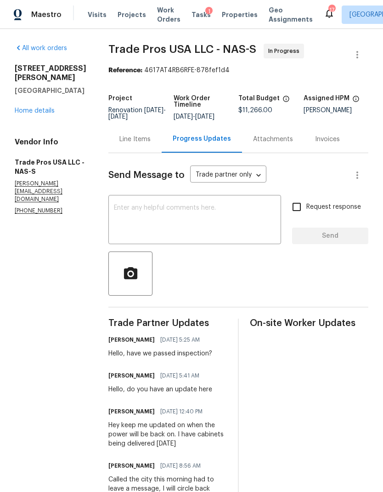
click at [216, 225] on textarea at bounding box center [195, 220] width 162 height 32
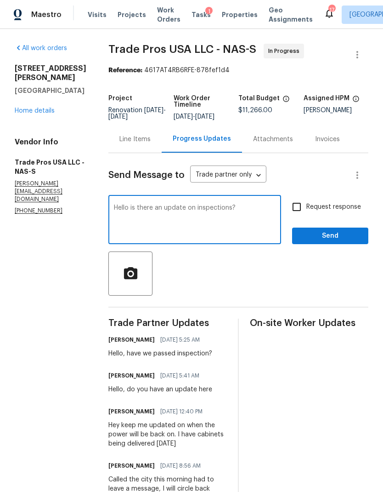
type textarea "Hello is there an update on inspections?"
click at [298, 214] on input "Request response" at bounding box center [296, 206] width 19 height 19
checkbox input "true"
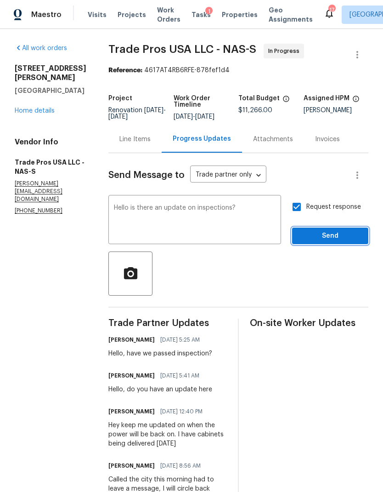
click at [323, 241] on span "Send" at bounding box center [331, 235] width 62 height 11
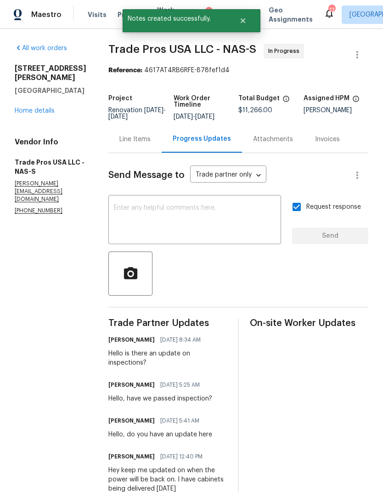
click at [33, 108] on link "Home details" at bounding box center [35, 111] width 40 height 6
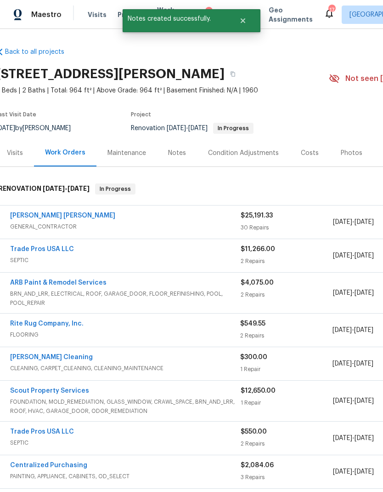
scroll to position [0, 4]
click at [180, 153] on div "Notes" at bounding box center [177, 152] width 18 height 9
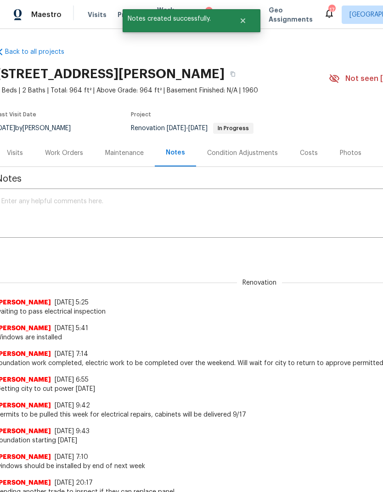
click at [164, 211] on textarea at bounding box center [255, 214] width 508 height 32
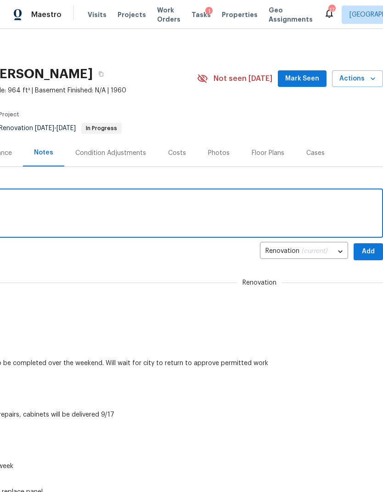
scroll to position [0, 136]
type textarea "Still waiting for inspection"
click at [369, 250] on span "Add" at bounding box center [368, 251] width 15 height 11
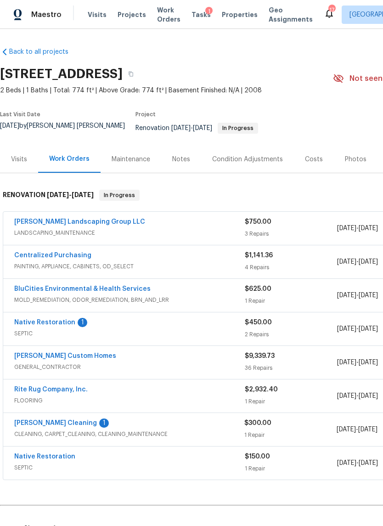
click at [51, 319] on link "Native Restoration" at bounding box center [44, 322] width 61 height 6
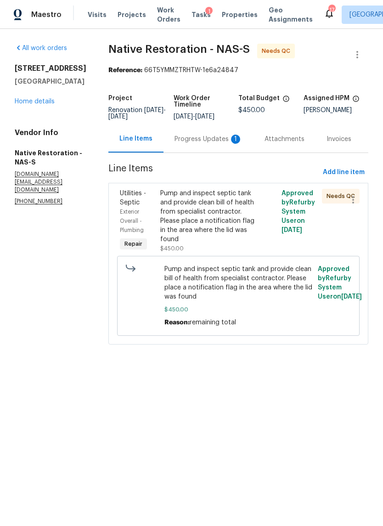
click at [198, 144] on div "Progress Updates 1" at bounding box center [209, 139] width 68 height 9
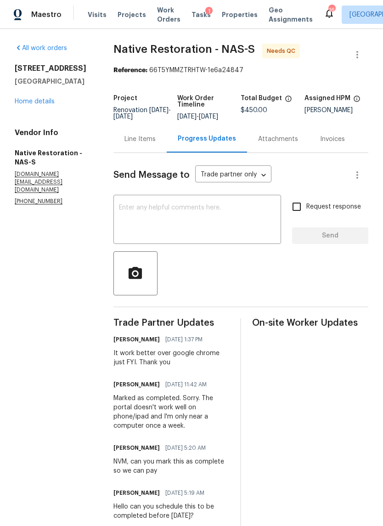
click at [147, 144] on div "Line Items" at bounding box center [140, 139] width 31 height 9
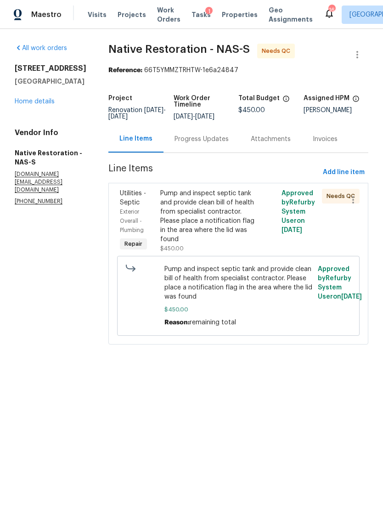
click at [217, 221] on div "Pump and inspect septic tank and provide clean bill of health from specialist c…" at bounding box center [208, 216] width 96 height 55
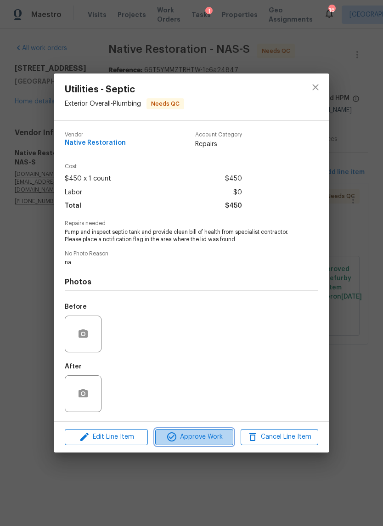
click at [208, 431] on button "Approve Work" at bounding box center [194, 437] width 78 height 16
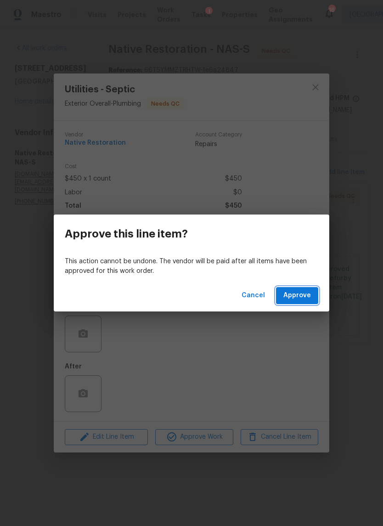
click at [295, 299] on span "Approve" at bounding box center [298, 295] width 28 height 11
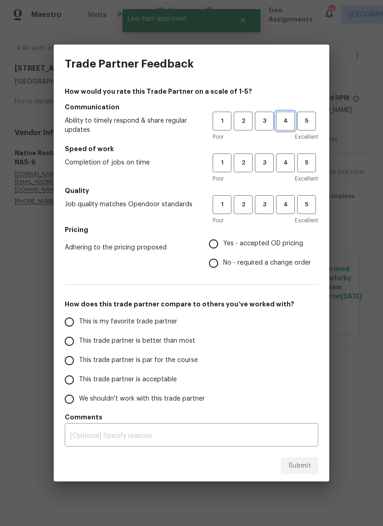
click at [285, 124] on span "4" at bounding box center [285, 121] width 17 height 11
click at [286, 168] on button "4" at bounding box center [285, 162] width 19 height 19
click at [289, 207] on span "4" at bounding box center [285, 204] width 17 height 11
click at [263, 241] on span "Yes - accepted OD pricing" at bounding box center [263, 244] width 80 height 10
click at [223, 241] on input "Yes - accepted OD pricing" at bounding box center [213, 243] width 19 height 19
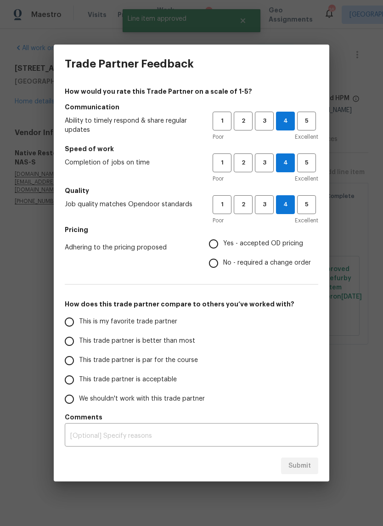
radio input "true"
click at [145, 329] on label "This is my favorite trade partner" at bounding box center [132, 321] width 145 height 19
click at [79, 329] on input "This is my favorite trade partner" at bounding box center [69, 321] width 19 height 19
click at [305, 460] on span "Submit" at bounding box center [300, 465] width 23 height 11
radio input "true"
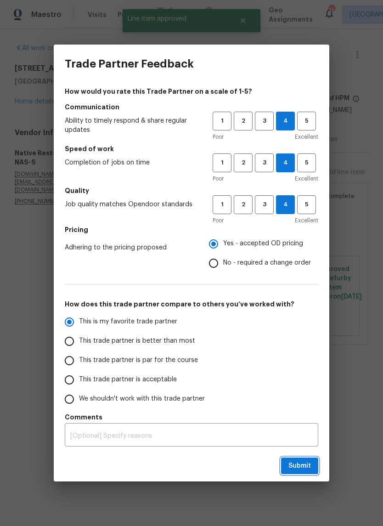
radio input "false"
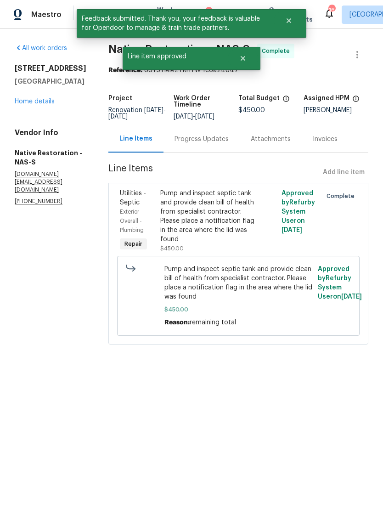
click at [41, 104] on link "Home details" at bounding box center [35, 101] width 40 height 6
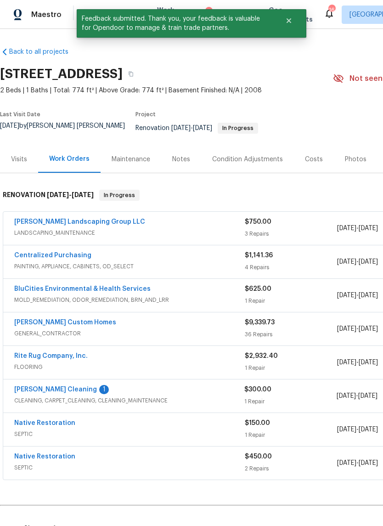
click at [47, 386] on link "[PERSON_NAME] Cleaning" at bounding box center [55, 389] width 83 height 6
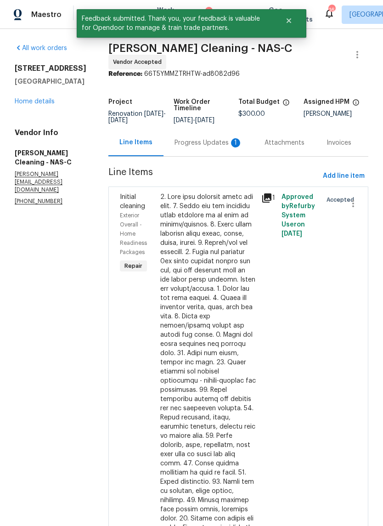
click at [210, 156] on div "Progress Updates 1" at bounding box center [209, 142] width 90 height 27
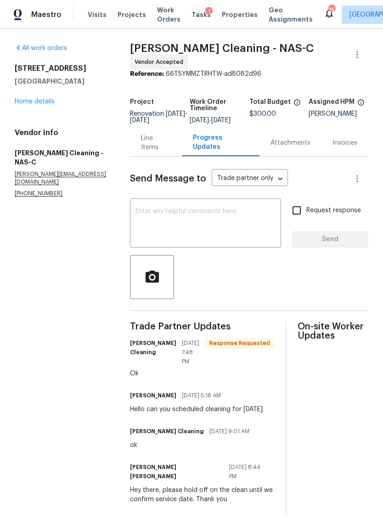
click at [34, 103] on link "Home details" at bounding box center [35, 101] width 40 height 6
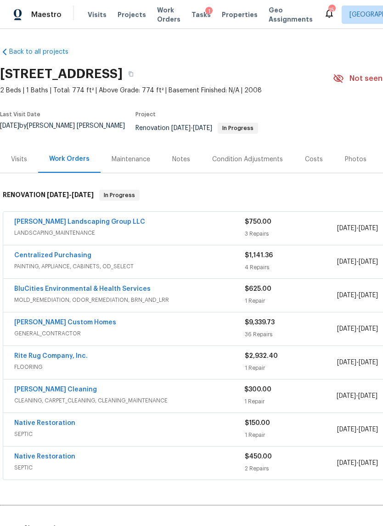
click at [178, 155] on div "Notes" at bounding box center [181, 159] width 18 height 9
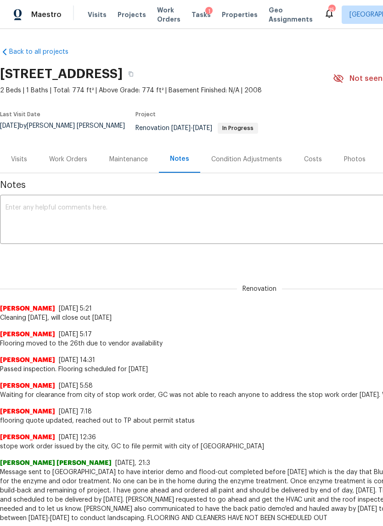
click at [22, 156] on div "Visits" at bounding box center [19, 159] width 16 height 9
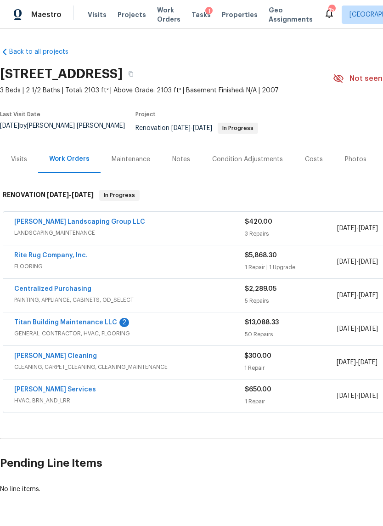
click at [85, 319] on link "Titan Building Maintenance LLC" at bounding box center [65, 322] width 103 height 6
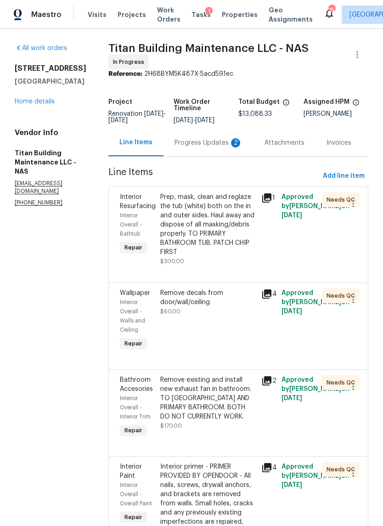
click at [188, 145] on div "Progress Updates 2" at bounding box center [209, 142] width 90 height 27
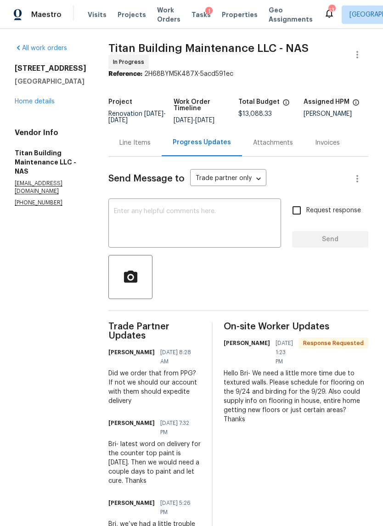
click at [25, 105] on link "Home details" at bounding box center [35, 101] width 40 height 6
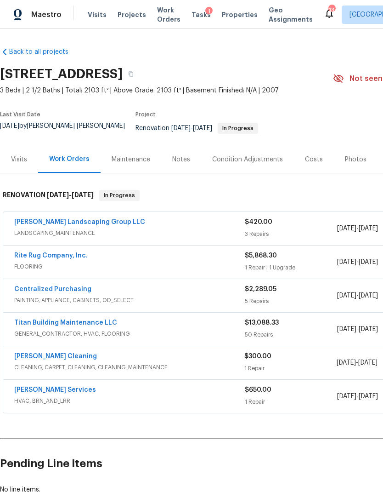
click at [80, 319] on link "Titan Building Maintenance LLC" at bounding box center [65, 322] width 103 height 6
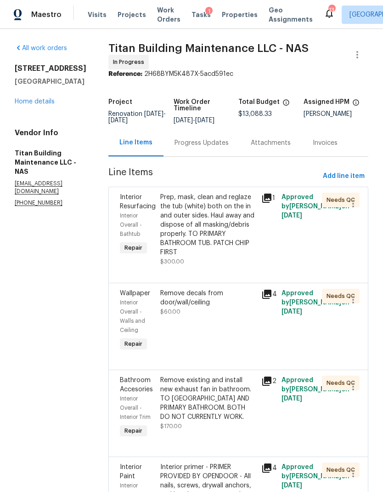
click at [179, 142] on div "Progress Updates" at bounding box center [202, 142] width 54 height 9
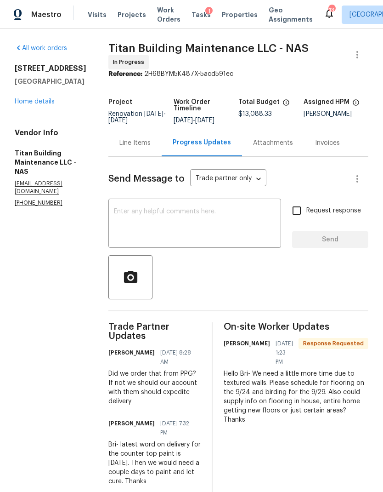
click at [170, 222] on textarea at bounding box center [195, 224] width 162 height 32
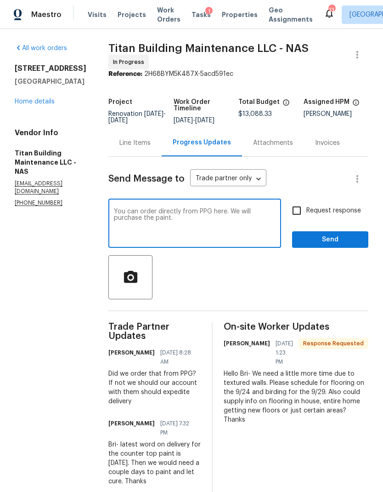
click at [156, 218] on textarea "You can order directly from PPG here. We will purchase the paint." at bounding box center [195, 224] width 162 height 32
paste textarea "[URL][DOMAIN_NAME]"
type textarea "You can order directly from PPG here. We will purchase the paint. [URL][DOMAIN_…"
click at [295, 204] on input "Request response" at bounding box center [296, 210] width 19 height 19
checkbox input "true"
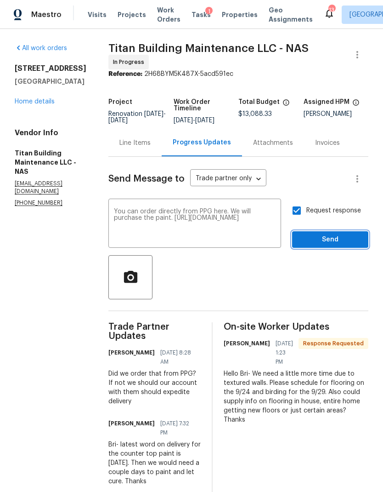
click at [331, 238] on span "Send" at bounding box center [331, 239] width 62 height 11
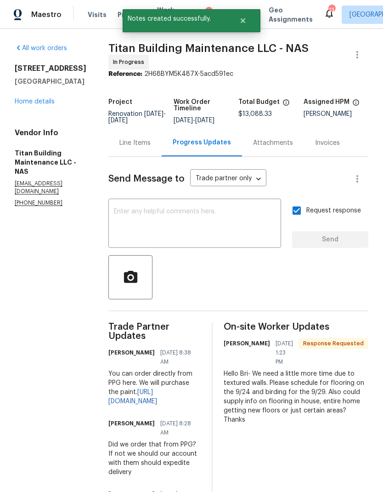
click at [157, 389] on link "[URL][DOMAIN_NAME]" at bounding box center [132, 397] width 49 height 16
